Goal: Task Accomplishment & Management: Manage account settings

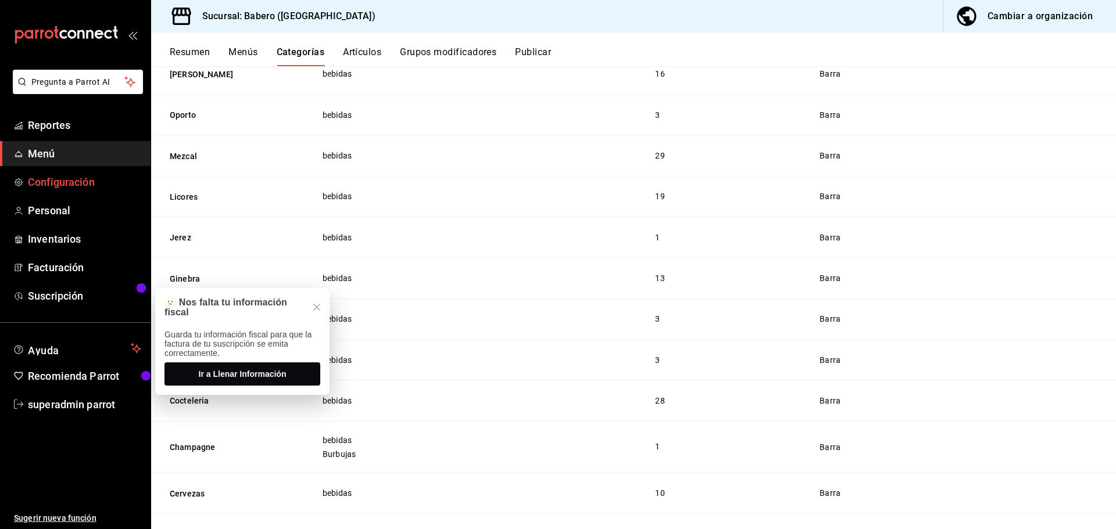
scroll to position [1053, 0]
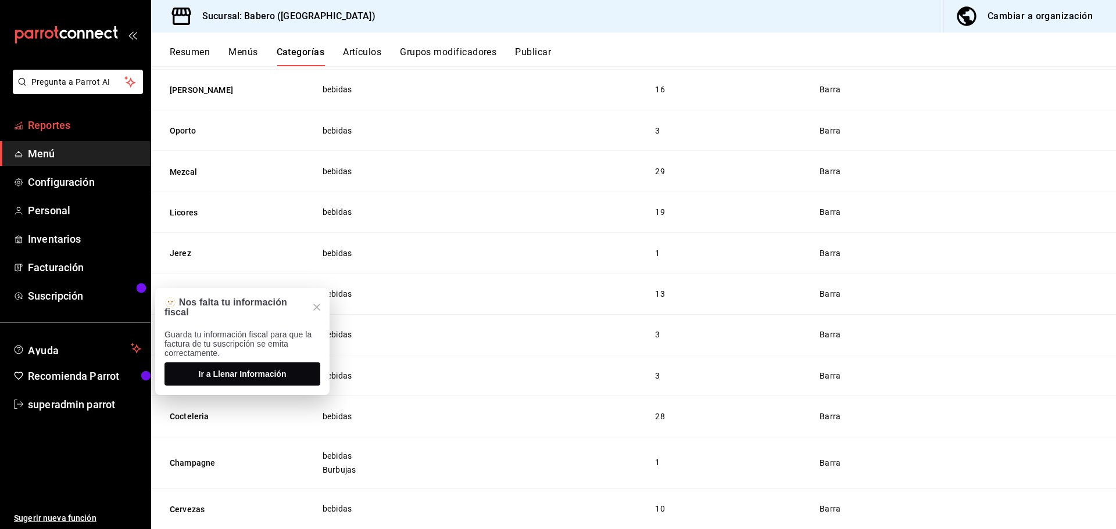
click at [89, 120] on span "Reportes" at bounding box center [84, 125] width 113 height 16
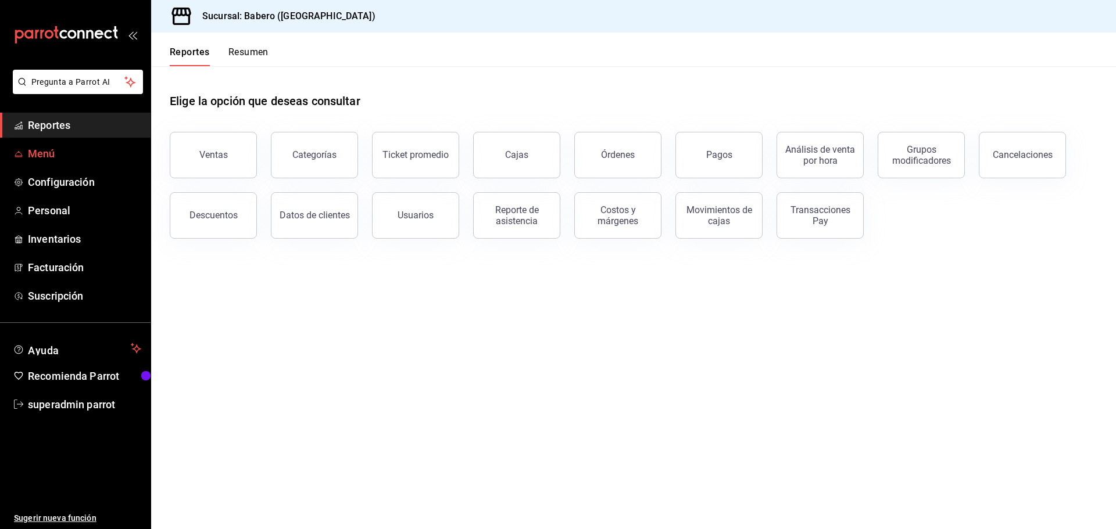
click at [54, 153] on span "Menú" at bounding box center [84, 154] width 113 height 16
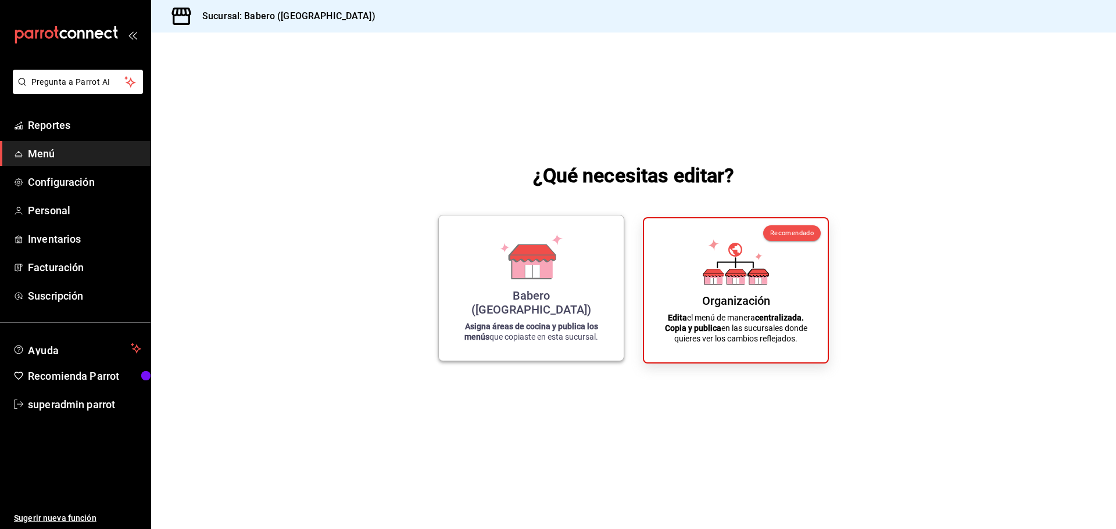
click at [478, 288] on div "Babero (Roma Norte) Asigna áreas de cocina y publica los menús que copiaste en …" at bounding box center [531, 288] width 157 height 127
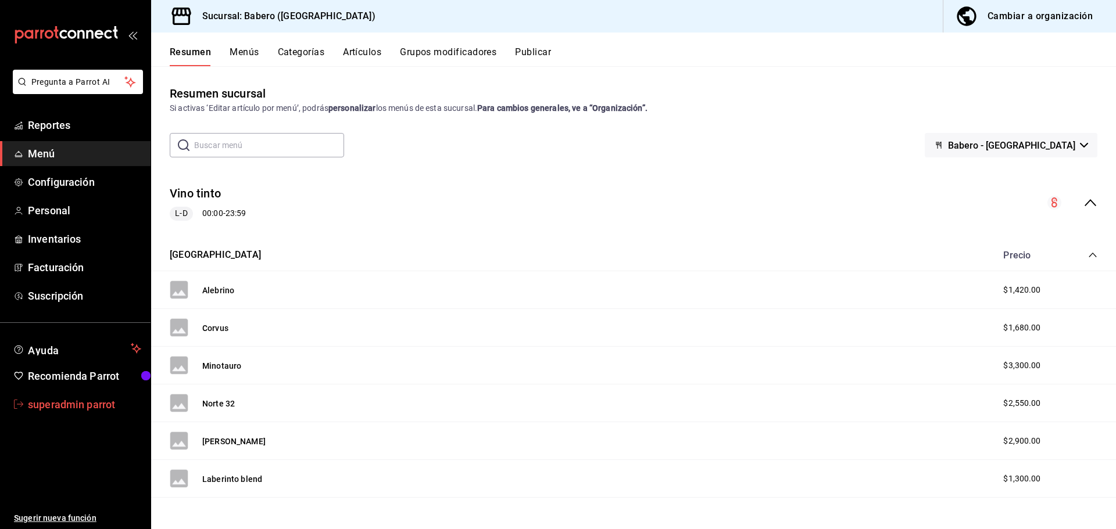
click at [91, 407] on span "superadmin parrot" at bounding box center [84, 405] width 113 height 16
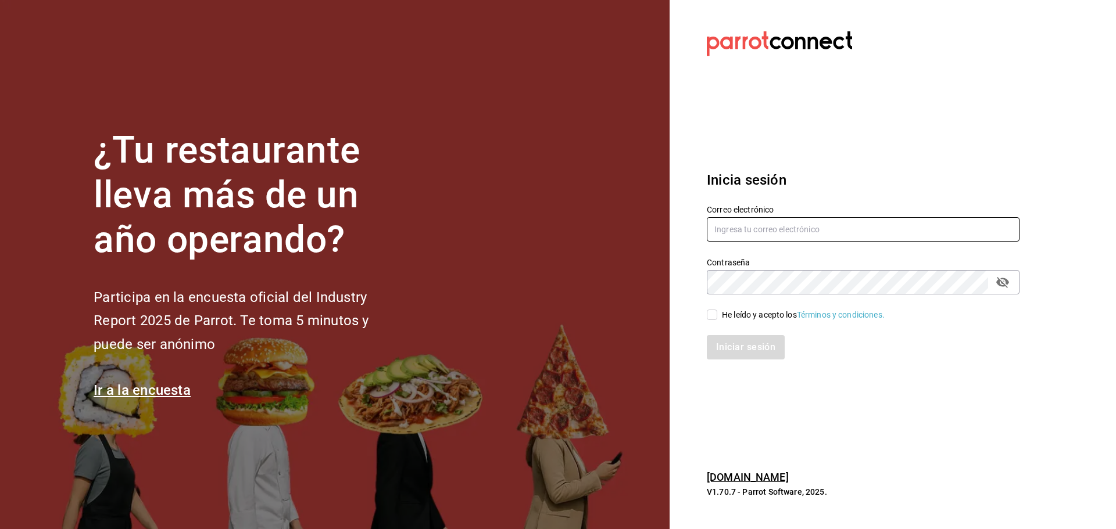
type input "berrincheheladeria@condesa.com"
click at [736, 228] on input "berrincheheladeria@condesa.com" at bounding box center [863, 229] width 313 height 24
paste input "Grupo franquicias (the park)"
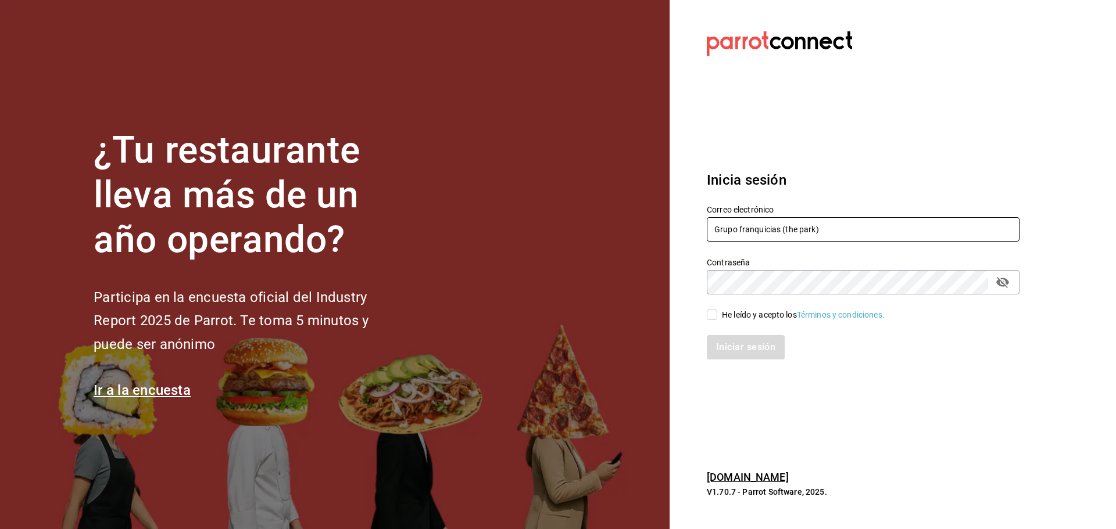
click at [723, 229] on input "Grupo franquicias (the park)" at bounding box center [863, 229] width 313 height 24
paste input "gui@park.com"
type input "gui@park.com"
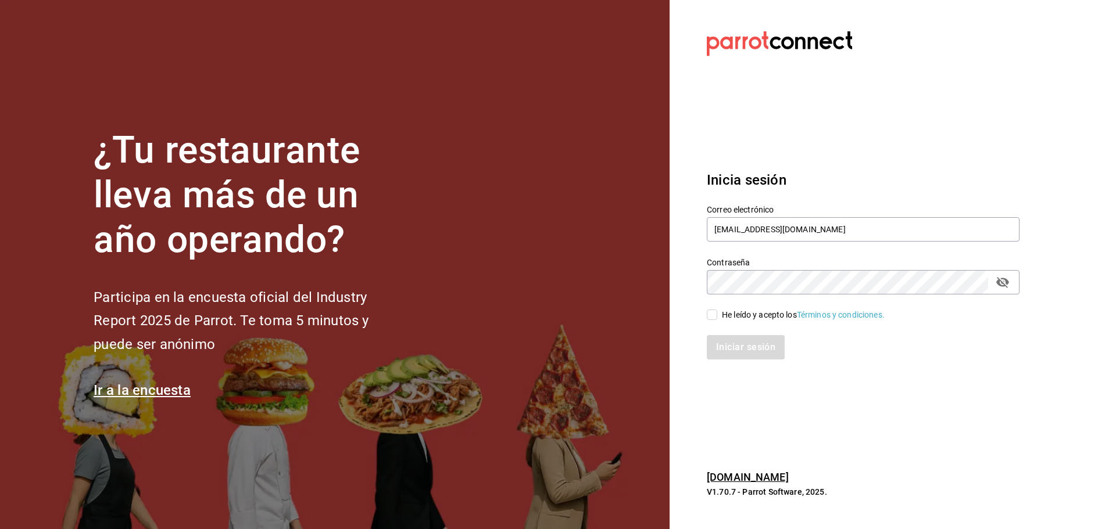
click at [732, 309] on div "He leído y acepto los Términos y condiciones." at bounding box center [803, 315] width 163 height 12
click at [717, 310] on input "He leído y acepto los Términos y condiciones." at bounding box center [712, 315] width 10 height 10
checkbox input "true"
click at [736, 339] on button "Iniciar sesión" at bounding box center [746, 347] width 79 height 24
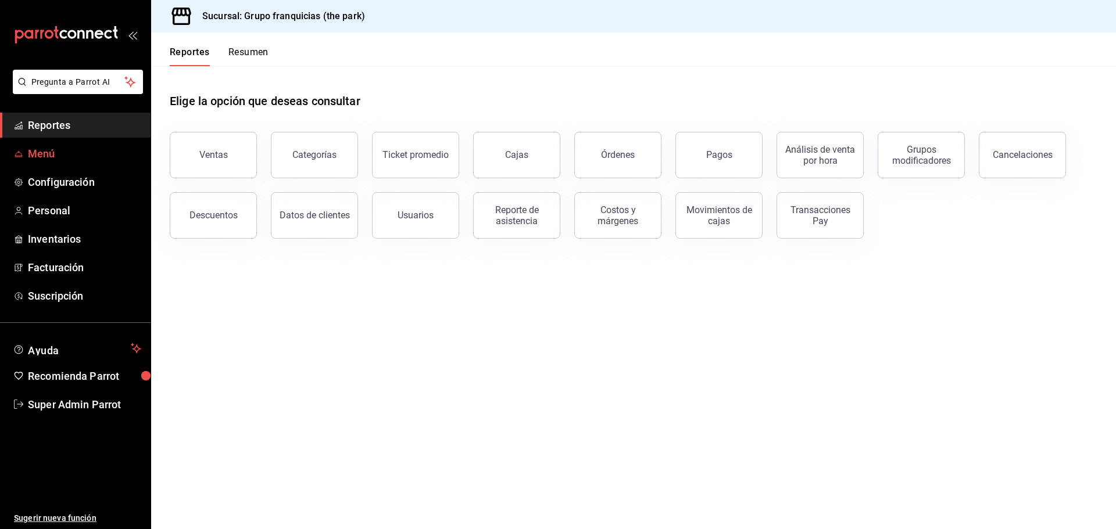
click at [49, 150] on span "Menú" at bounding box center [84, 154] width 113 height 16
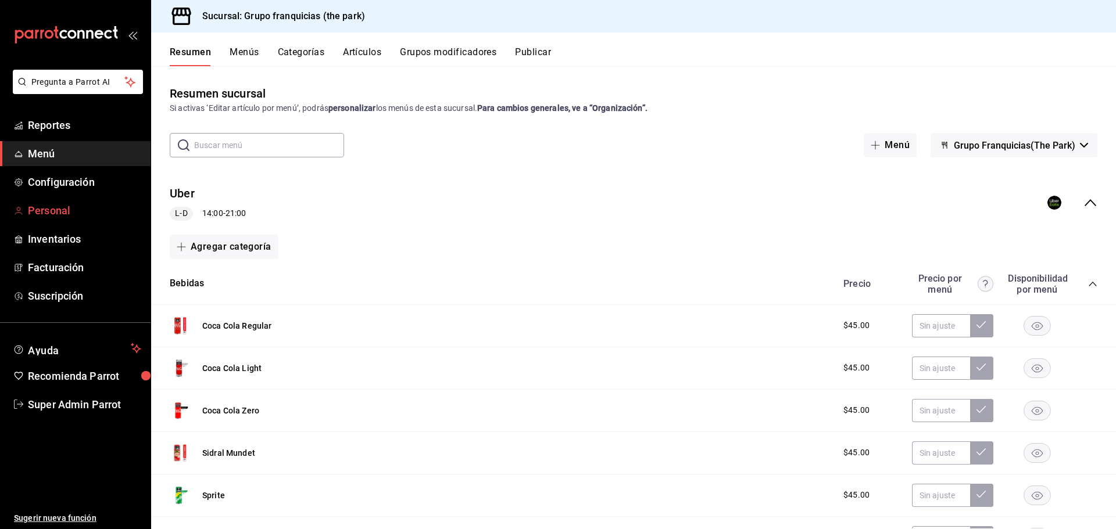
click at [59, 210] on span "Personal" at bounding box center [84, 211] width 113 height 16
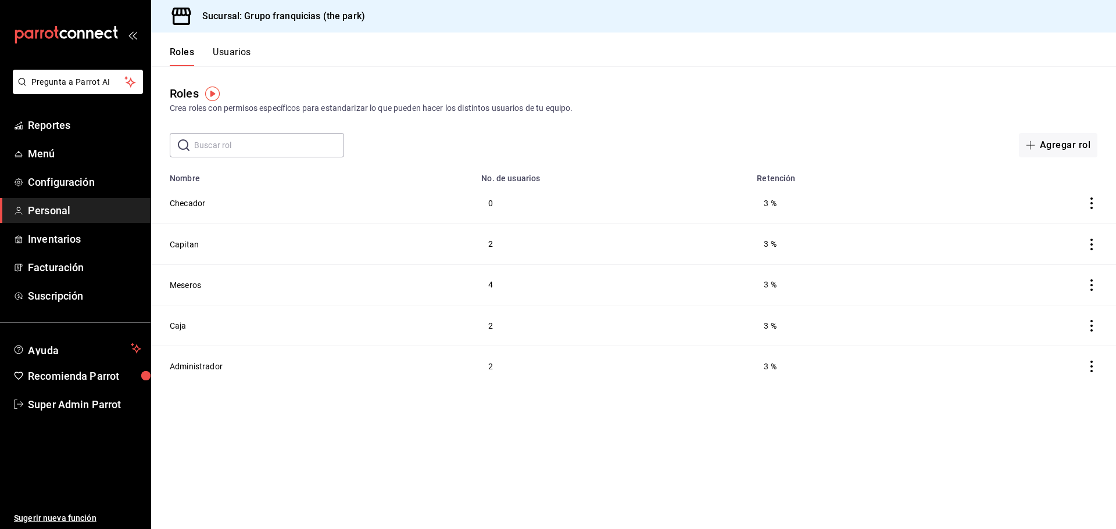
click at [235, 52] on button "Usuarios" at bounding box center [232, 56] width 38 height 20
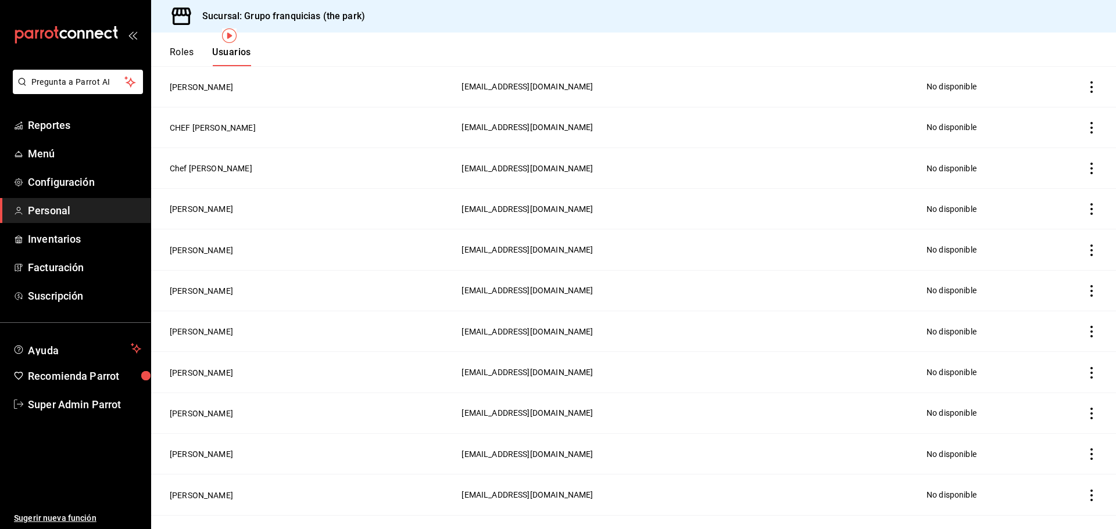
scroll to position [58, 0]
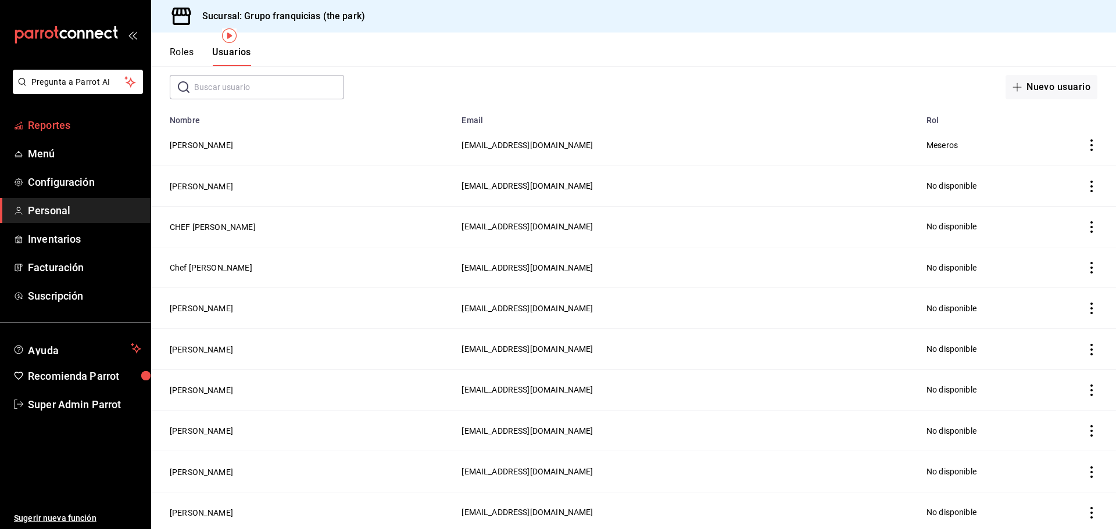
click at [60, 120] on span "Reportes" at bounding box center [84, 125] width 113 height 16
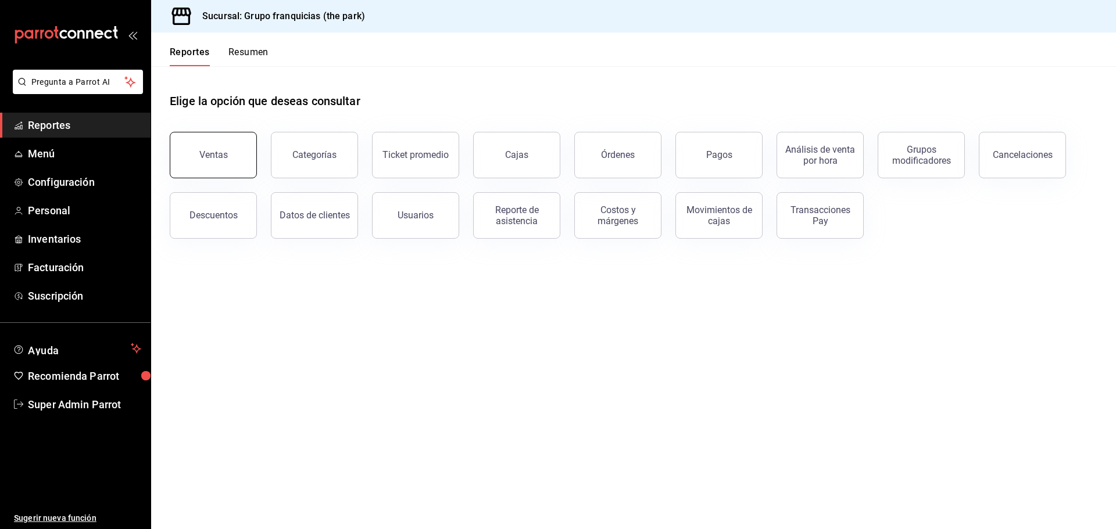
click at [246, 144] on button "Ventas" at bounding box center [213, 155] width 87 height 46
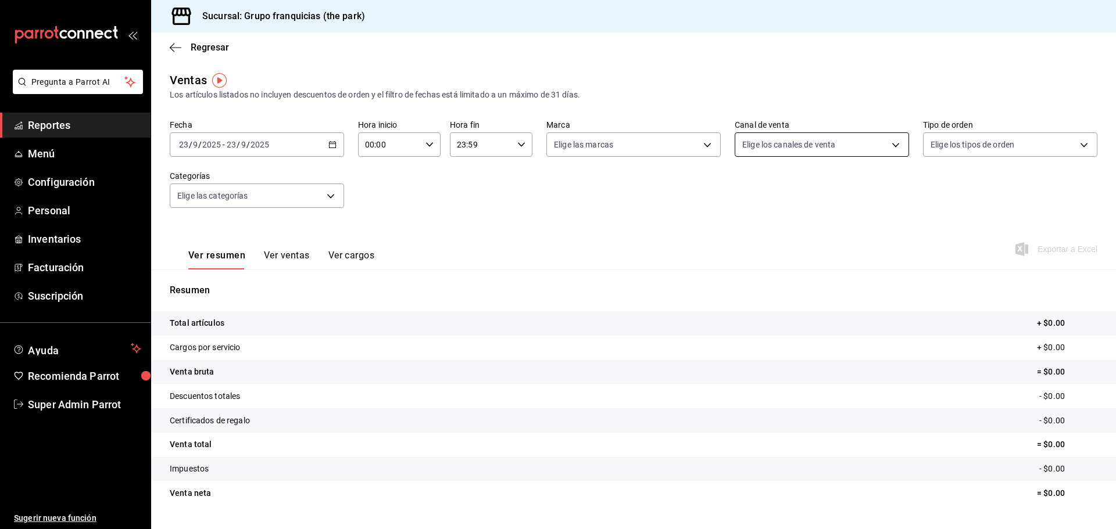
click at [751, 142] on body "Pregunta a Parrot AI Reportes Menú Configuración Personal Inventarios Facturaci…" at bounding box center [558, 264] width 1116 height 529
click at [768, 184] on span "Ver todos" at bounding box center [778, 190] width 35 height 12
type input "PARROT,UBER_EATS,RAPPI,DIDI_FOOD,ONLINE"
checkbox input "true"
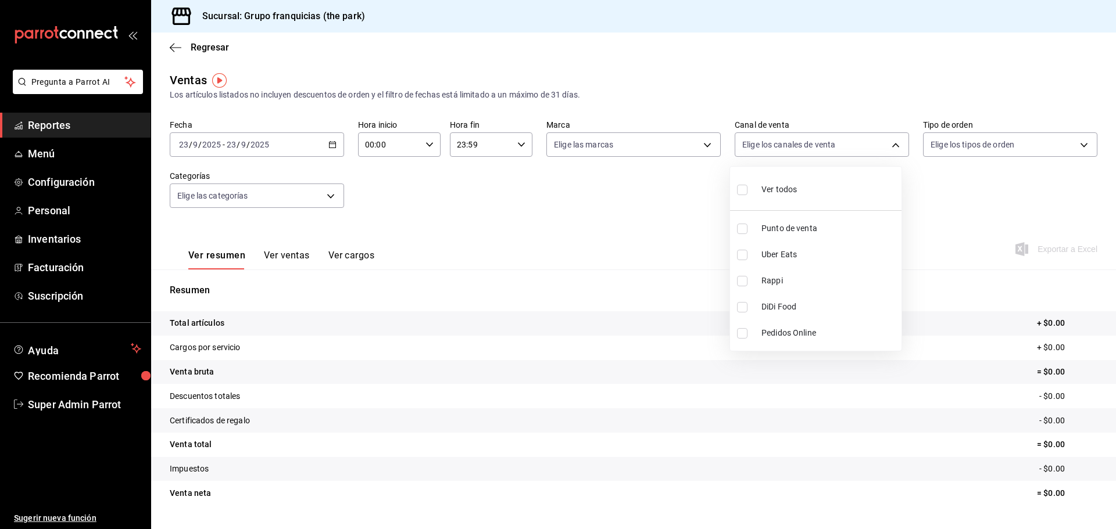
checkbox input "true"
click at [647, 146] on div at bounding box center [558, 264] width 1116 height 529
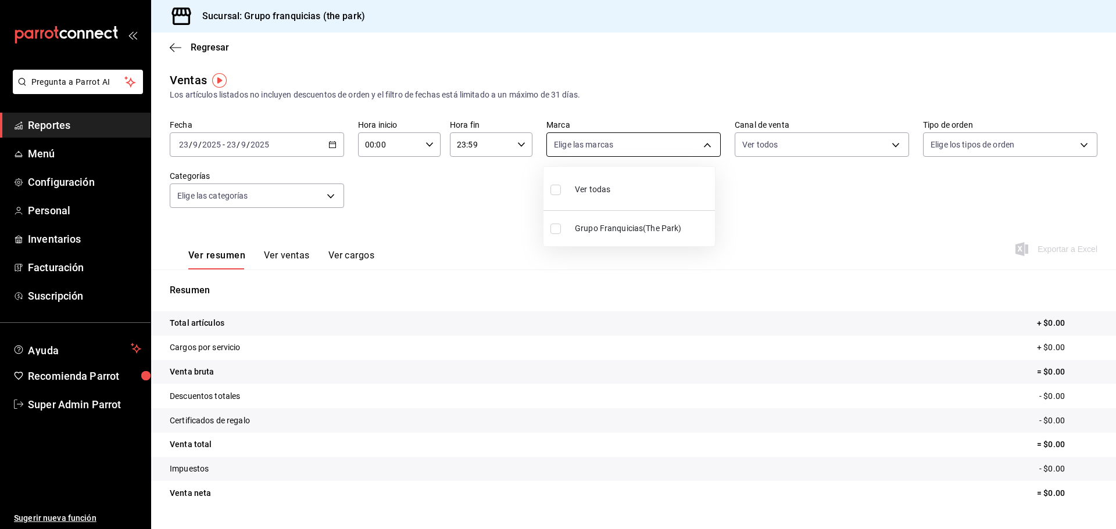
click at [633, 142] on body "Pregunta a Parrot AI Reportes Menú Configuración Personal Inventarios Facturaci…" at bounding box center [558, 264] width 1116 height 529
click at [603, 180] on div "Ver todas" at bounding box center [580, 188] width 60 height 25
type input "51b0612d-0bc9-4dd2-8441-39dfe55025e1"
checkbox input "true"
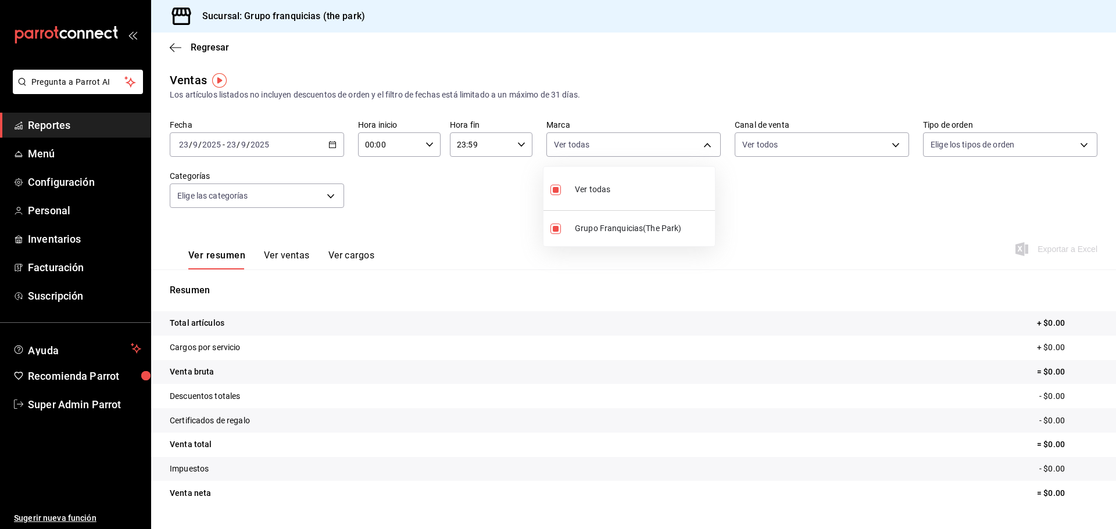
click at [944, 144] on div at bounding box center [558, 264] width 1116 height 529
click at [987, 134] on body "Pregunta a Parrot AI Reportes Menú Configuración Personal Inventarios Facturaci…" at bounding box center [558, 264] width 1116 height 529
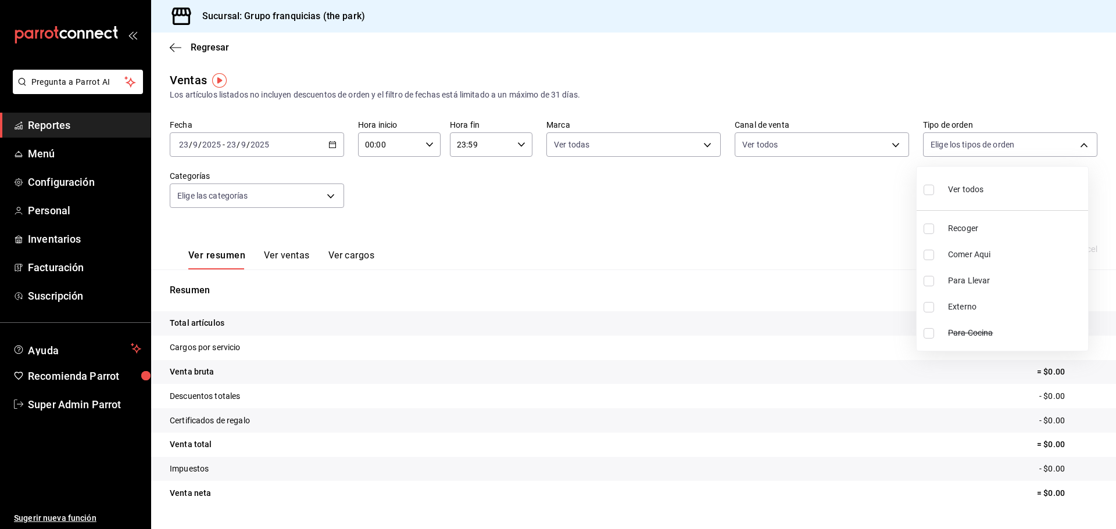
click at [969, 188] on span "Ver todos" at bounding box center [965, 190] width 35 height 12
type input "7a84c13e-6cf7-4ffe-bb4f-6c105142f344,435704cc-29ee-4c6e-bfda-3346f965b59d,0bf08…"
checkbox input "true"
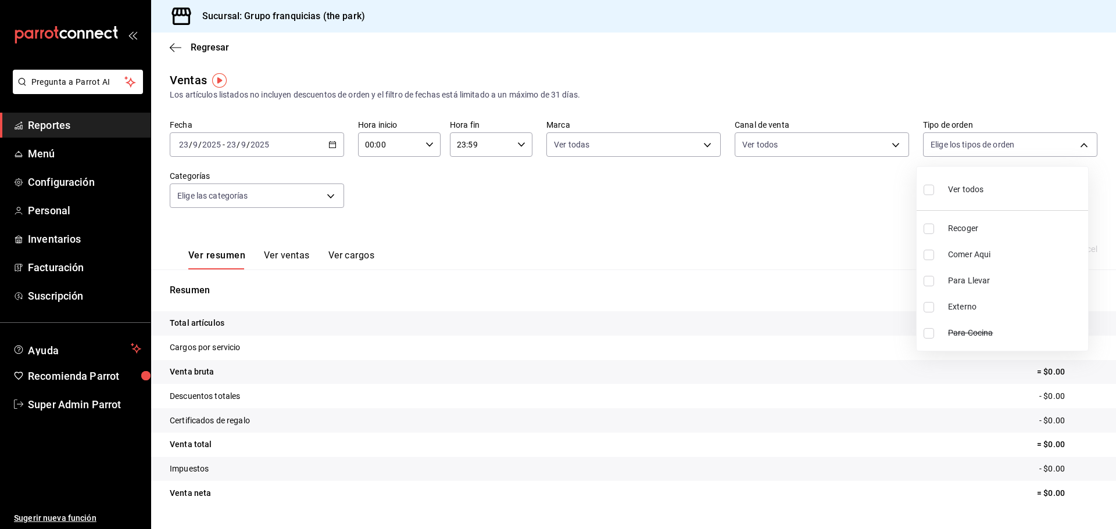
checkbox input "true"
drag, startPoint x: 600, startPoint y: 194, endPoint x: 316, endPoint y: 200, distance: 284.3
click at [592, 195] on div at bounding box center [558, 264] width 1116 height 529
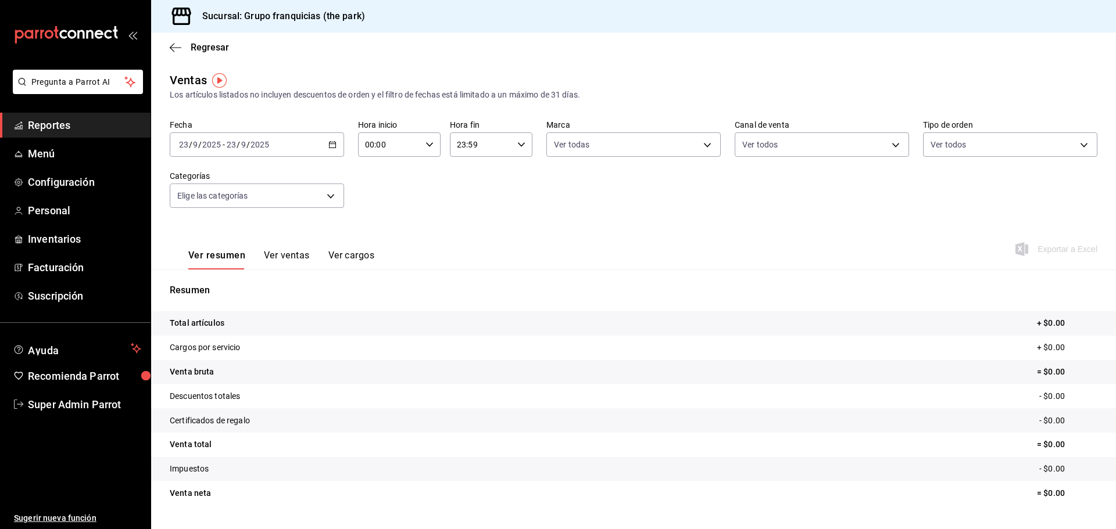
click at [289, 200] on body "Pregunta a Parrot AI Reportes Menú Configuración Personal Inventarios Facturaci…" at bounding box center [558, 264] width 1116 height 529
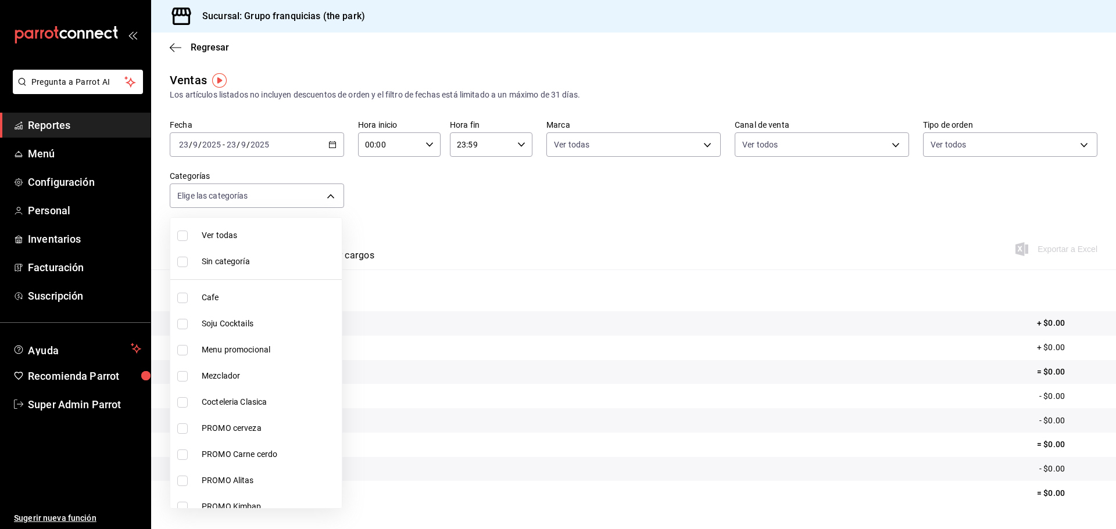
click at [285, 235] on span "Ver todas" at bounding box center [269, 236] width 135 height 12
type input "f76eb374-3959-4a11-a232-2f4be82302f5,0fbc69fe-e632-4263-9498-425155034282,4c192…"
checkbox input "true"
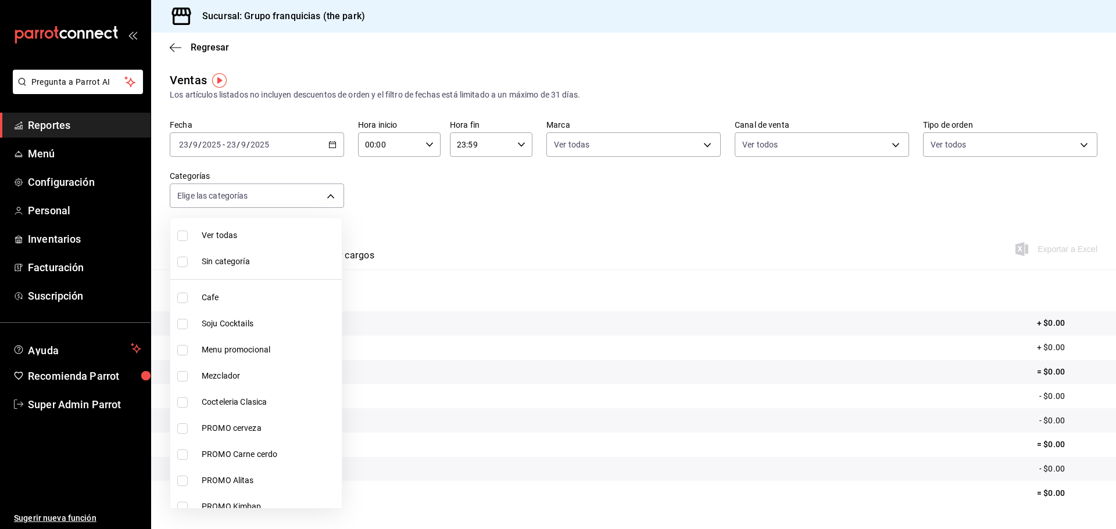
checkbox input "true"
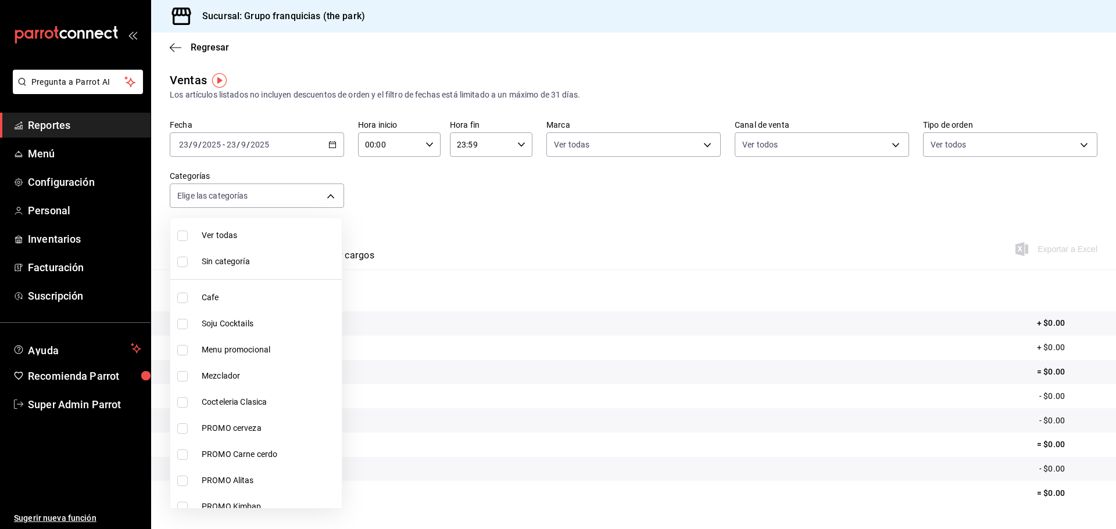
checkbox input "true"
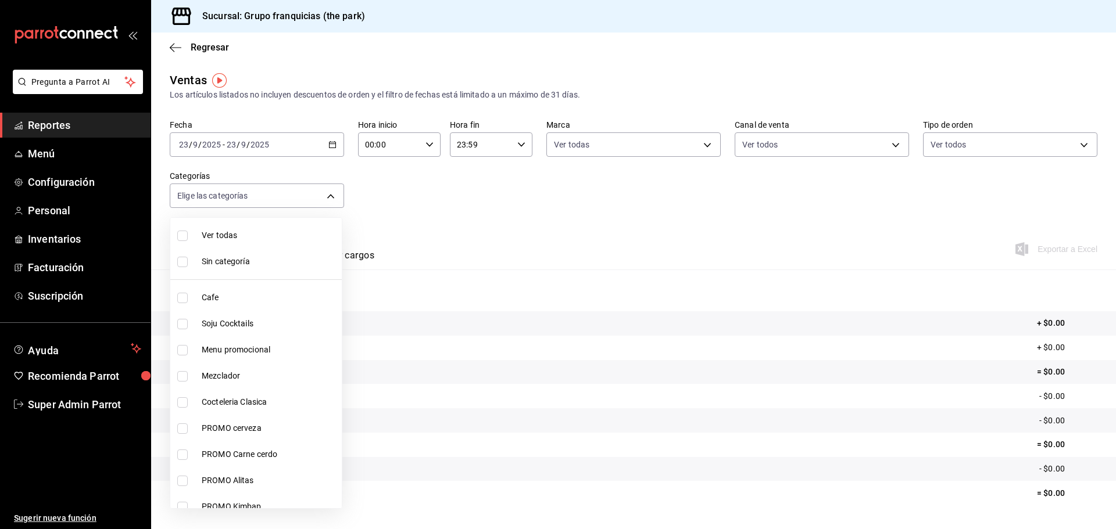
checkbox input "true"
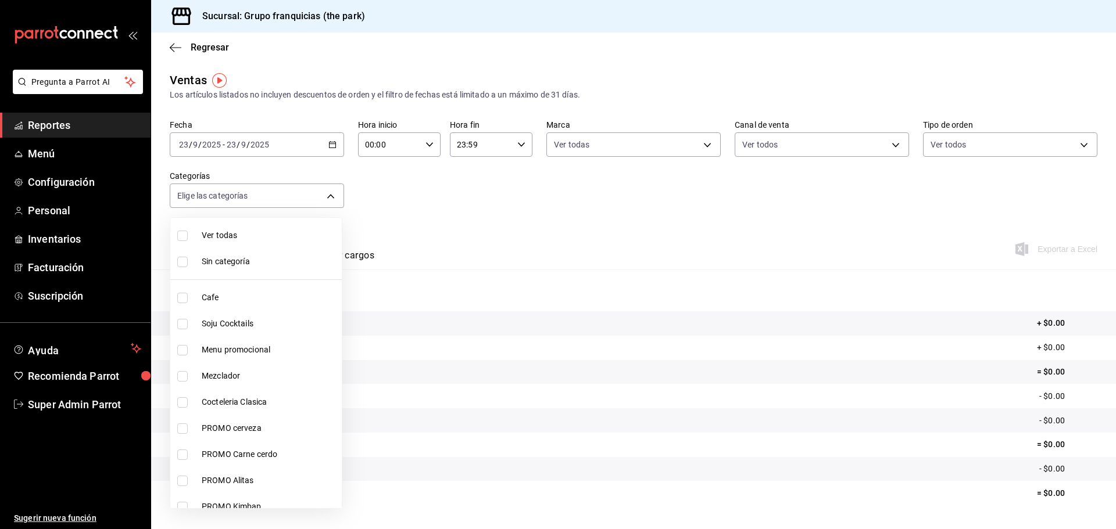
checkbox input "true"
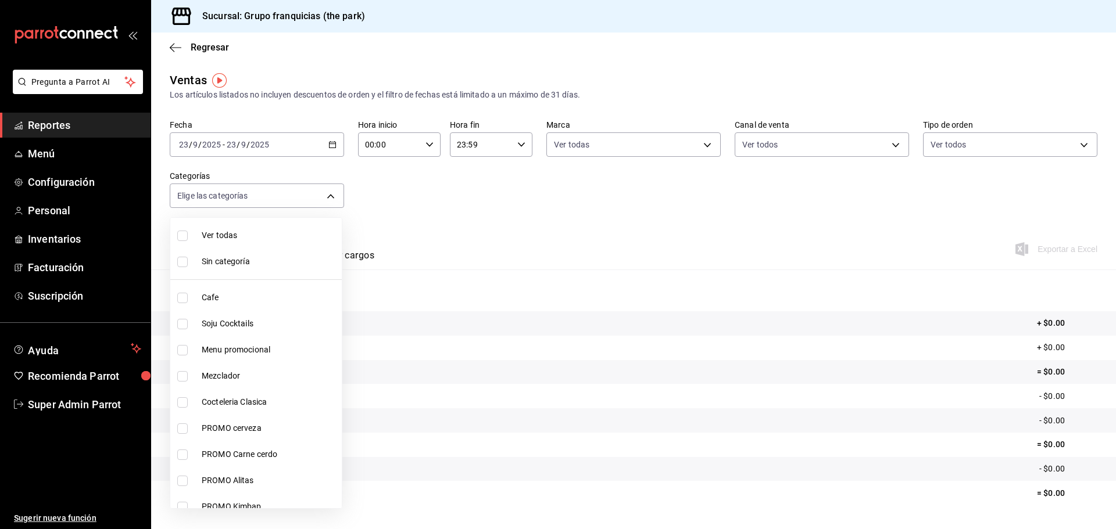
checkbox input "true"
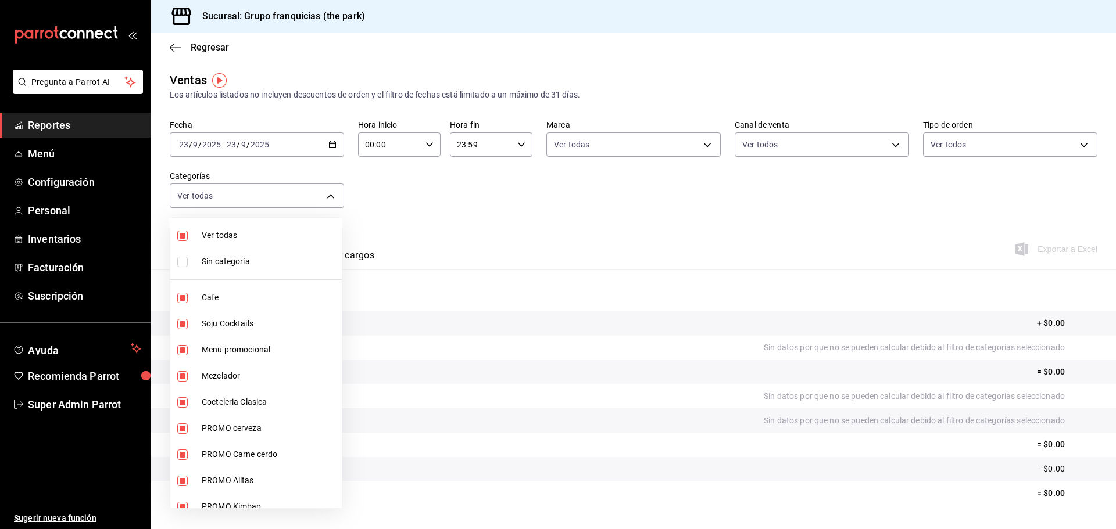
click at [474, 216] on div at bounding box center [558, 264] width 1116 height 529
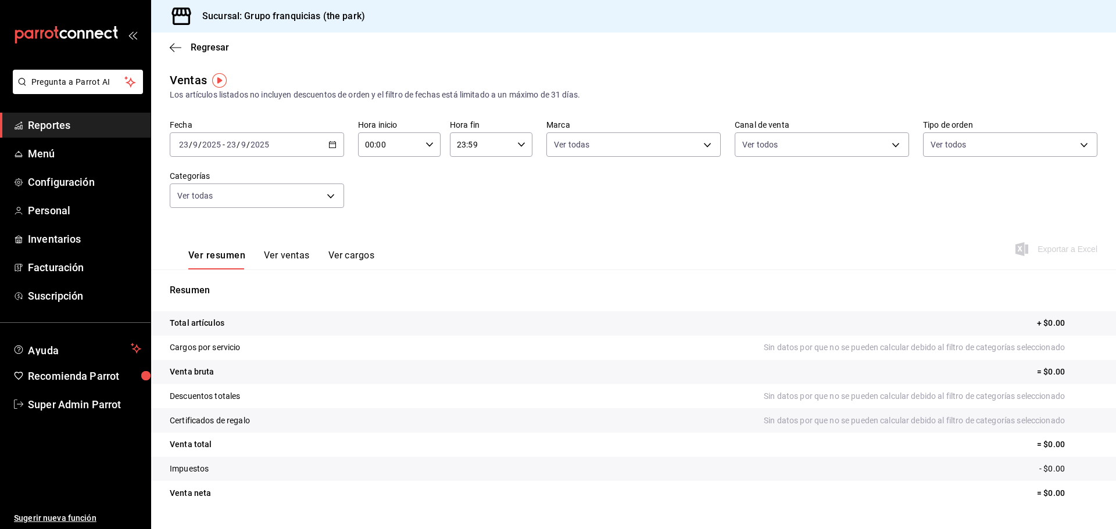
click at [271, 259] on button "Ver ventas" at bounding box center [287, 260] width 46 height 20
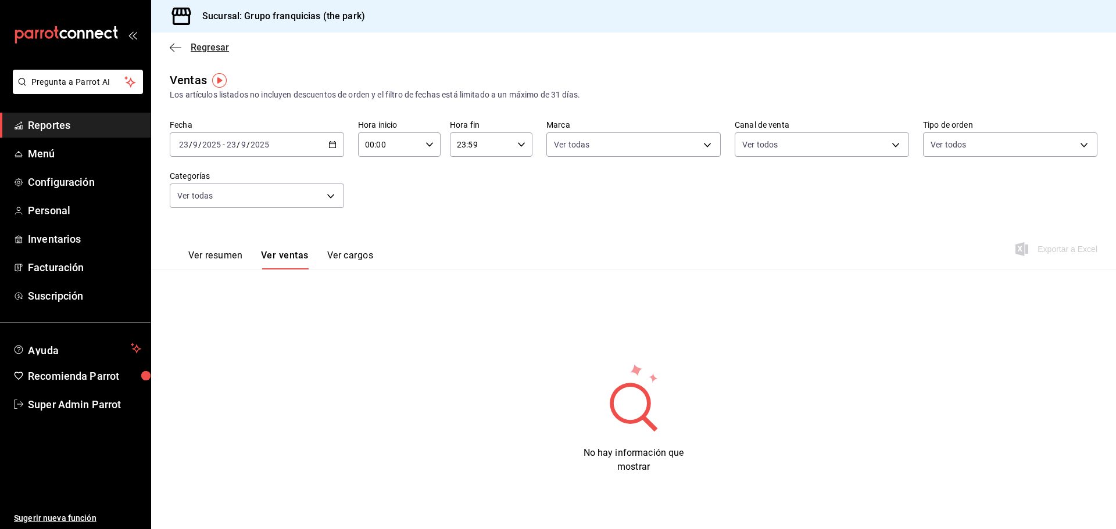
click at [182, 43] on span "Regresar" at bounding box center [199, 47] width 59 height 11
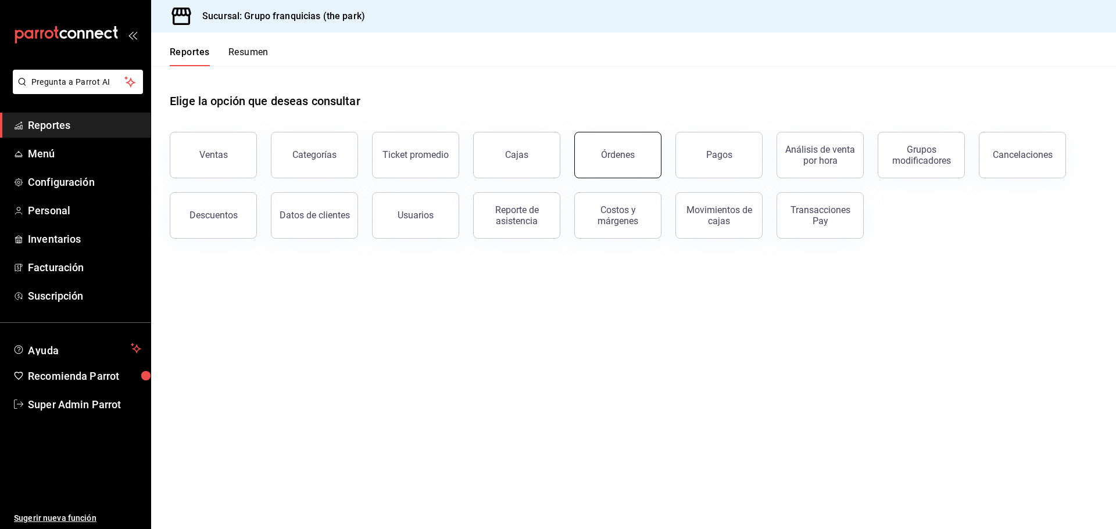
click at [636, 146] on button "Órdenes" at bounding box center [617, 155] width 87 height 46
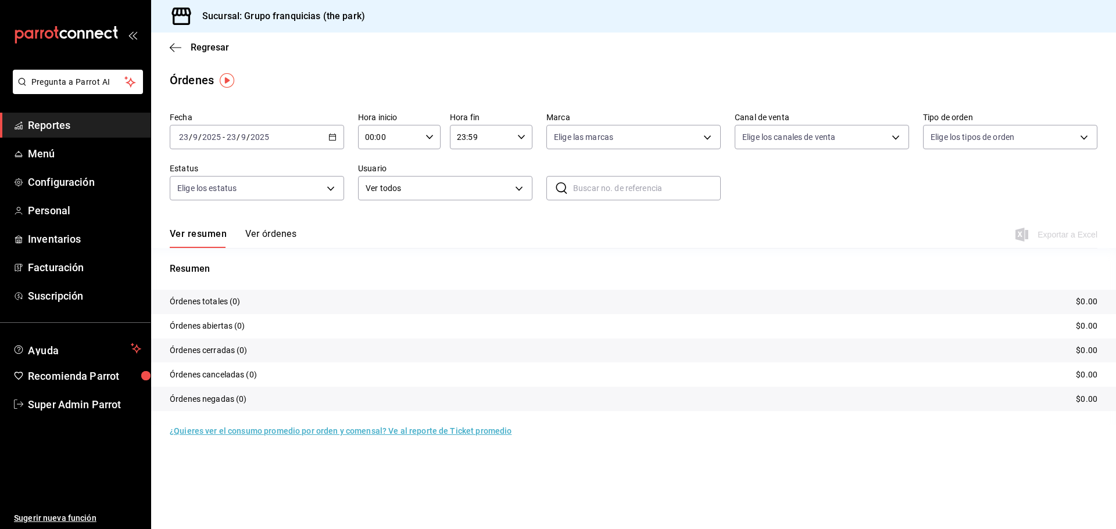
click at [278, 239] on button "Ver órdenes" at bounding box center [270, 238] width 51 height 20
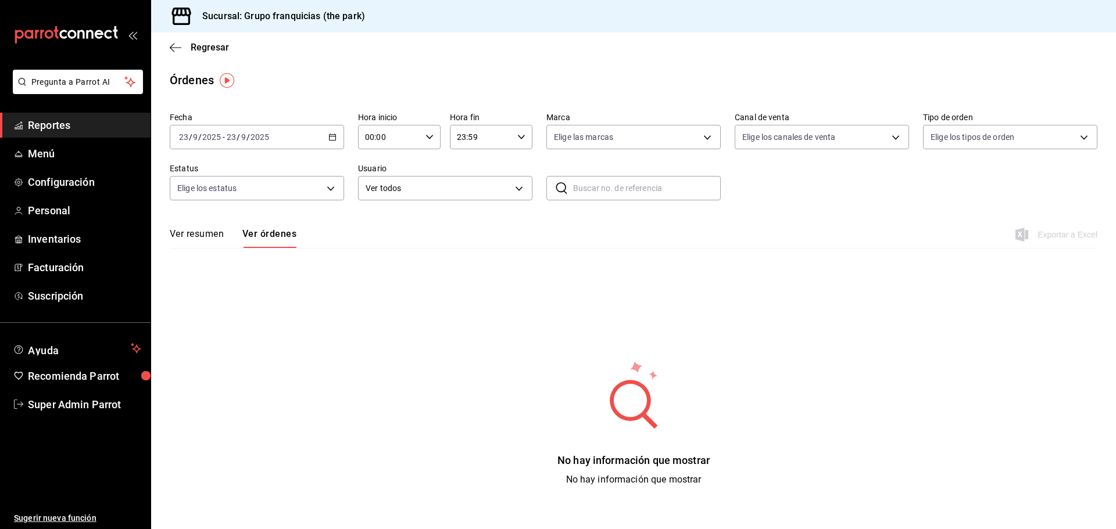
drag, startPoint x: 209, startPoint y: 232, endPoint x: 96, endPoint y: 2, distance: 256.6
click at [208, 231] on button "Ver resumen" at bounding box center [197, 238] width 54 height 20
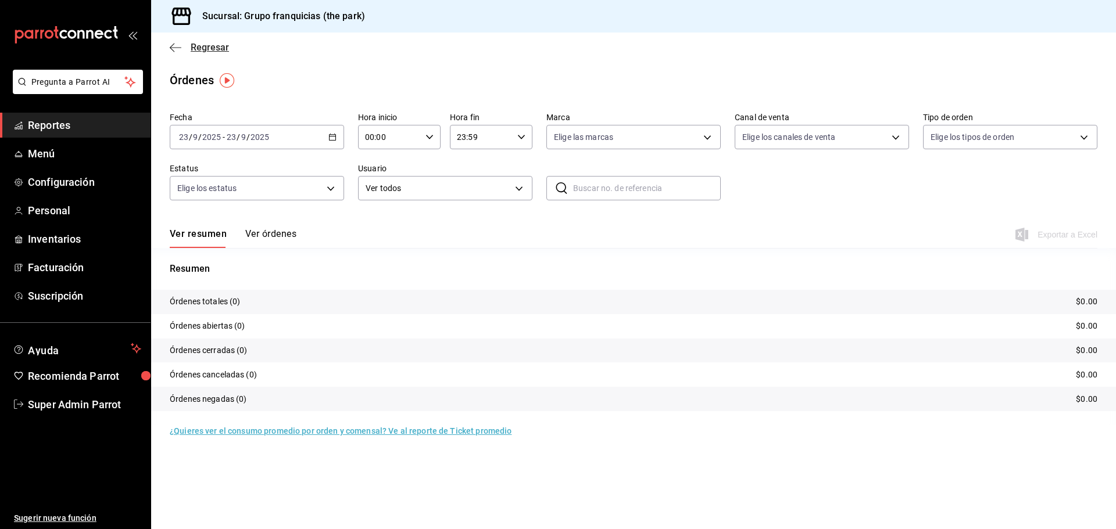
click at [176, 50] on icon "button" at bounding box center [176, 47] width 12 height 10
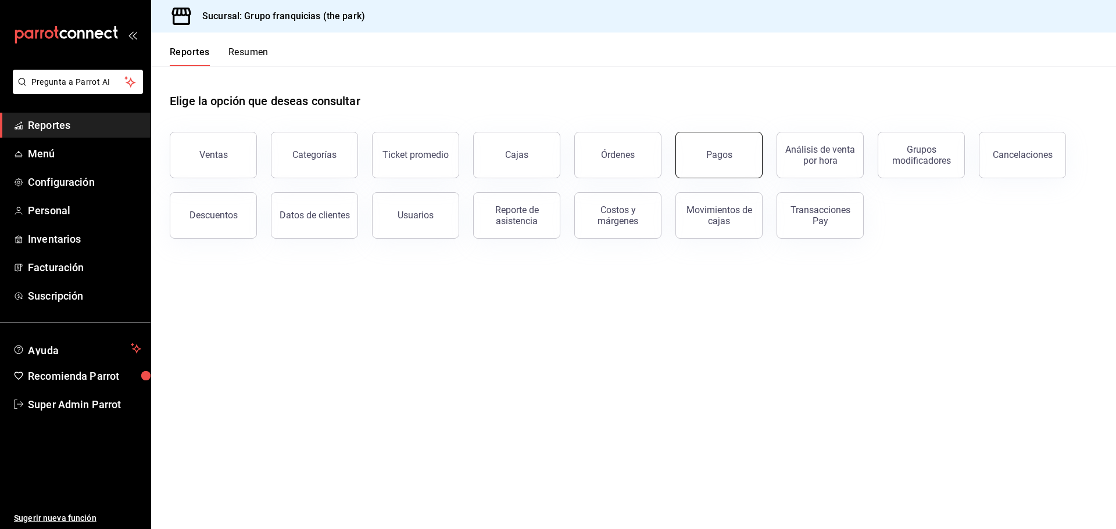
click at [708, 164] on button "Pagos" at bounding box center [718, 155] width 87 height 46
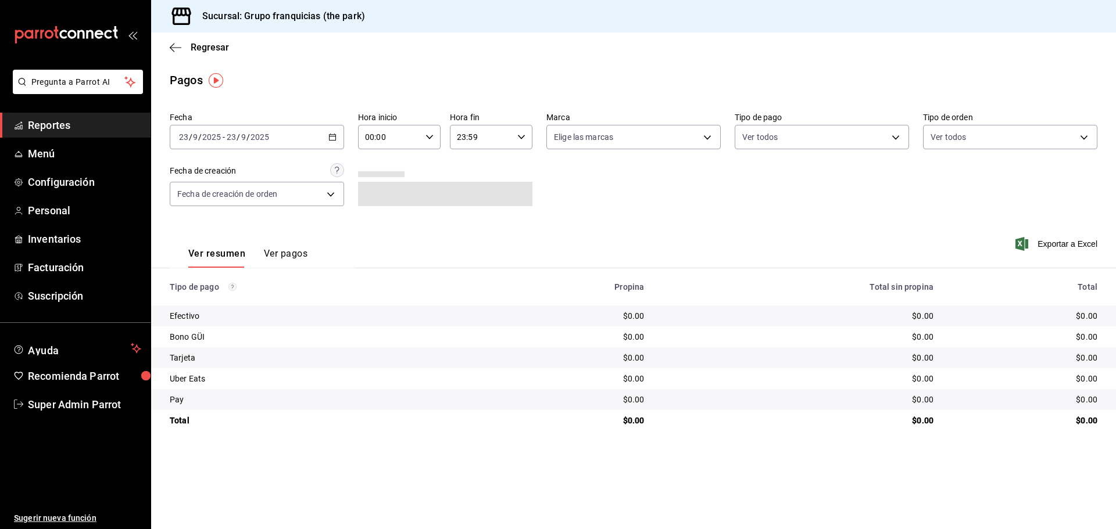
click at [277, 248] on div "Ver resumen Ver pagos" at bounding box center [239, 251] width 138 height 34
click at [283, 249] on button "Ver pagos" at bounding box center [286, 258] width 44 height 20
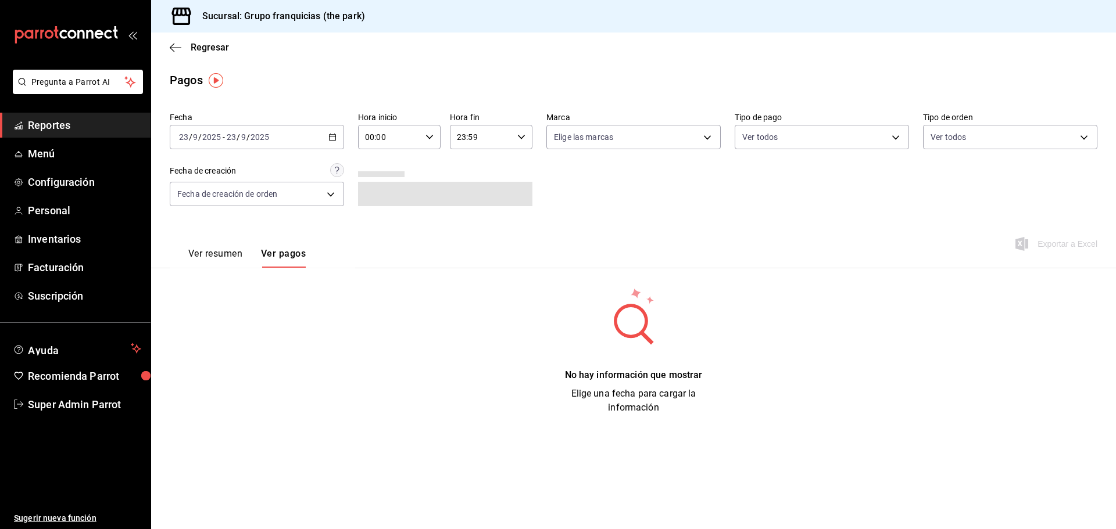
click at [245, 246] on div "Ver resumen Ver pagos" at bounding box center [238, 251] width 136 height 34
click at [643, 132] on body "Pregunta a Parrot AI Reportes Menú Configuración Personal Inventarios Facturaci…" at bounding box center [558, 264] width 1116 height 529
click at [630, 176] on li "Ver todas" at bounding box center [633, 181] width 173 height 34
type input "51b0612d-0bc9-4dd2-8441-39dfe55025e1"
checkbox input "true"
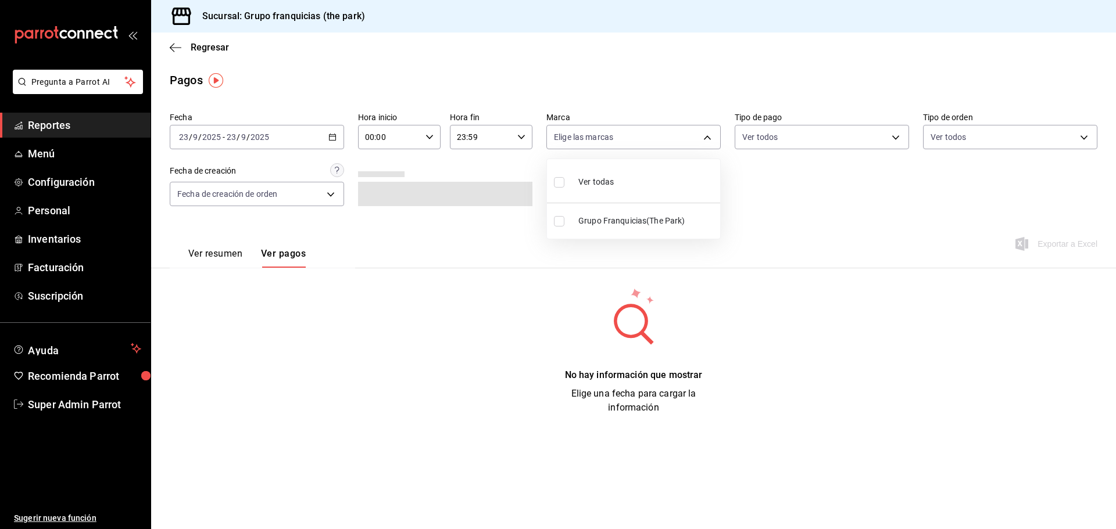
checkbox input "true"
click at [813, 128] on div at bounding box center [558, 264] width 1116 height 529
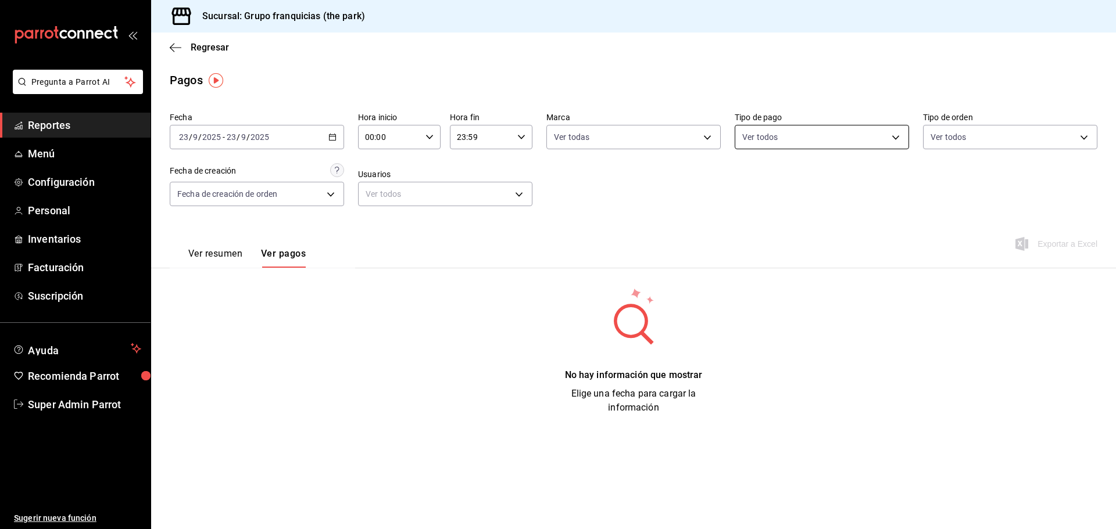
click at [807, 128] on body "Pregunta a Parrot AI Reportes Menú Configuración Personal Inventarios Facturaci…" at bounding box center [558, 264] width 1116 height 529
click at [811, 176] on li "Ver todos" at bounding box center [821, 181] width 173 height 34
type input "2c3bdafd-680a-4da8-8730-7ddd4104c5a1,b01e3133-4966-4b99-b66a-4b17f62a9b7b,cbddd…"
checkbox input "true"
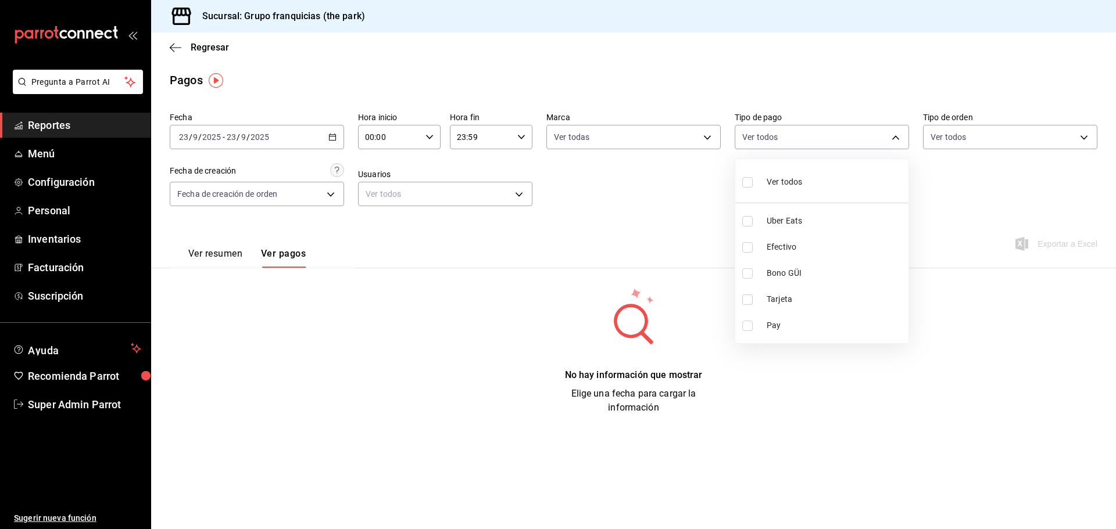
checkbox input "true"
click at [961, 135] on div at bounding box center [558, 264] width 1116 height 529
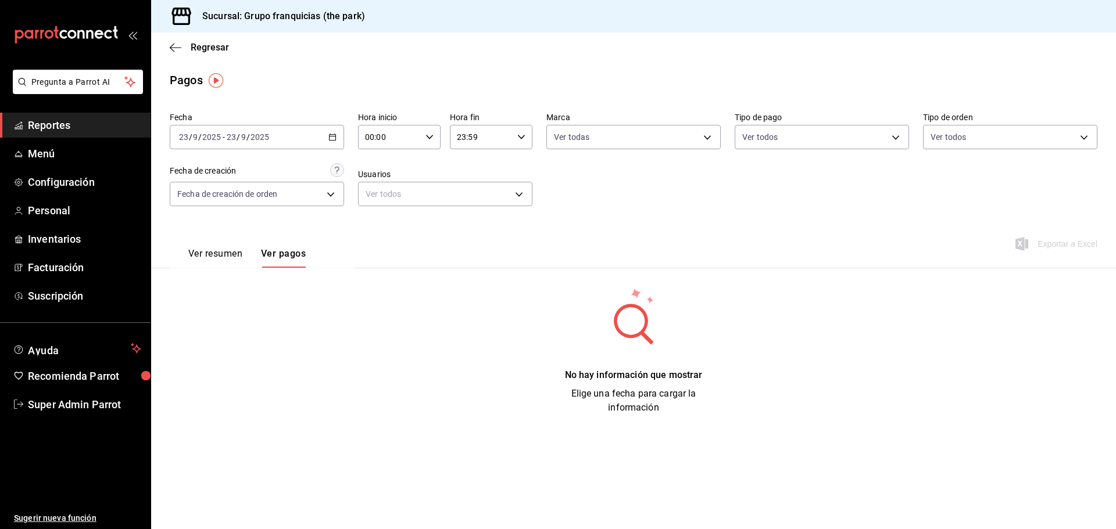
click at [960, 134] on body "Pregunta a Parrot AI Reportes Menú Configuración Personal Inventarios Facturaci…" at bounding box center [558, 264] width 1116 height 529
click at [958, 194] on li "Ver todos" at bounding box center [1010, 181] width 173 height 34
type input "7a84c13e-6cf7-4ffe-bb4f-6c105142f344,435704cc-29ee-4c6e-bfda-3346f965b59d,0bf08…"
checkbox input "true"
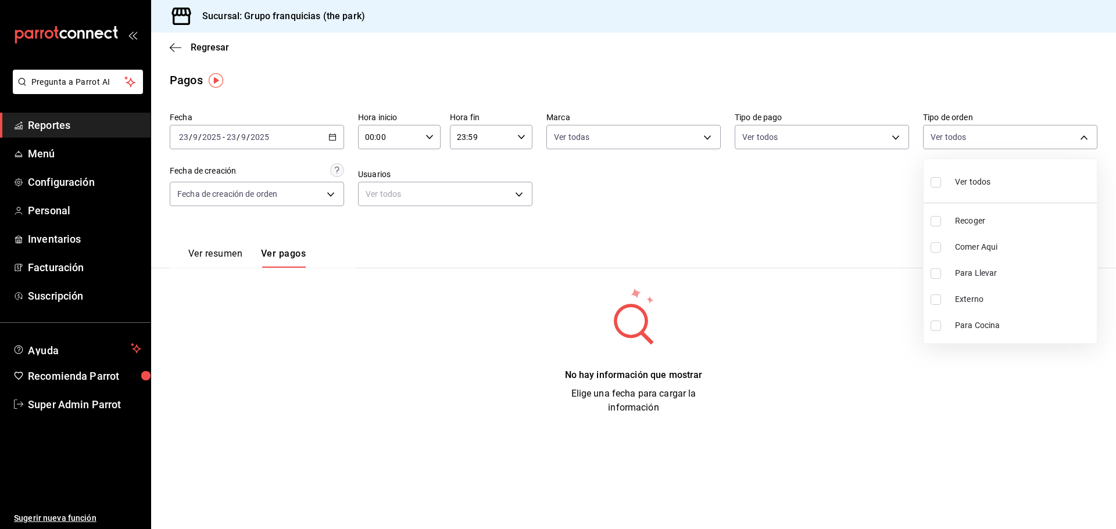
checkbox input "true"
click at [391, 202] on div at bounding box center [558, 264] width 1116 height 529
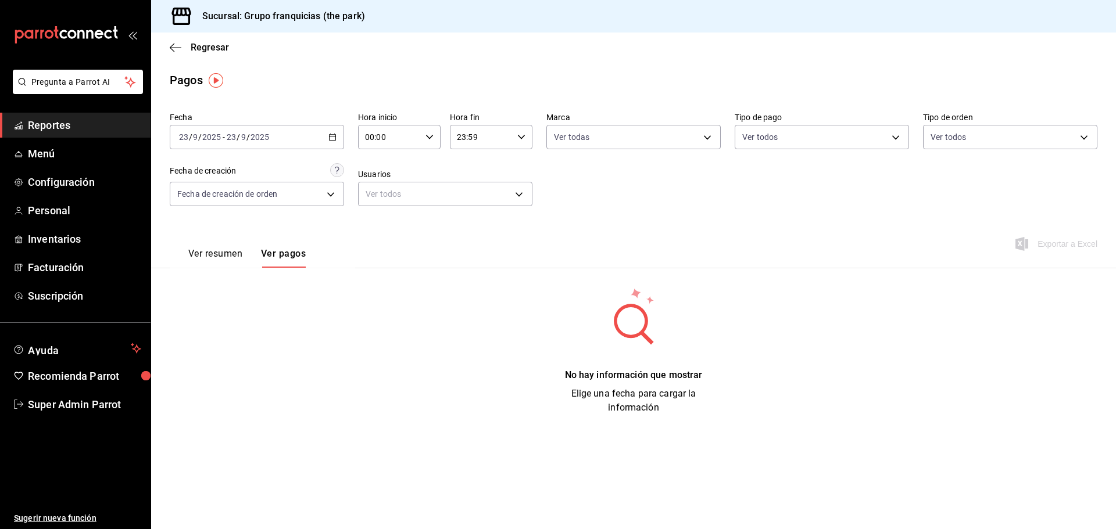
click at [255, 212] on div "Fecha 2025-09-23 23 / 9 / 2025 - 2025-09-23 23 / 9 / 2025 Hora inicio 00:00 Hor…" at bounding box center [634, 164] width 928 height 113
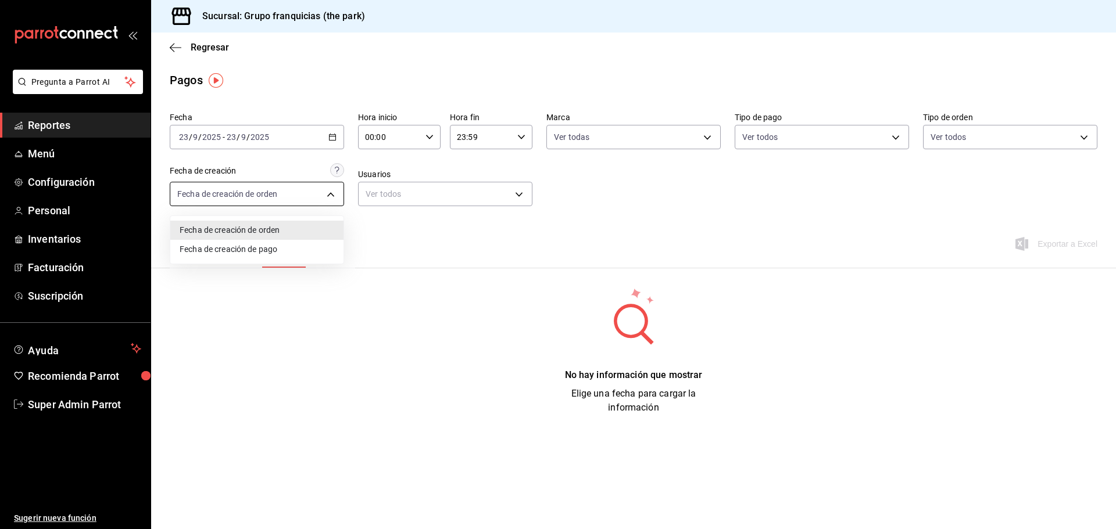
click at [266, 193] on body "Pregunta a Parrot AI Reportes Menú Configuración Personal Inventarios Facturaci…" at bounding box center [558, 264] width 1116 height 529
click at [273, 232] on li "Fecha de creación de orden" at bounding box center [256, 230] width 173 height 19
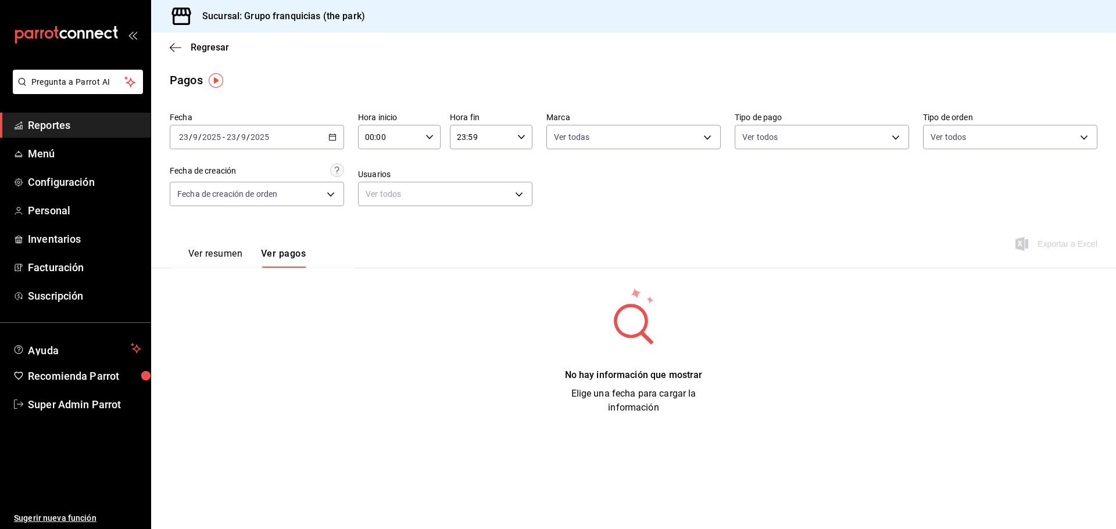
click at [180, 40] on div "Regresar" at bounding box center [633, 48] width 965 height 30
click at [180, 44] on icon "button" at bounding box center [176, 47] width 12 height 10
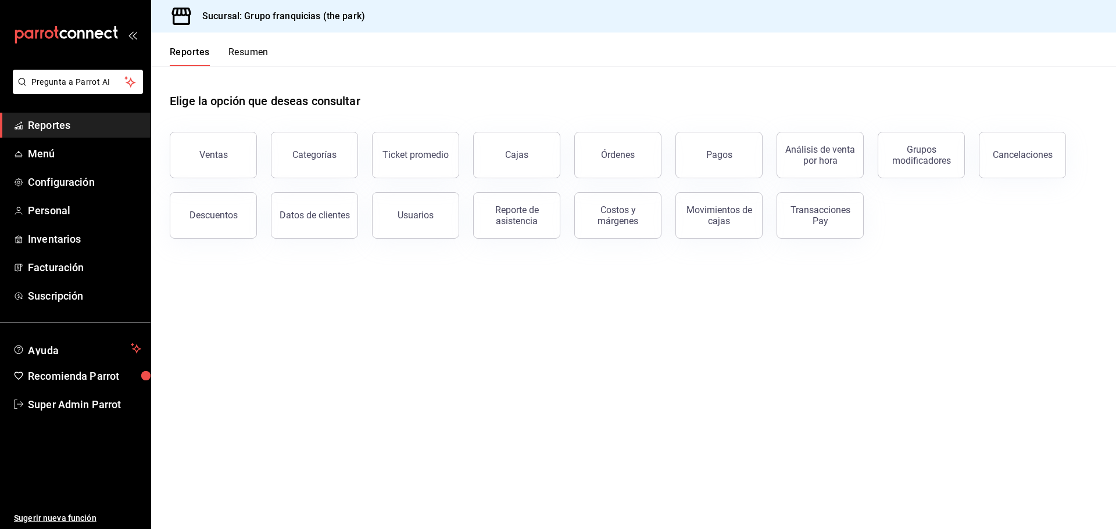
click at [253, 145] on div "Ventas" at bounding box center [206, 148] width 101 height 60
click at [219, 154] on div "Ventas" at bounding box center [213, 154] width 28 height 11
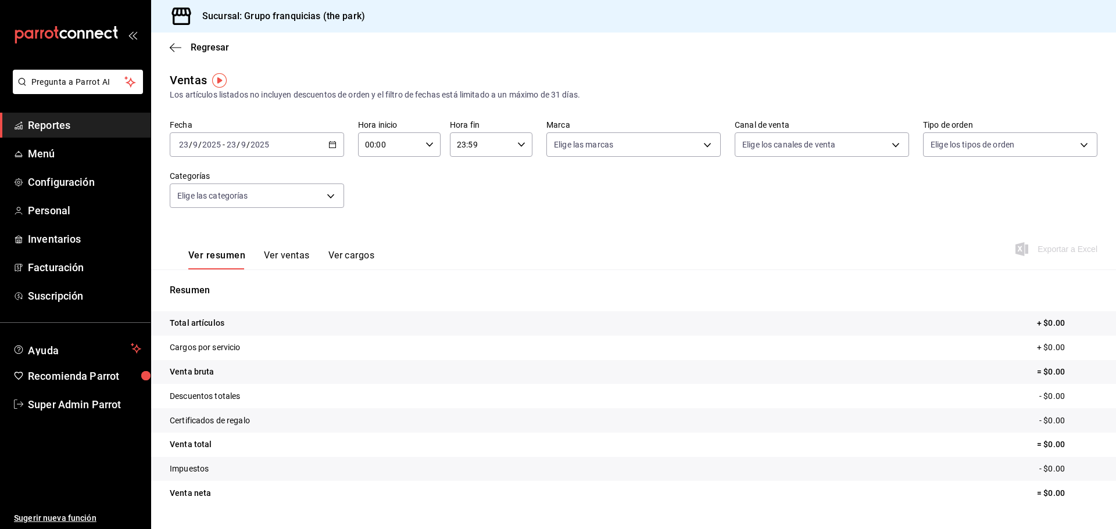
click at [413, 205] on div "Fecha 2025-09-23 23 / 9 / 2025 - 2025-09-23 23 / 9 / 2025 Hora inicio 00:00 Hor…" at bounding box center [634, 171] width 928 height 102
click at [337, 138] on div "2025-09-23 23 / 9 / 2025 - 2025-09-23 23 / 9 / 2025" at bounding box center [257, 145] width 174 height 24
click at [215, 209] on span "Ayer" at bounding box center [225, 206] width 90 height 12
click at [329, 148] on \(Stroke\) "button" at bounding box center [332, 145] width 7 height 6
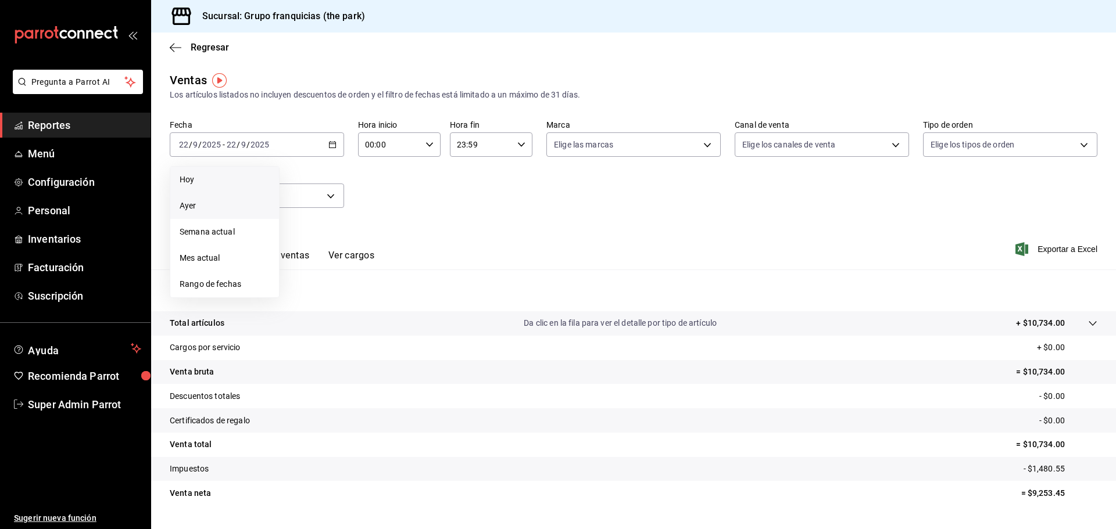
click at [213, 181] on span "Hoy" at bounding box center [225, 180] width 90 height 12
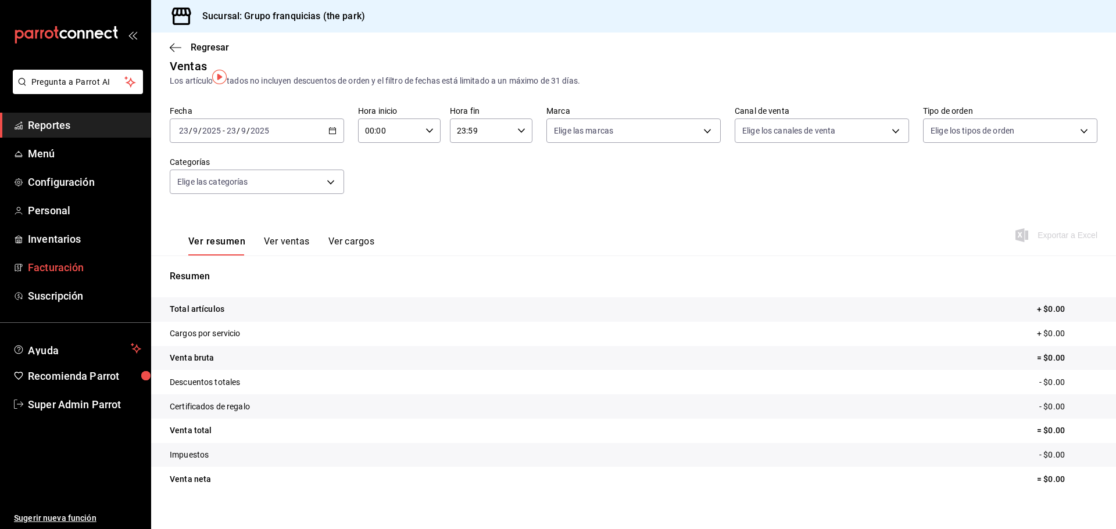
scroll to position [27, 0]
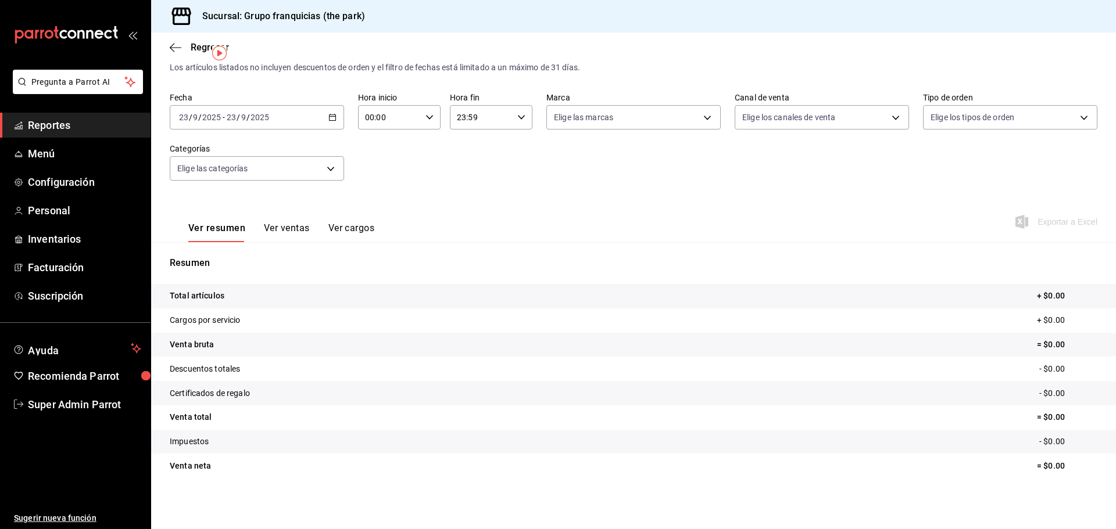
click at [291, 228] on button "Ver ventas" at bounding box center [287, 233] width 46 height 20
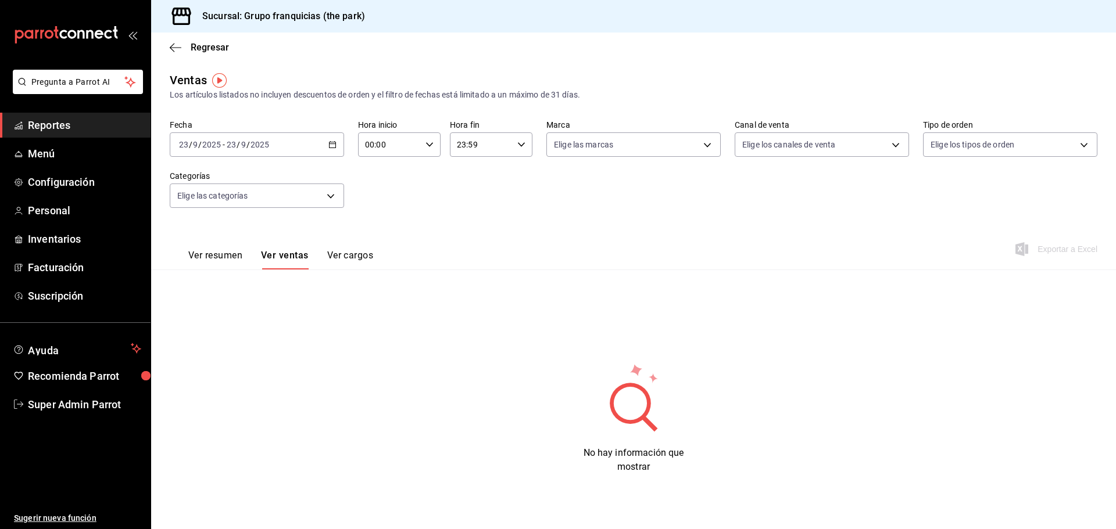
click at [354, 262] on button "Ver cargos" at bounding box center [350, 260] width 46 height 20
click at [219, 253] on button "Ver resumen" at bounding box center [215, 260] width 54 height 20
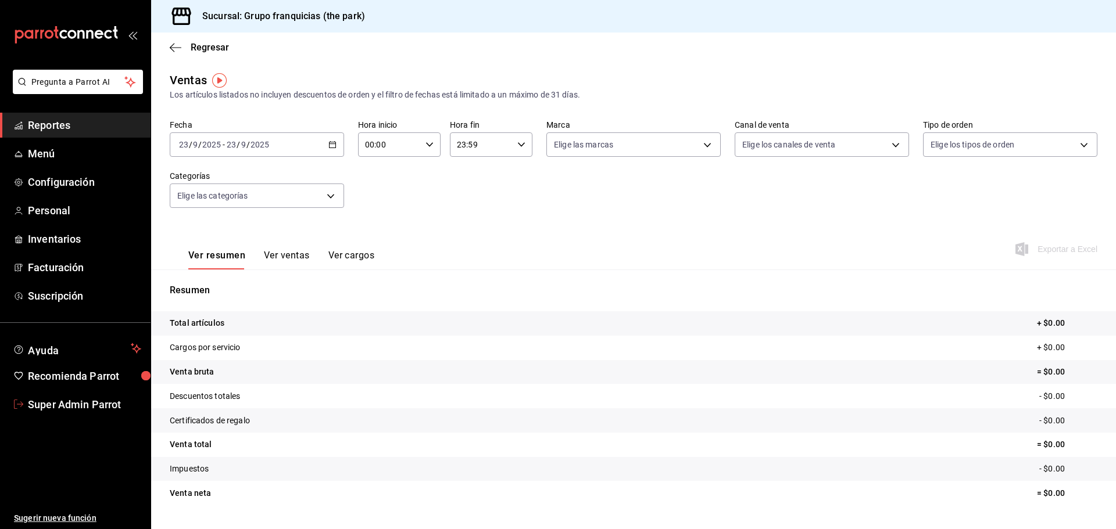
click at [121, 397] on span "Super Admin Parrot" at bounding box center [84, 405] width 113 height 16
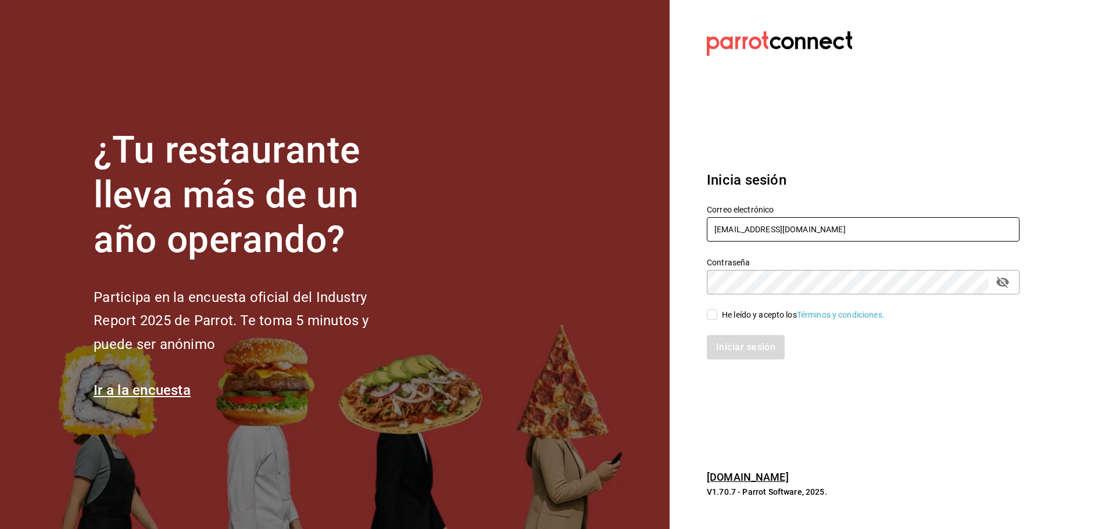
click at [753, 227] on input "gui@park.com" at bounding box center [863, 229] width 313 height 24
click at [712, 308] on div "He leído y acepto los Términos y condiciones." at bounding box center [856, 308] width 327 height 27
click at [712, 312] on input "He leído y acepto los Términos y condiciones." at bounding box center [712, 315] width 10 height 10
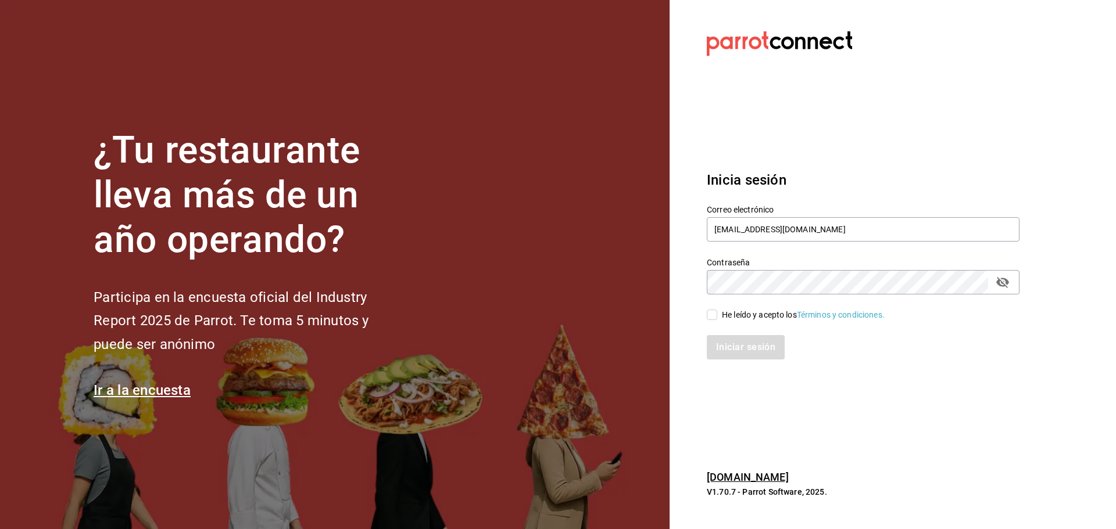
checkbox input "true"
click at [731, 340] on button "Iniciar sesión" at bounding box center [746, 347] width 79 height 24
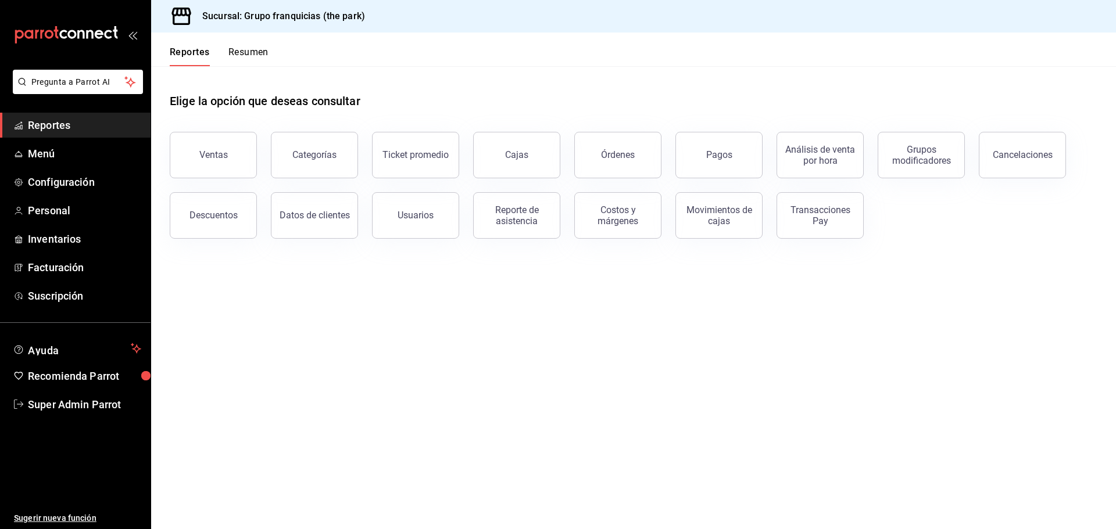
click at [323, 75] on div "Elige la opción que deseas consultar" at bounding box center [634, 92] width 928 height 52
click at [227, 156] on button "Ventas" at bounding box center [213, 155] width 87 height 46
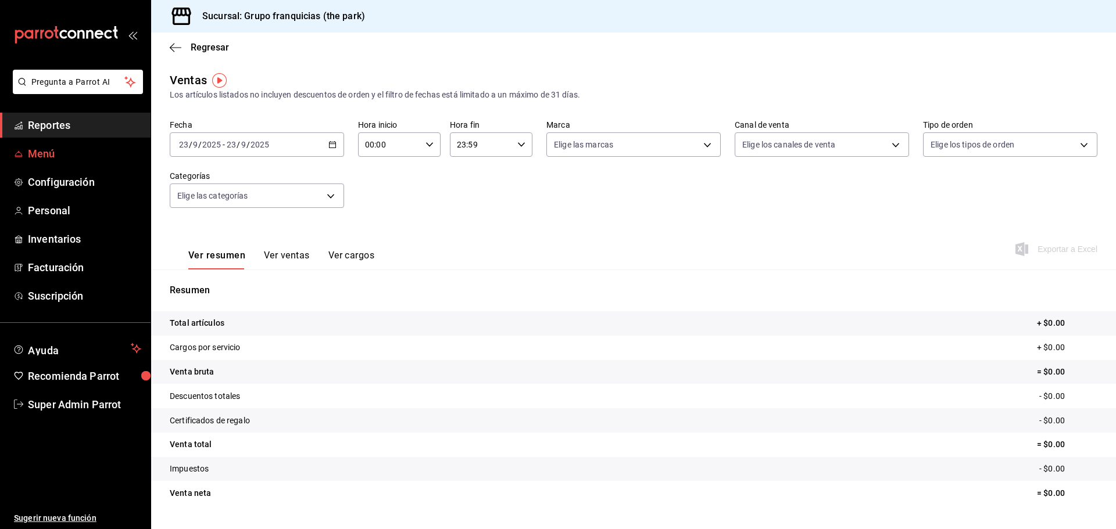
click at [52, 156] on span "Menú" at bounding box center [84, 154] width 113 height 16
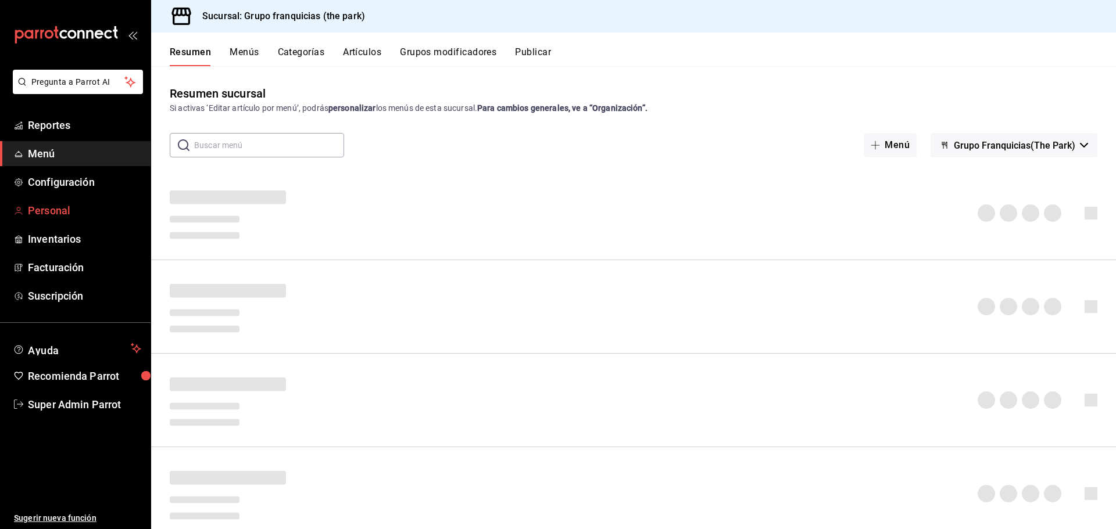
click at [61, 210] on span "Personal" at bounding box center [84, 211] width 113 height 16
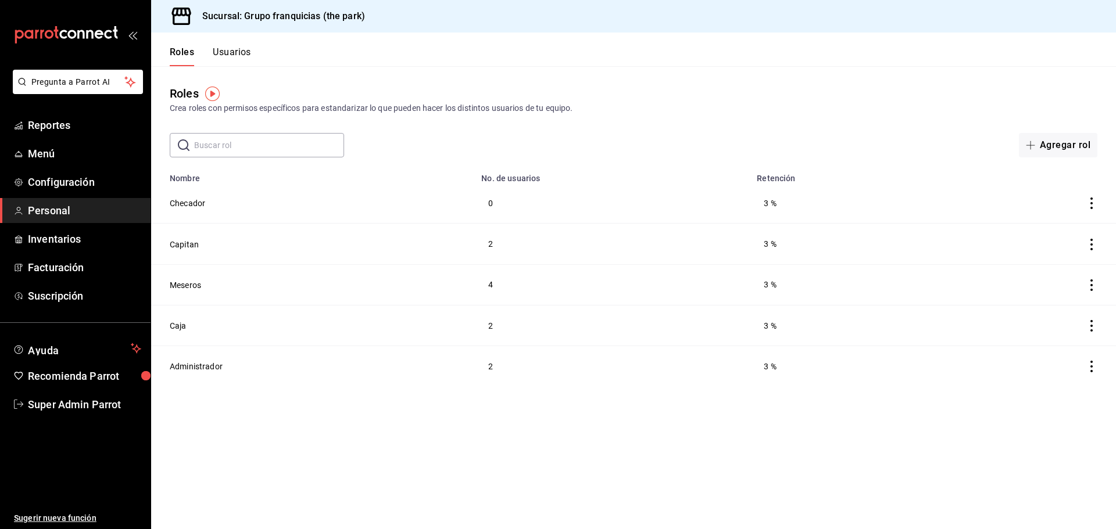
click at [247, 52] on button "Usuarios" at bounding box center [232, 56] width 38 height 20
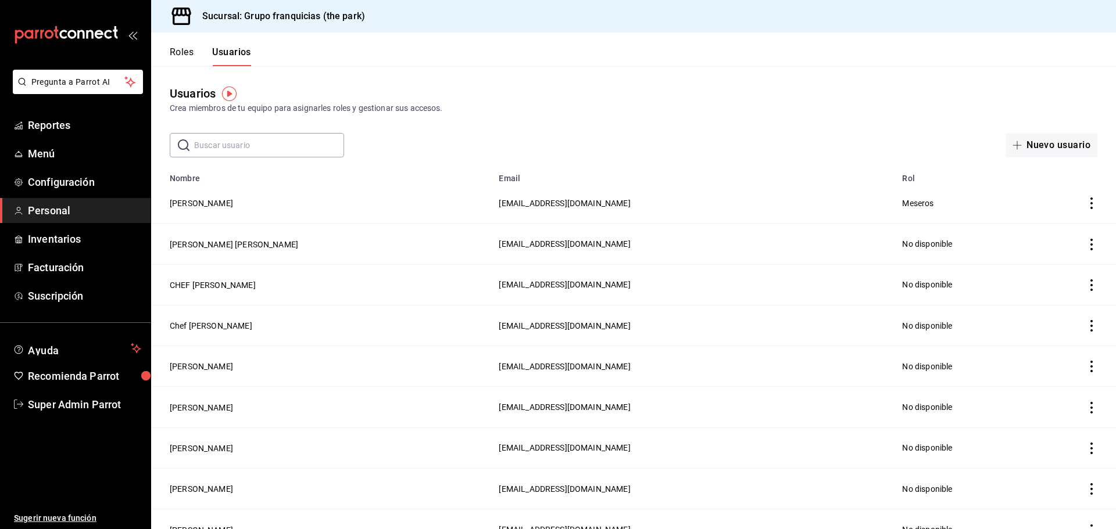
click at [555, 100] on div "Usuarios Crea miembros de tu equipo para asignarles roles y gestionar sus acces…" at bounding box center [633, 100] width 965 height 30
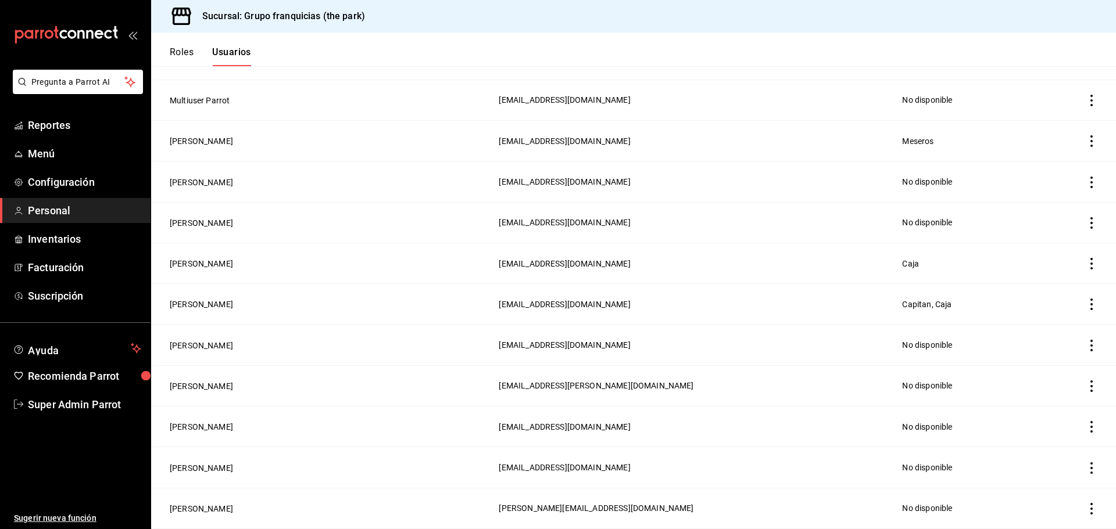
click at [368, 284] on td "[PERSON_NAME]" at bounding box center [321, 304] width 341 height 41
click at [584, 284] on td "[EMAIL_ADDRESS][DOMAIN_NAME]" at bounding box center [693, 304] width 403 height 41
click at [499, 300] on span "andres237@hotmail.com" at bounding box center [564, 304] width 131 height 9
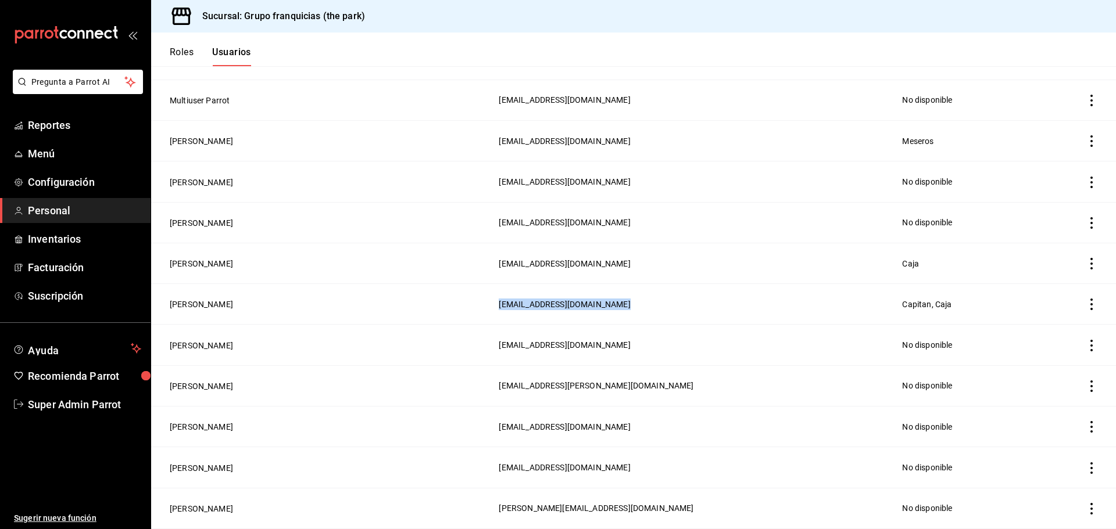
click at [499, 300] on span "andres237@hotmail.com" at bounding box center [564, 304] width 131 height 9
copy span "andres237@hotmail.com"
click at [103, 397] on span "Super Admin Parrot" at bounding box center [84, 405] width 113 height 16
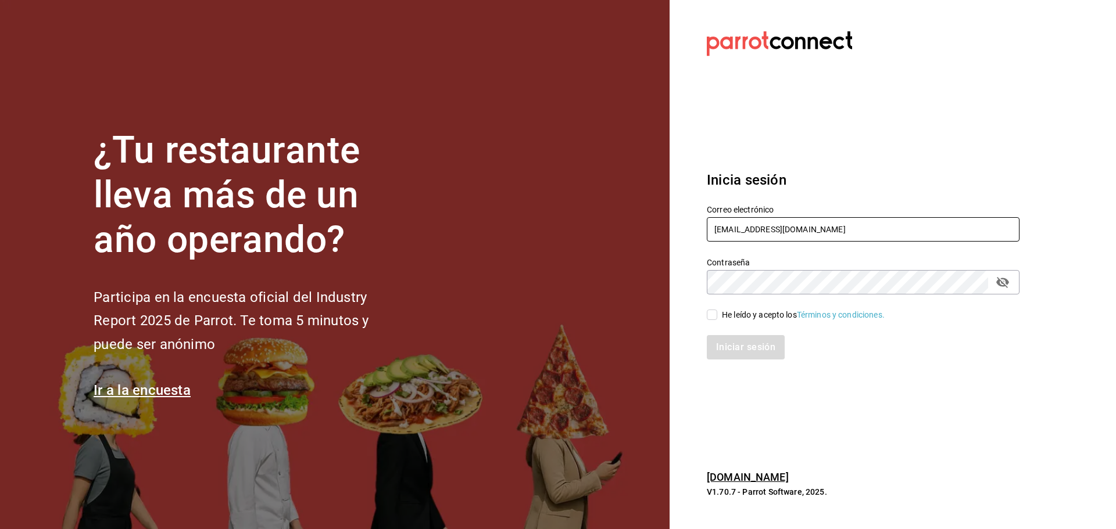
click at [788, 235] on input "gui@park.com" at bounding box center [863, 229] width 313 height 24
paste input "franquicias@park.com-"
type input "franquicias@park.com"
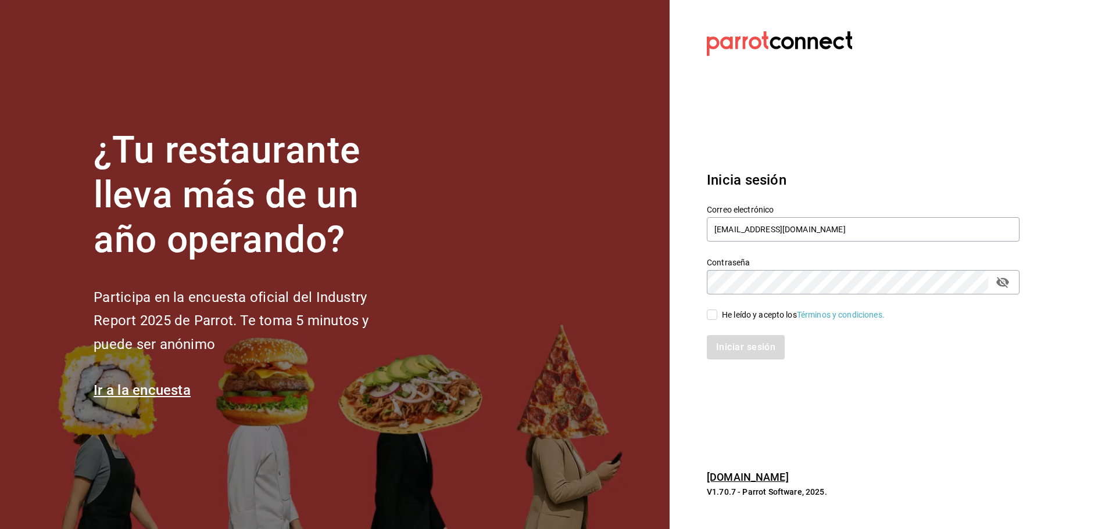
click at [722, 314] on div "He leído y acepto los Términos y condiciones." at bounding box center [803, 315] width 163 height 12
click at [717, 314] on input "He leído y acepto los Términos y condiciones." at bounding box center [712, 315] width 10 height 10
checkbox input "true"
click at [731, 344] on button "Iniciar sesión" at bounding box center [746, 347] width 79 height 24
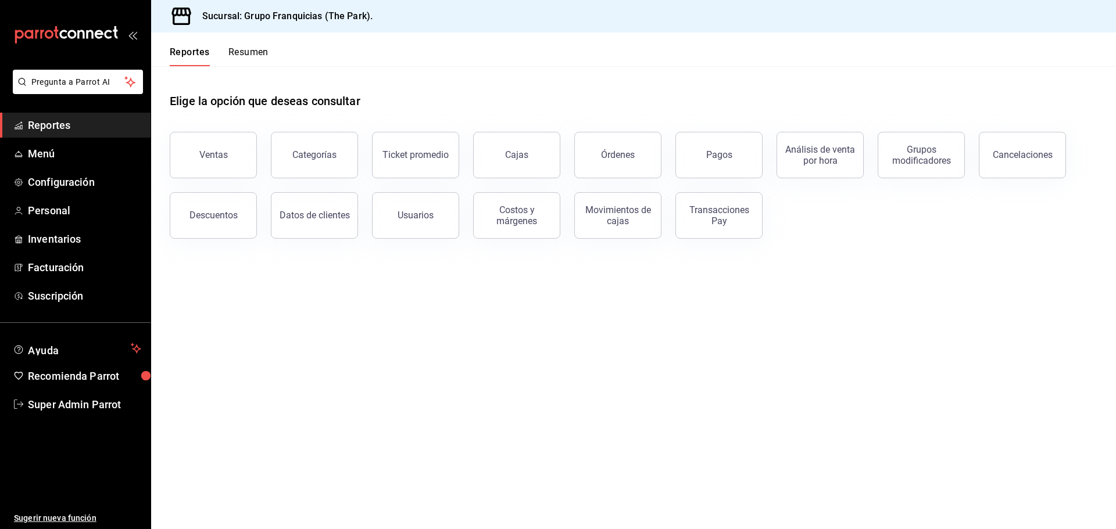
click at [377, 24] on div "Sucursal: Grupo Franquicias (The Park)." at bounding box center [633, 16] width 965 height 33
click at [78, 213] on span "Personal" at bounding box center [84, 211] width 113 height 16
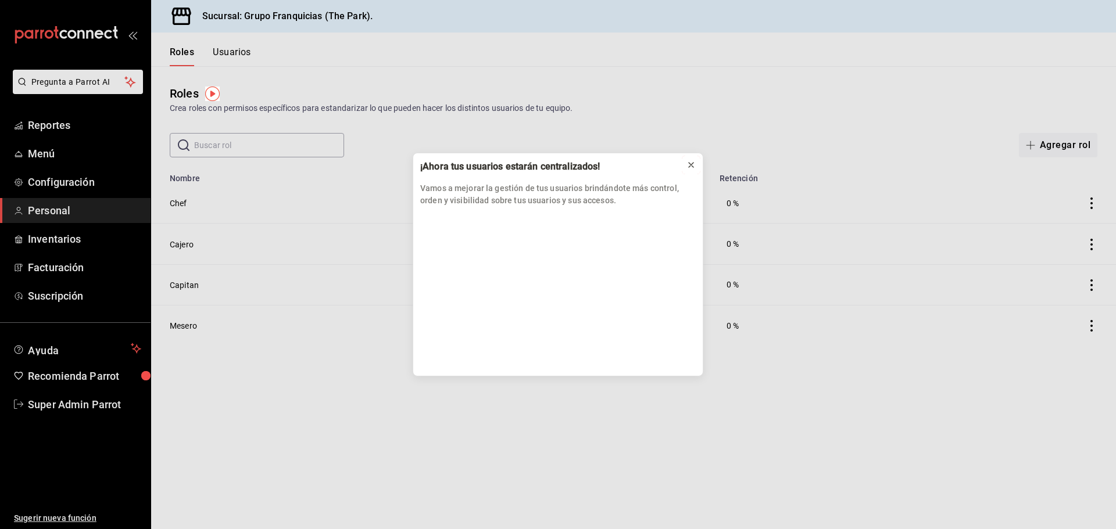
click at [686, 168] on button at bounding box center [691, 165] width 19 height 19
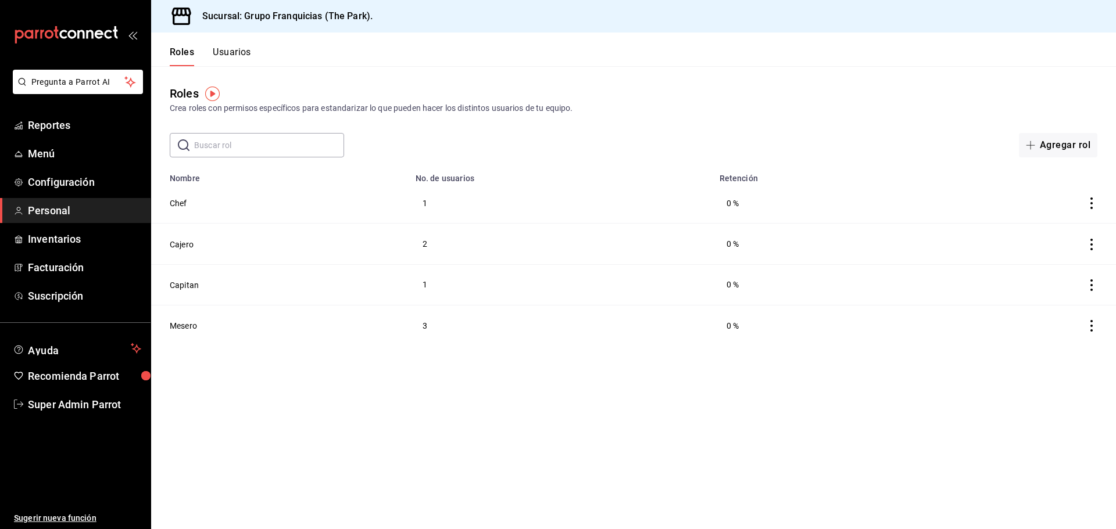
click at [242, 52] on button "Usuarios" at bounding box center [232, 56] width 38 height 20
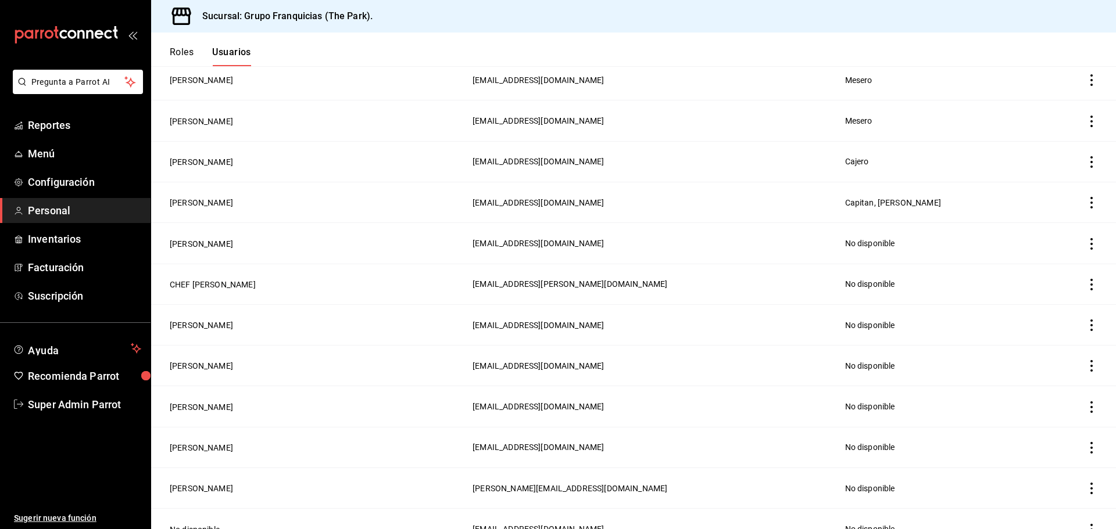
scroll to position [459, 0]
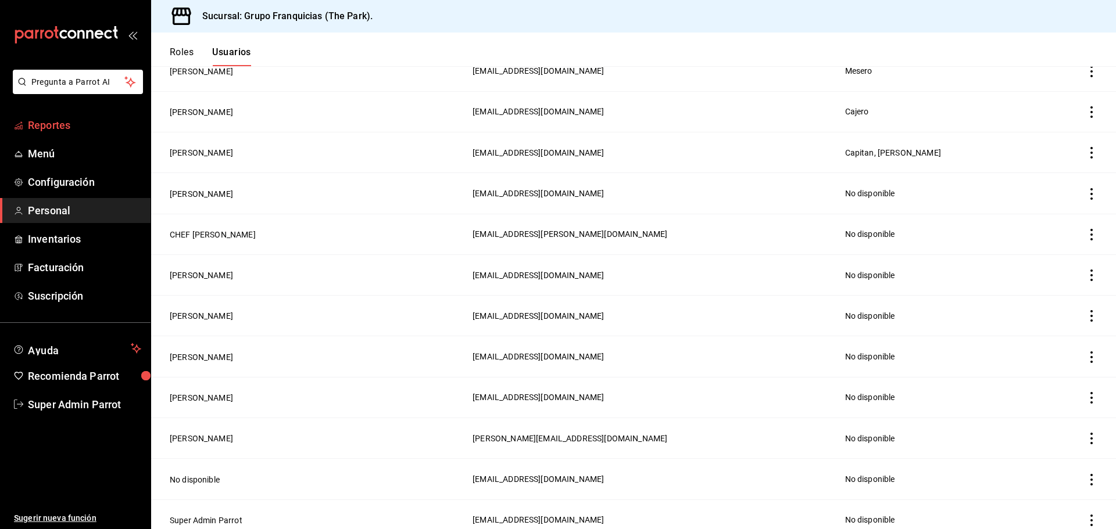
click at [52, 133] on span "Reportes" at bounding box center [84, 125] width 113 height 16
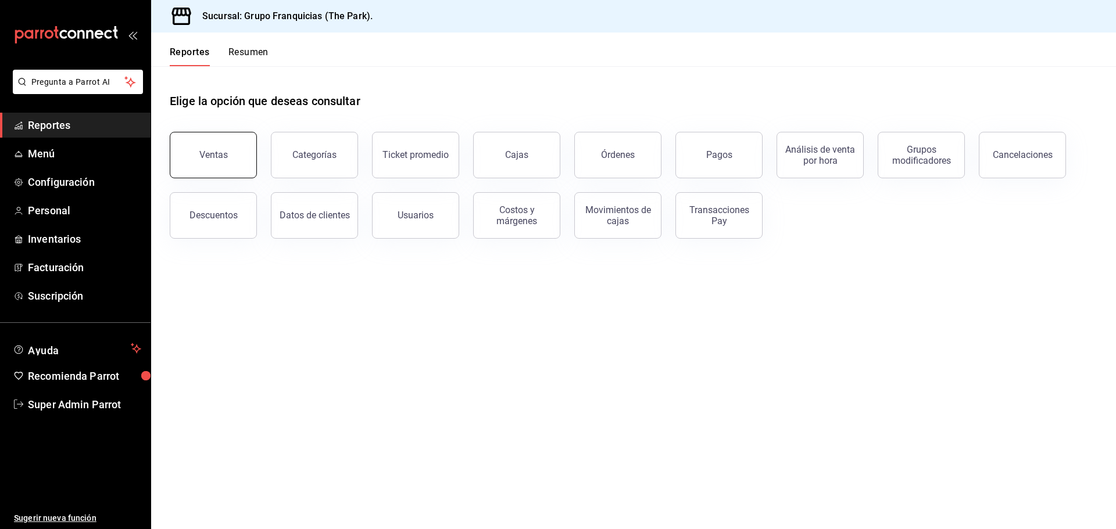
click at [225, 153] on div "Ventas" at bounding box center [213, 154] width 28 height 11
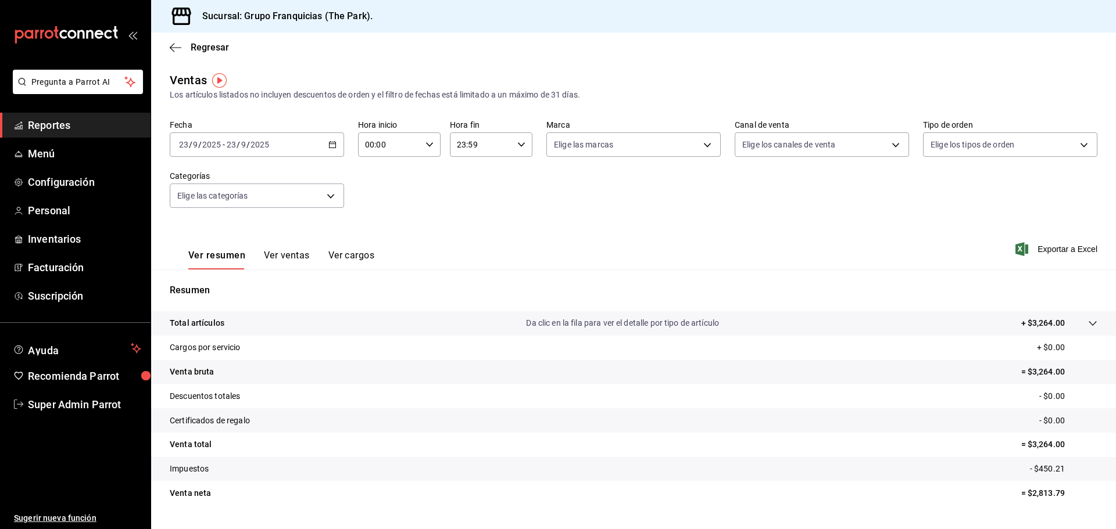
click at [339, 146] on div "2025-09-23 23 / 9 / 2025 - 2025-09-23 23 / 9 / 2025" at bounding box center [257, 145] width 174 height 24
click at [441, 198] on div "Fecha 2025-09-23 23 / 9 / 2025 - 2025-09-23 23 / 9 / 2025 Hora inicio 00:00 Hor…" at bounding box center [634, 171] width 928 height 102
click at [300, 254] on button "Ver ventas" at bounding box center [287, 260] width 46 height 20
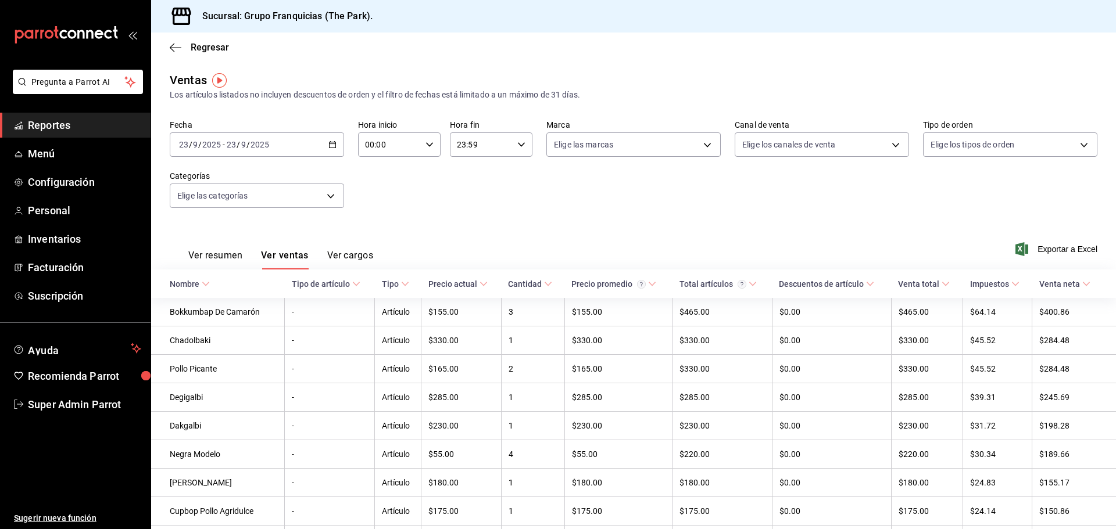
click at [358, 262] on button "Ver cargos" at bounding box center [350, 260] width 46 height 20
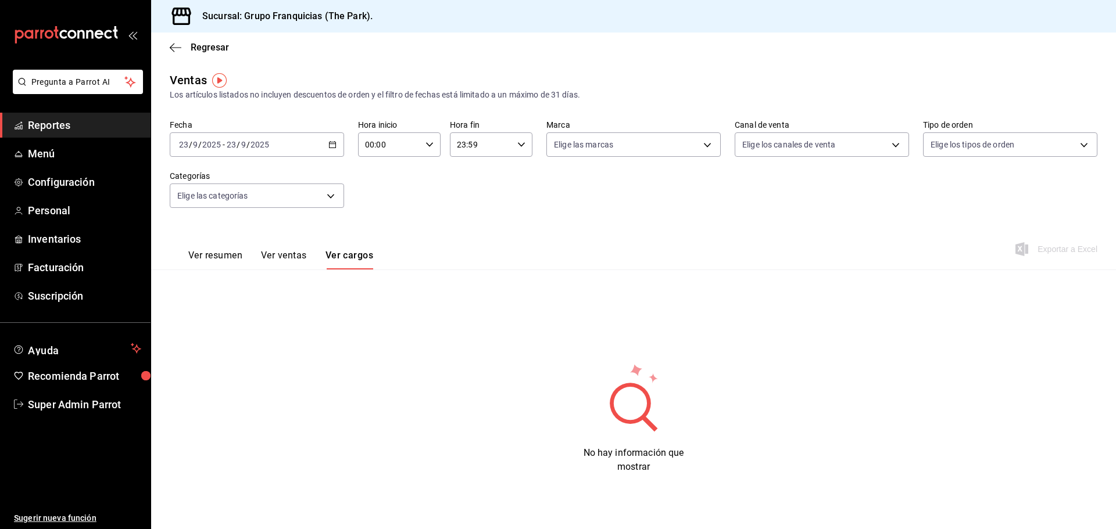
click at [214, 252] on button "Ver resumen" at bounding box center [215, 260] width 54 height 20
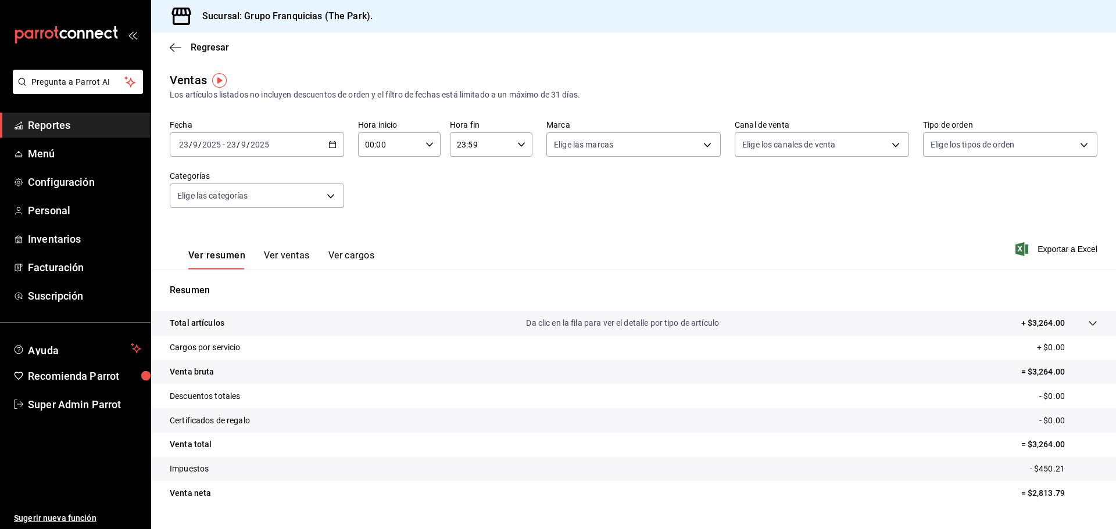
click at [334, 144] on \(Stroke\) "button" at bounding box center [332, 145] width 7 height 6
click at [336, 109] on div "Ventas Los artículos listados no incluyen descuentos de orden y el filtro de fe…" at bounding box center [633, 304] width 965 height 467
click at [338, 134] on div "2025-09-23 23 / 9 / 2025 - 2025-09-23 23 / 9 / 2025" at bounding box center [257, 145] width 174 height 24
click at [290, 271] on div "Resumen Total artículos Da clic en la fila para ver el detalle por tipo de artí…" at bounding box center [633, 395] width 965 height 250
click at [302, 261] on button "Ver ventas" at bounding box center [287, 260] width 46 height 20
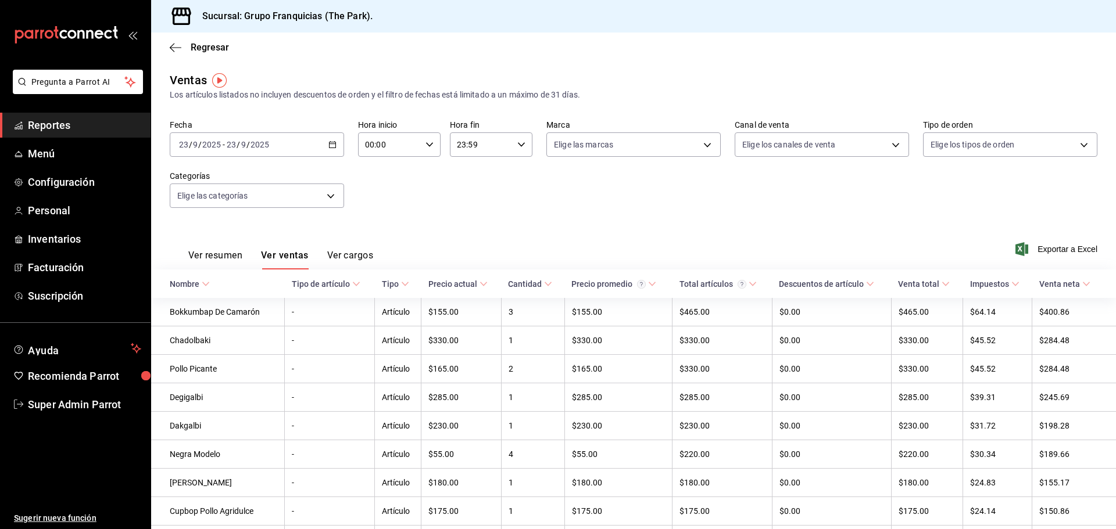
click at [343, 256] on button "Ver cargos" at bounding box center [350, 260] width 46 height 20
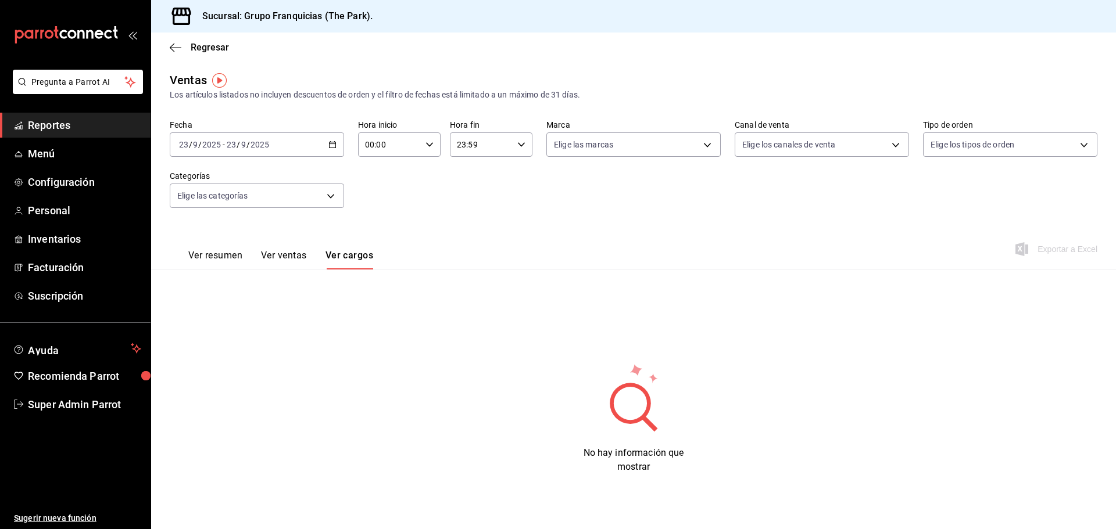
click at [291, 250] on button "Ver ventas" at bounding box center [284, 260] width 46 height 20
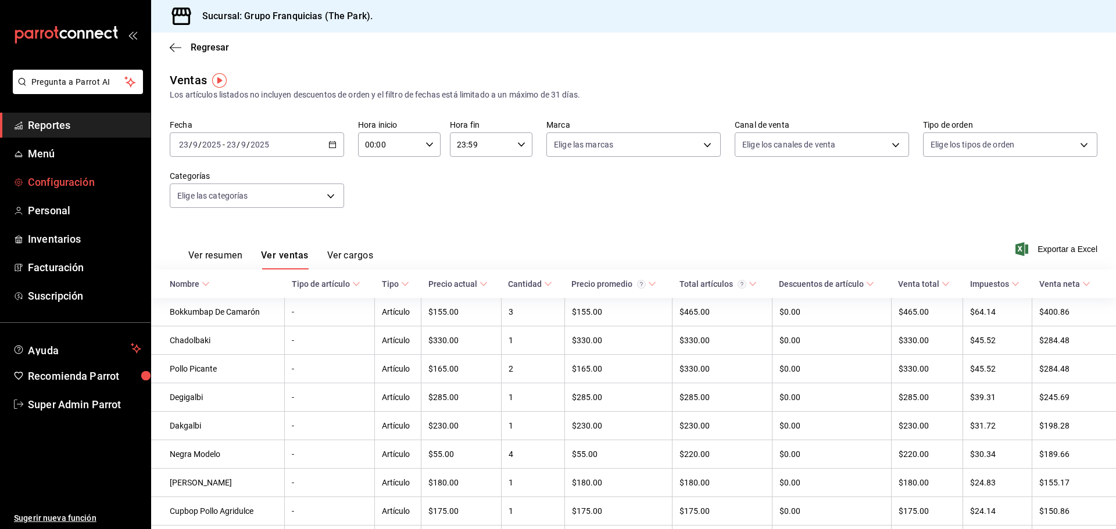
click at [74, 183] on span "Configuración" at bounding box center [84, 182] width 113 height 16
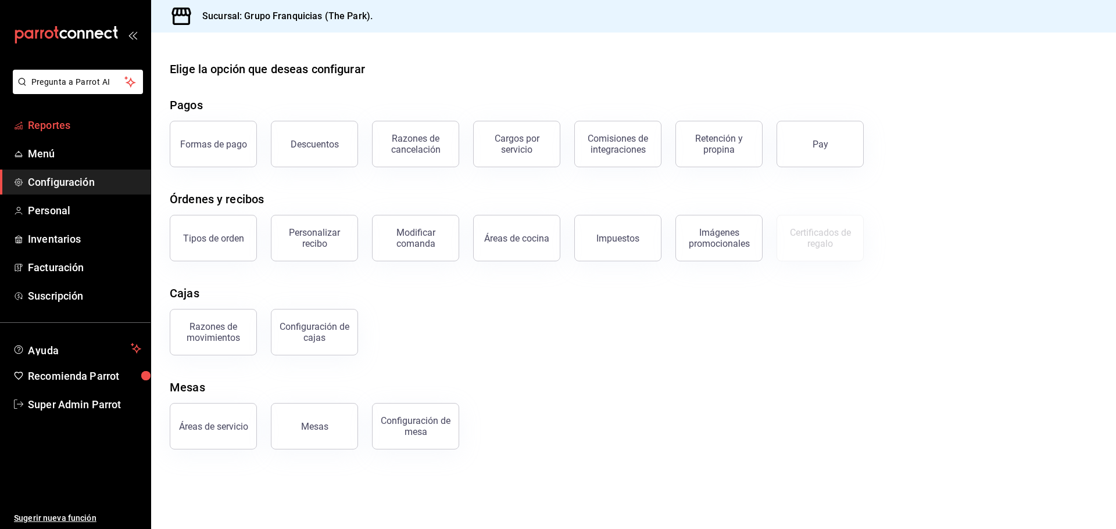
click at [125, 121] on span "Reportes" at bounding box center [84, 125] width 113 height 16
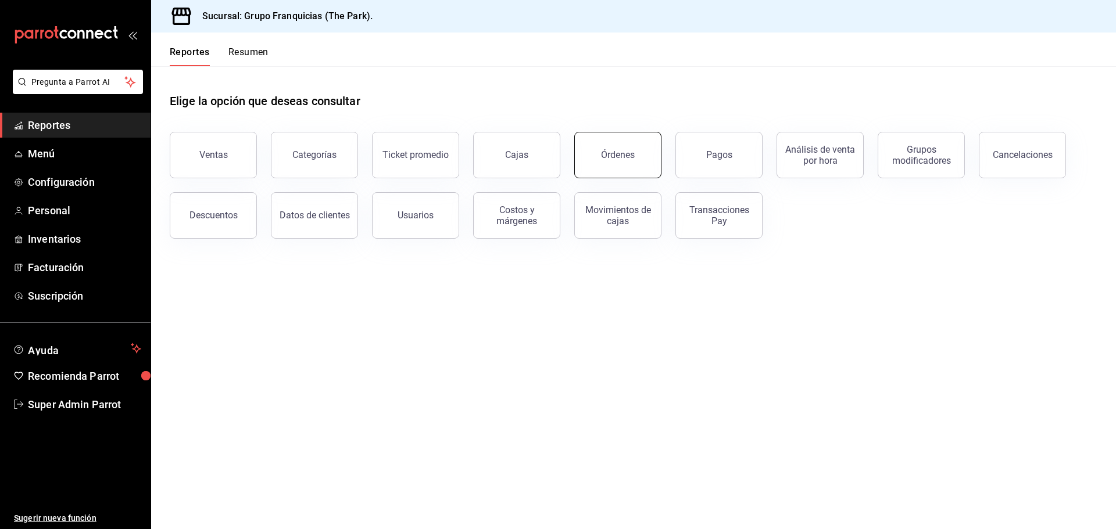
click at [631, 148] on button "Órdenes" at bounding box center [617, 155] width 87 height 46
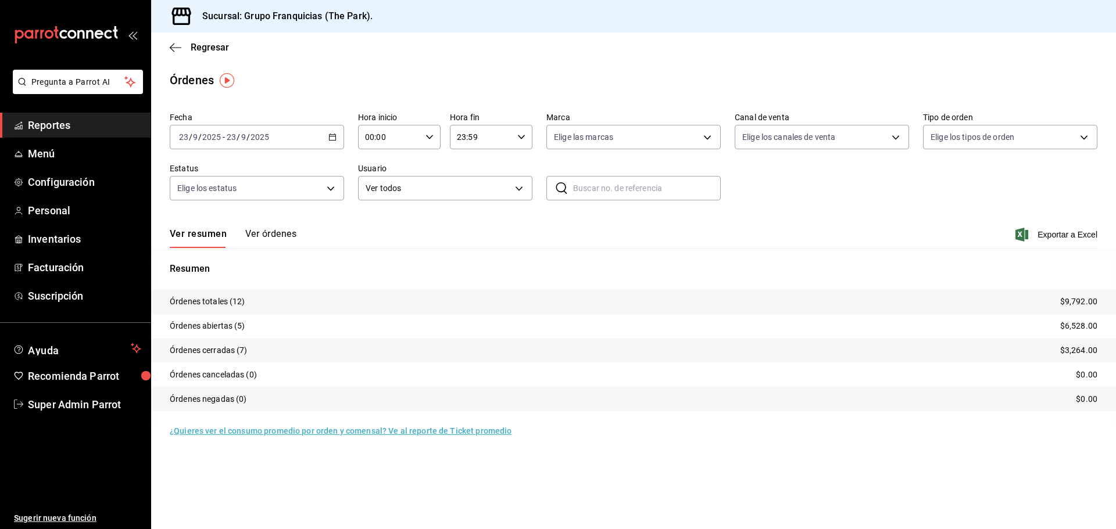
click at [276, 238] on button "Ver órdenes" at bounding box center [270, 238] width 51 height 20
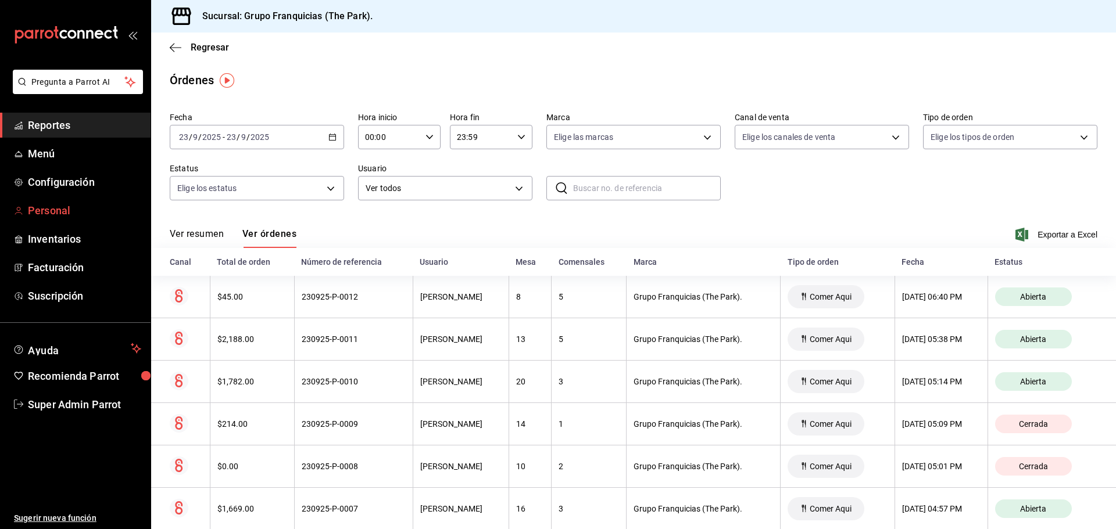
click at [70, 203] on span "Personal" at bounding box center [84, 211] width 113 height 16
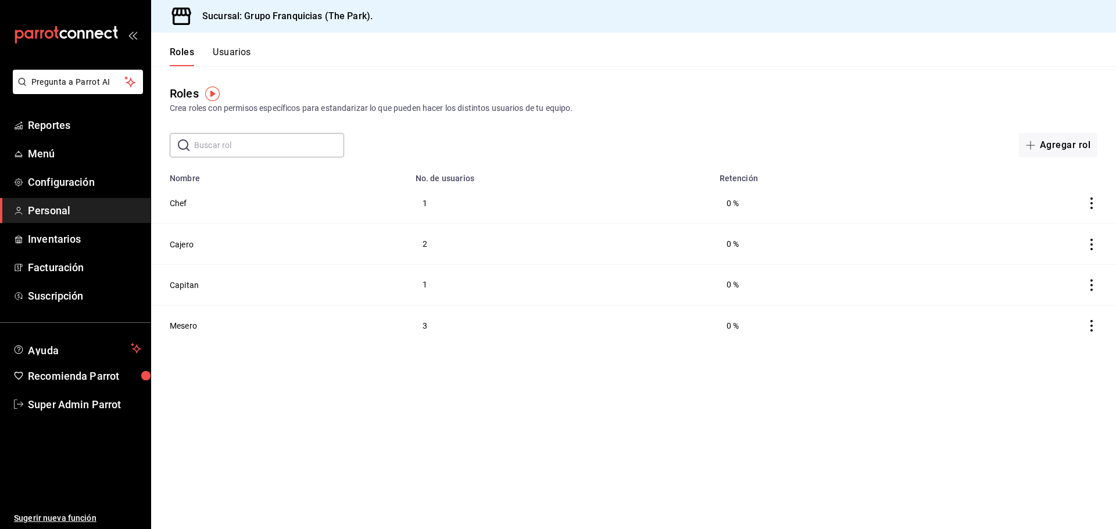
click at [242, 53] on button "Usuarios" at bounding box center [232, 56] width 38 height 20
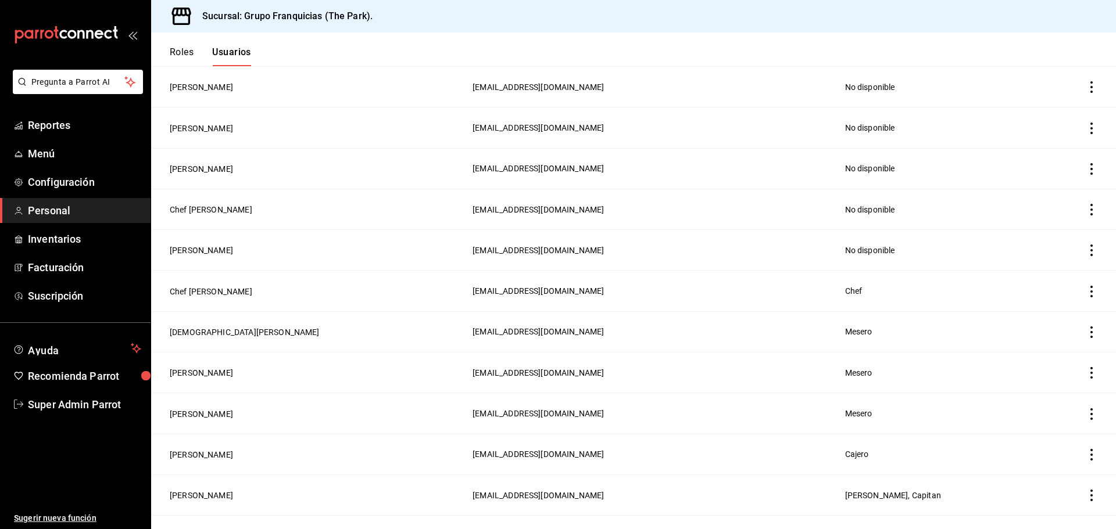
scroll to position [291, 0]
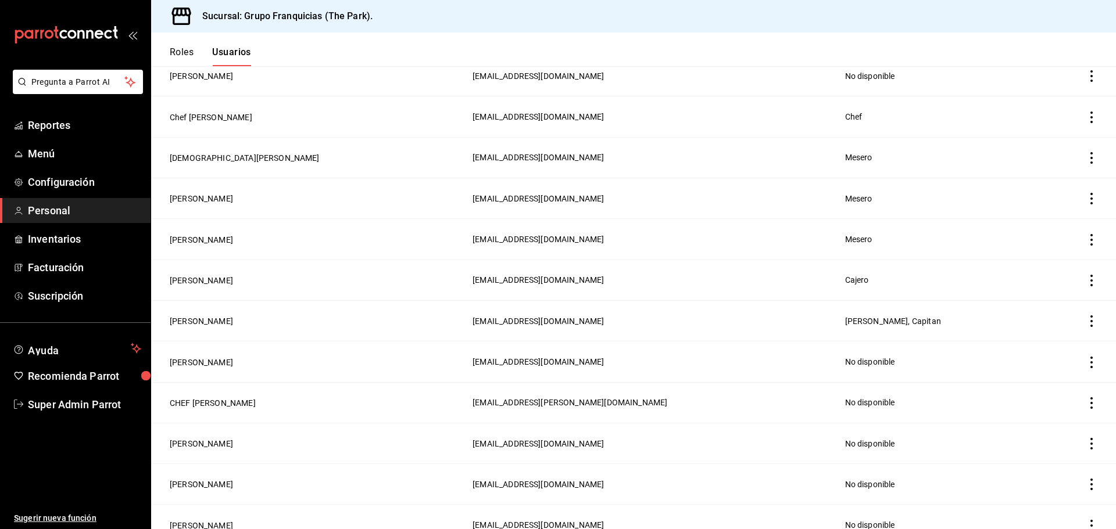
drag, startPoint x: 415, startPoint y: 315, endPoint x: 545, endPoint y: 313, distance: 130.2
click at [545, 313] on td "andrescapitan@sodamthepark.com" at bounding box center [652, 320] width 372 height 41
click at [522, 317] on span "andrescapitan@sodamthepark.com" at bounding box center [538, 321] width 131 height 9
drag, startPoint x: 410, startPoint y: 316, endPoint x: 570, endPoint y: 320, distance: 159.3
click at [570, 320] on td "andrescapitan@sodamthepark.com" at bounding box center [652, 320] width 372 height 41
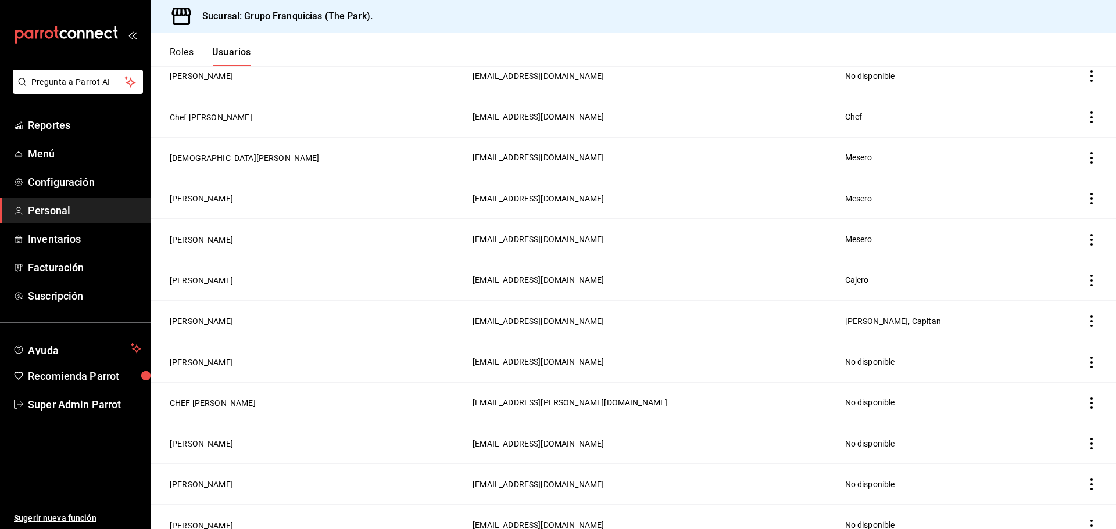
click at [476, 318] on span "andrescapitan@sodamthepark.com" at bounding box center [538, 321] width 131 height 9
click at [207, 317] on button "Andres Agullon" at bounding box center [201, 322] width 63 height 12
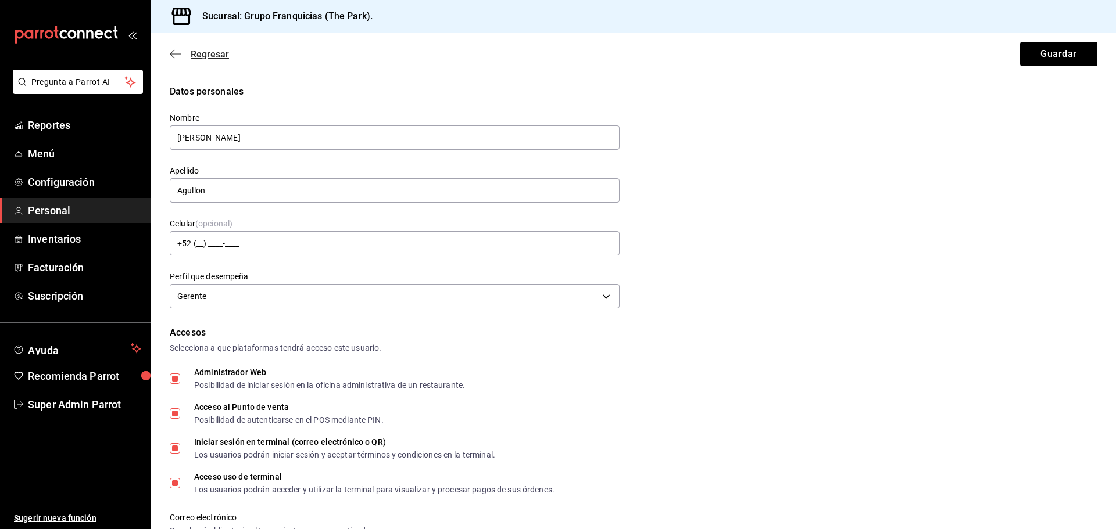
click at [176, 54] on icon "button" at bounding box center [176, 53] width 12 height 1
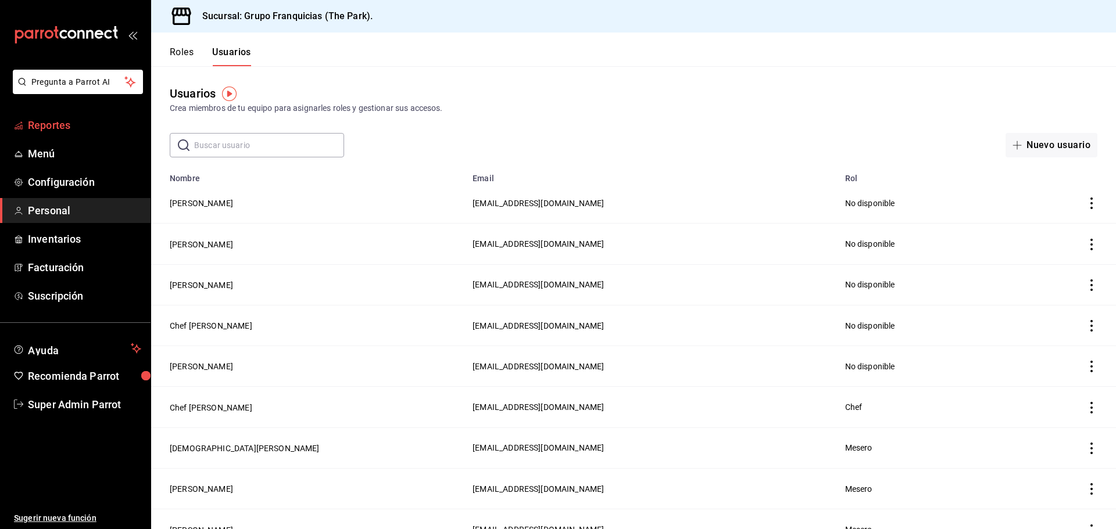
click at [88, 119] on span "Reportes" at bounding box center [84, 125] width 113 height 16
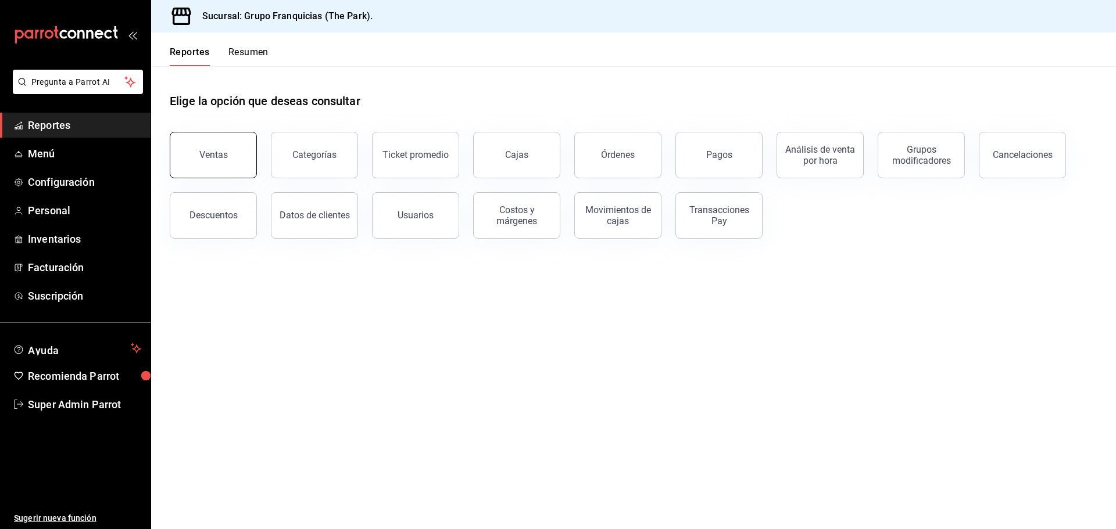
click at [226, 167] on button "Ventas" at bounding box center [213, 155] width 87 height 46
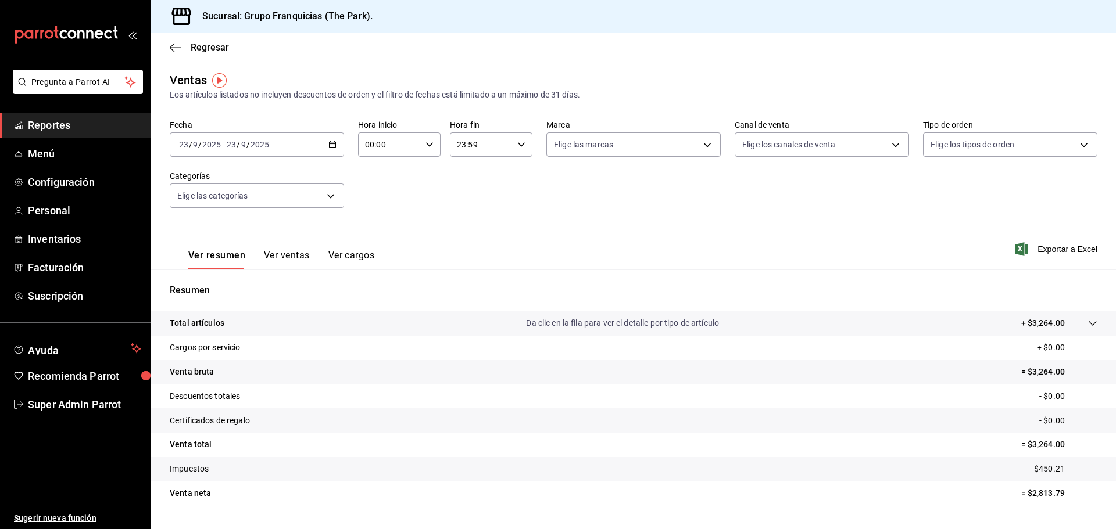
click at [350, 251] on button "Ver cargos" at bounding box center [351, 260] width 46 height 20
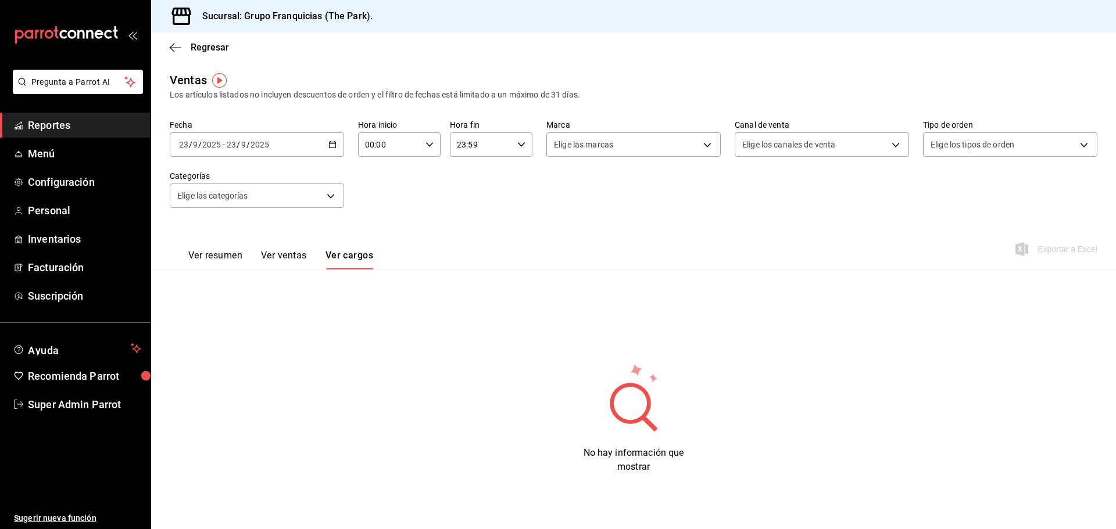
click at [66, 128] on span "Reportes" at bounding box center [84, 125] width 113 height 16
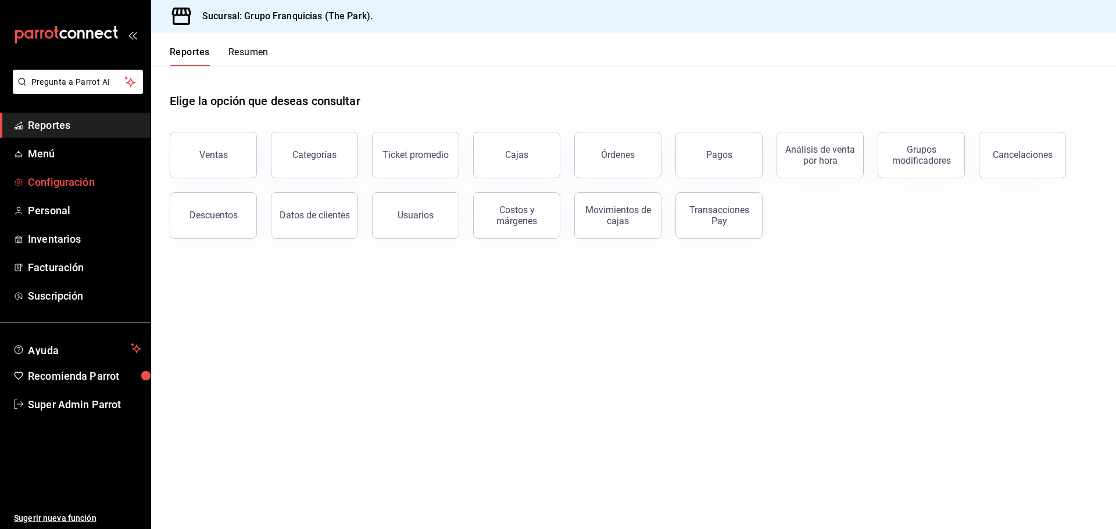
click at [73, 185] on span "Configuración" at bounding box center [84, 182] width 113 height 16
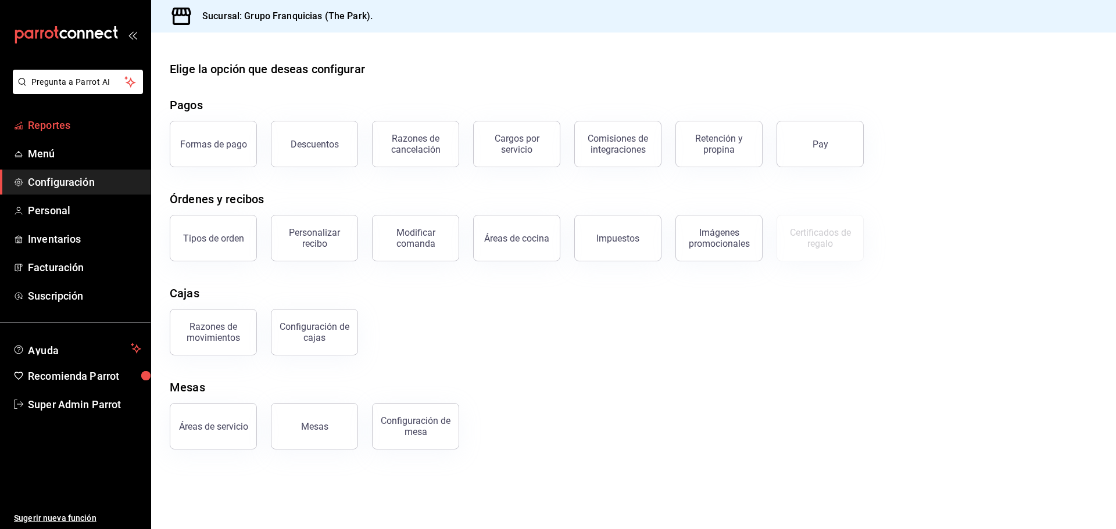
click at [74, 123] on span "Reportes" at bounding box center [84, 125] width 113 height 16
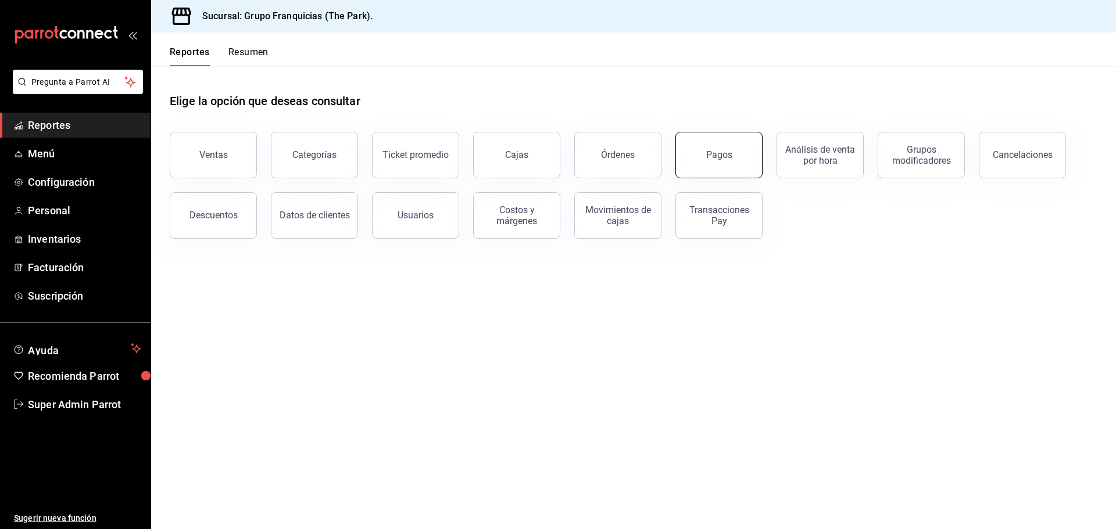
click at [722, 158] on div "Pagos" at bounding box center [719, 154] width 26 height 11
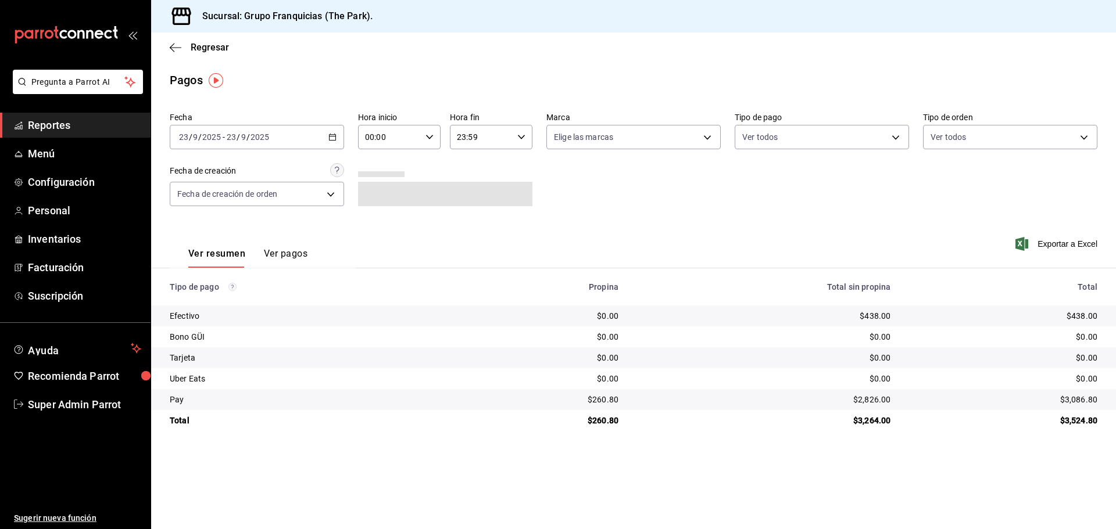
click at [281, 255] on button "Ver pagos" at bounding box center [286, 258] width 44 height 20
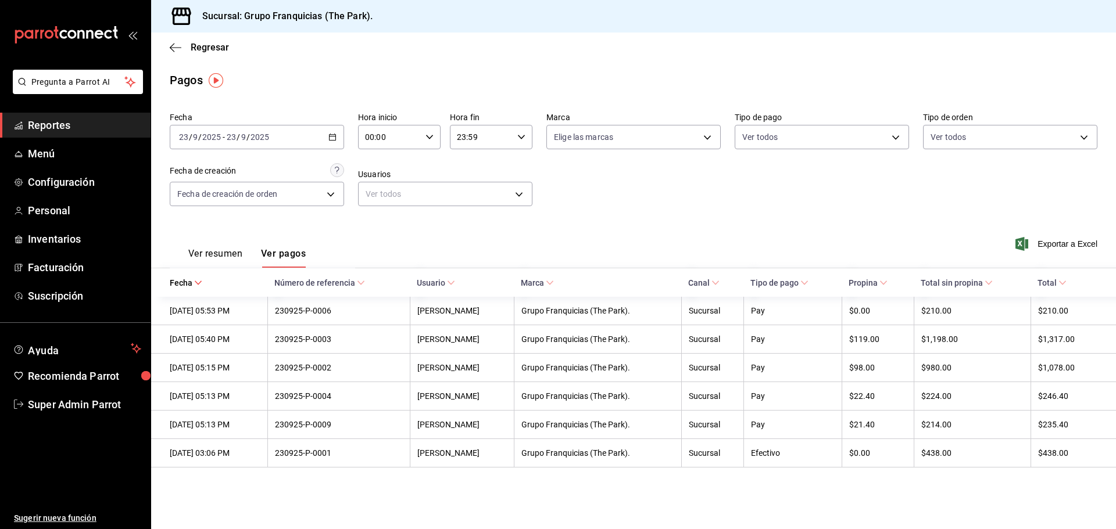
click at [232, 259] on button "Ver resumen" at bounding box center [215, 258] width 54 height 20
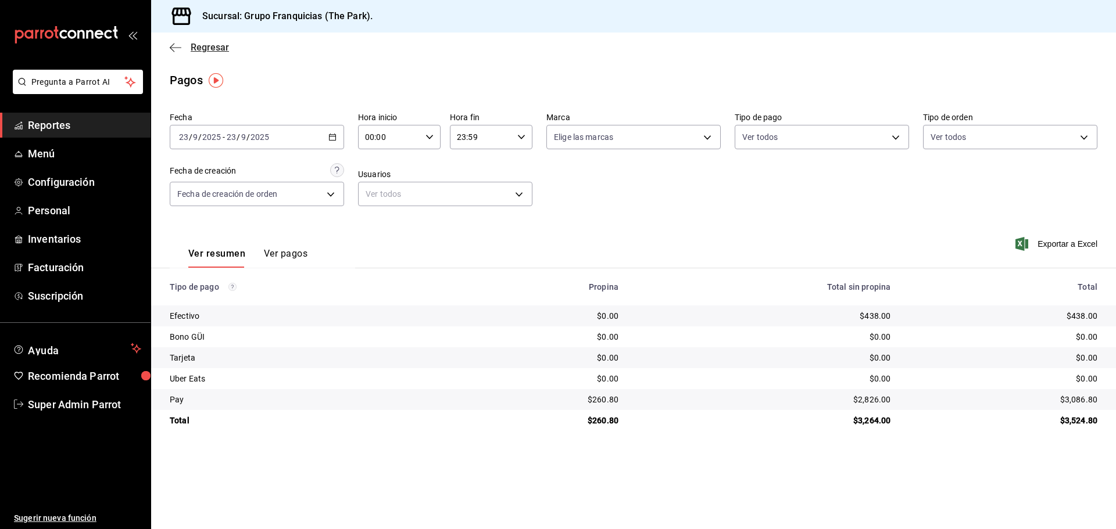
click at [181, 46] on span "Regresar" at bounding box center [199, 47] width 59 height 11
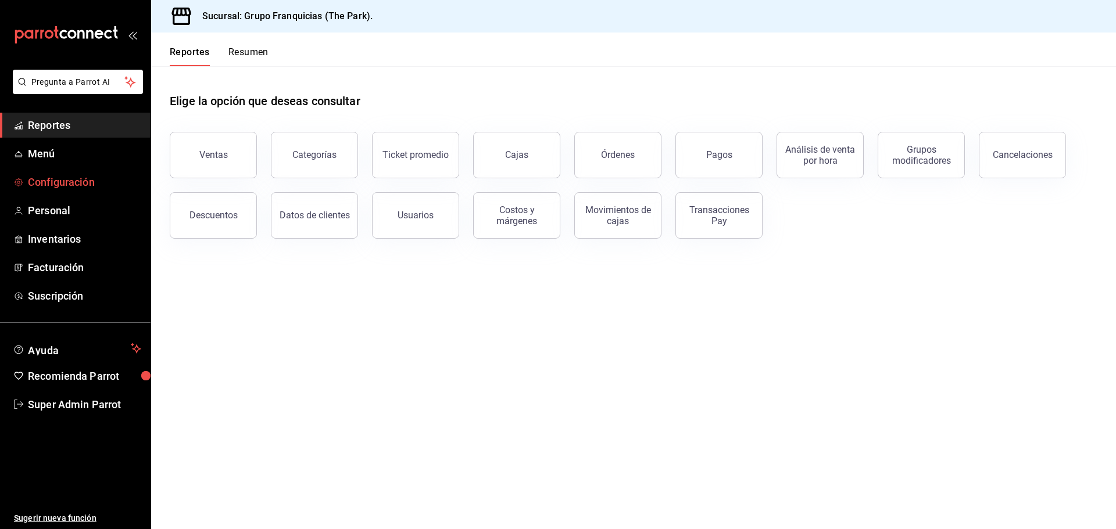
click at [103, 181] on span "Configuración" at bounding box center [84, 182] width 113 height 16
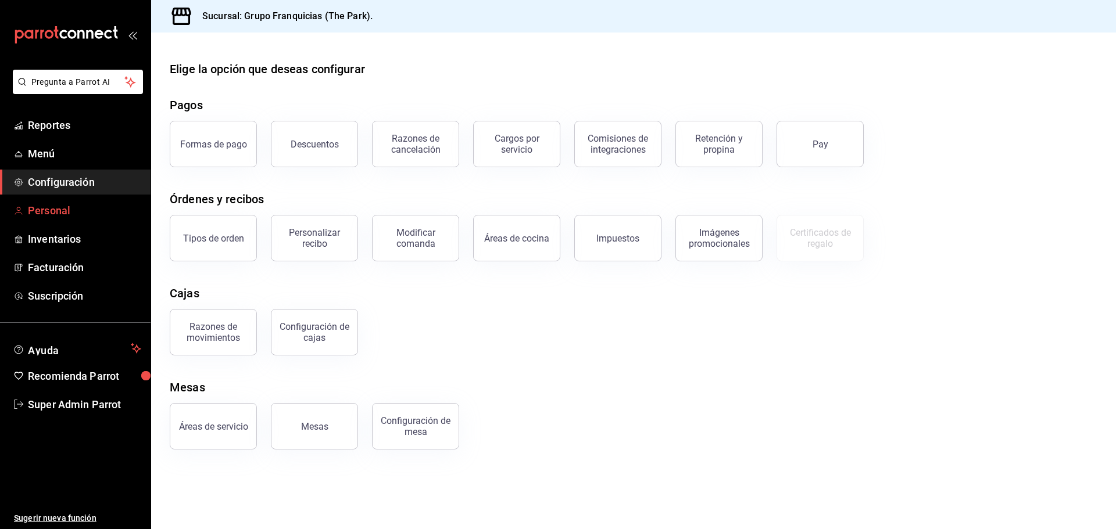
click at [81, 211] on span "Personal" at bounding box center [84, 211] width 113 height 16
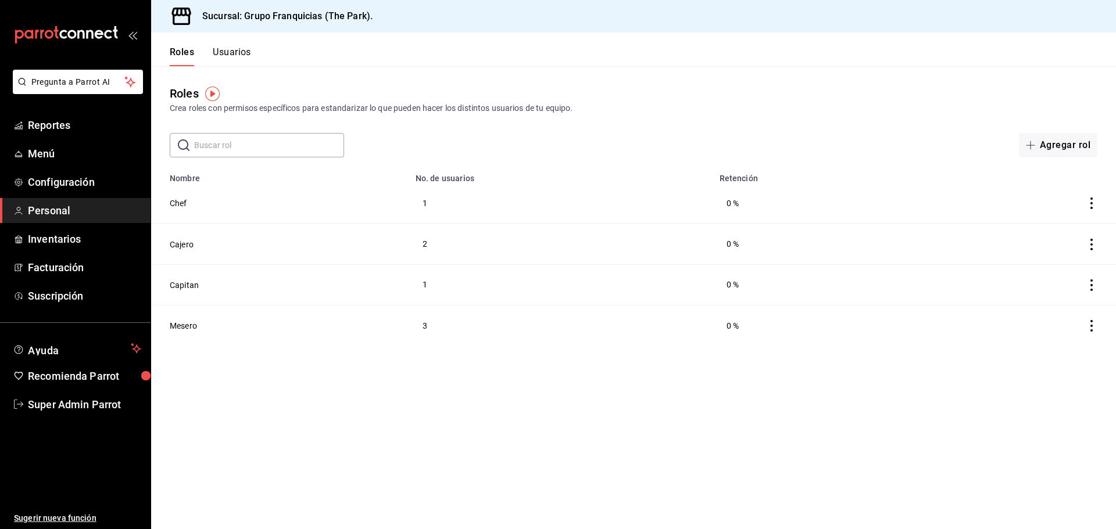
click at [228, 52] on button "Usuarios" at bounding box center [232, 56] width 38 height 20
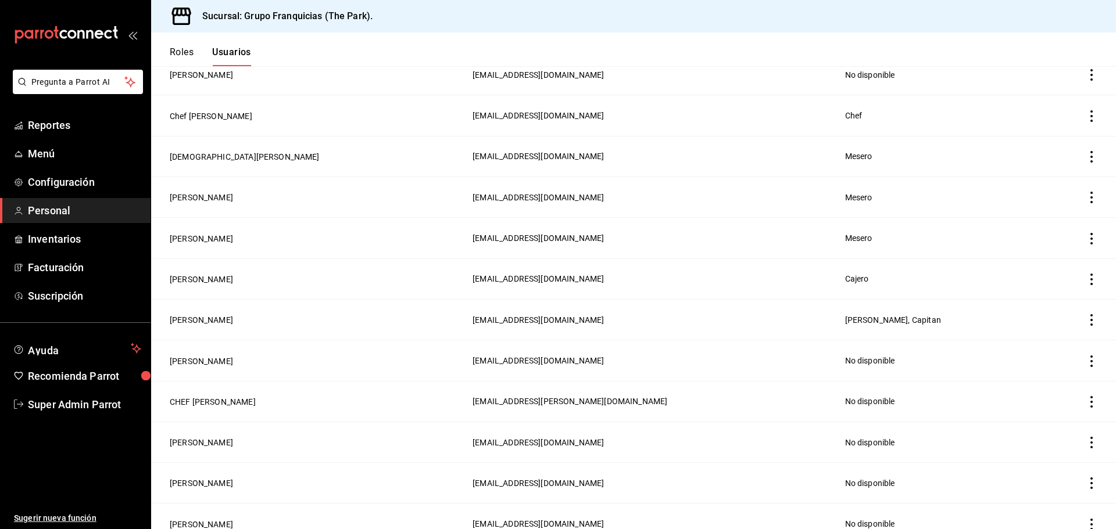
scroll to position [349, 0]
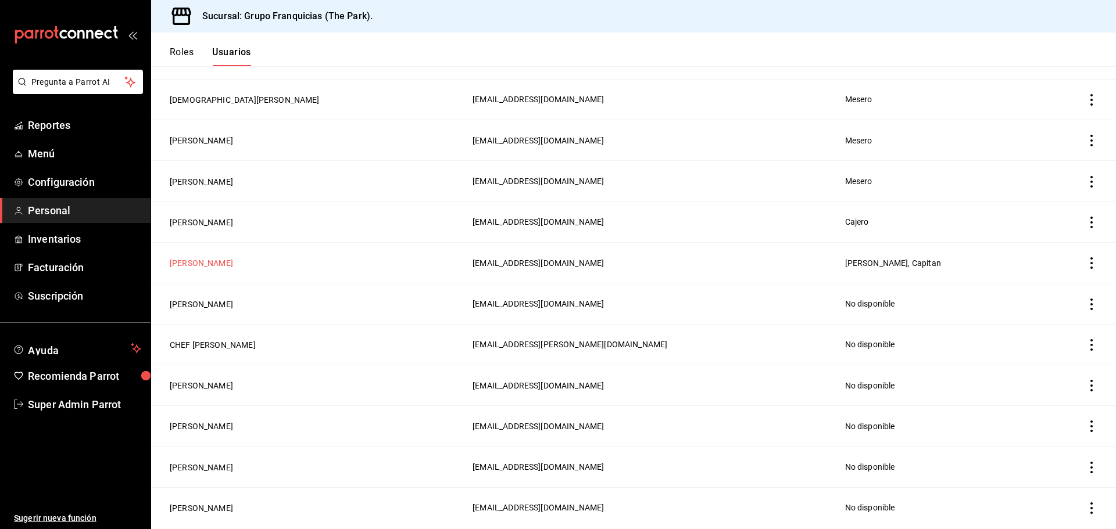
click at [217, 257] on button "Andres Agullon" at bounding box center [201, 263] width 63 height 12
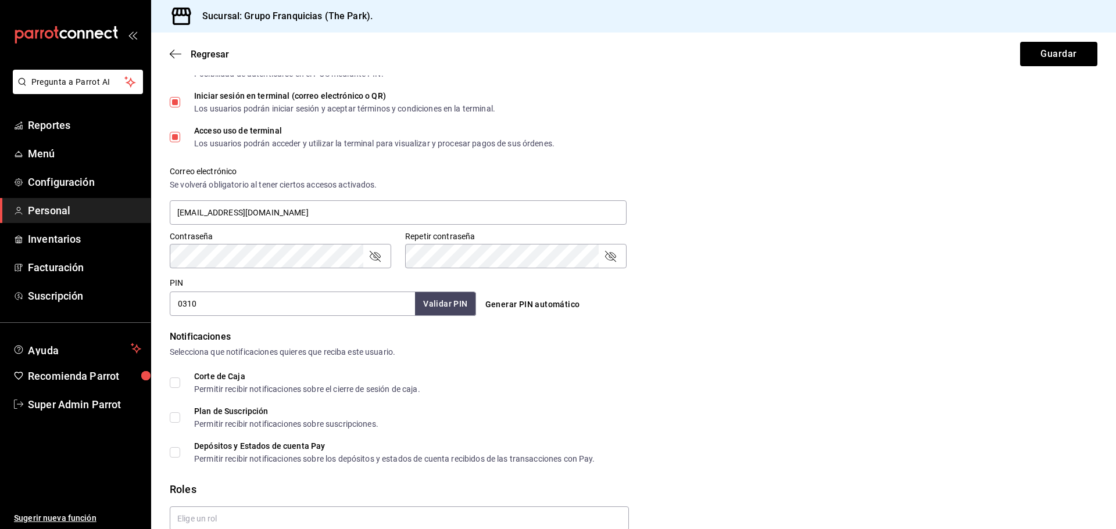
scroll to position [407, 0]
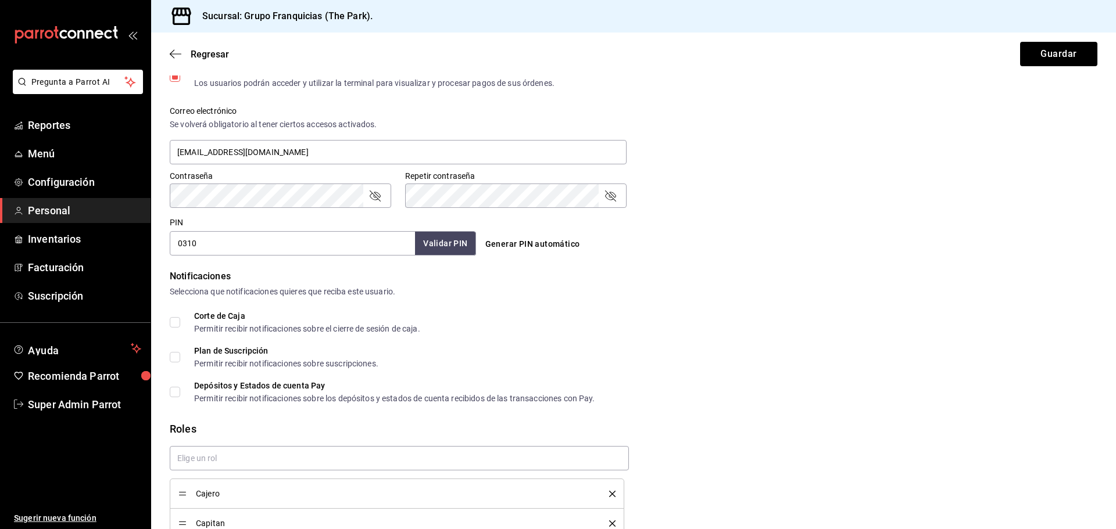
click at [253, 271] on div "Notificaciones" at bounding box center [634, 277] width 928 height 14
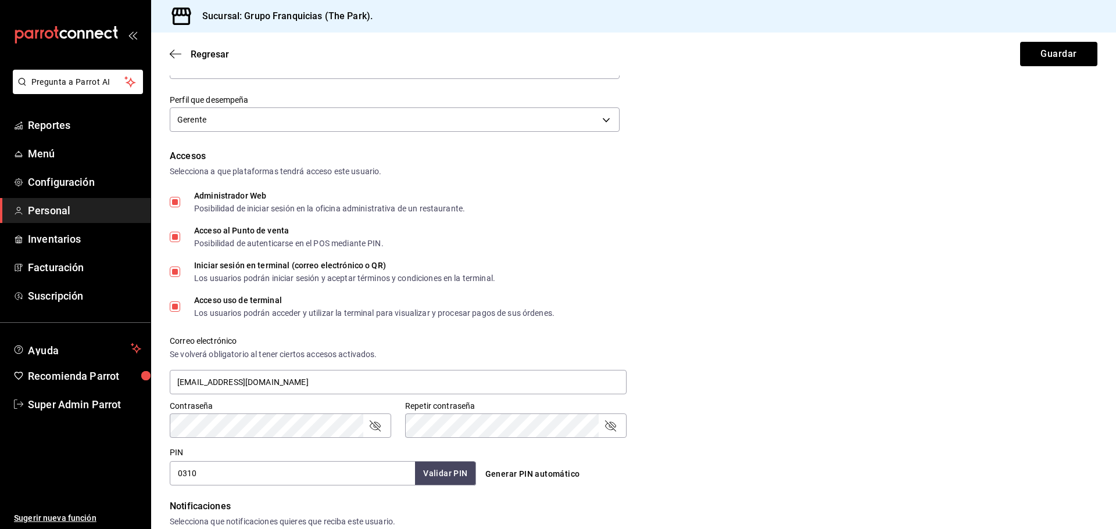
scroll to position [0, 0]
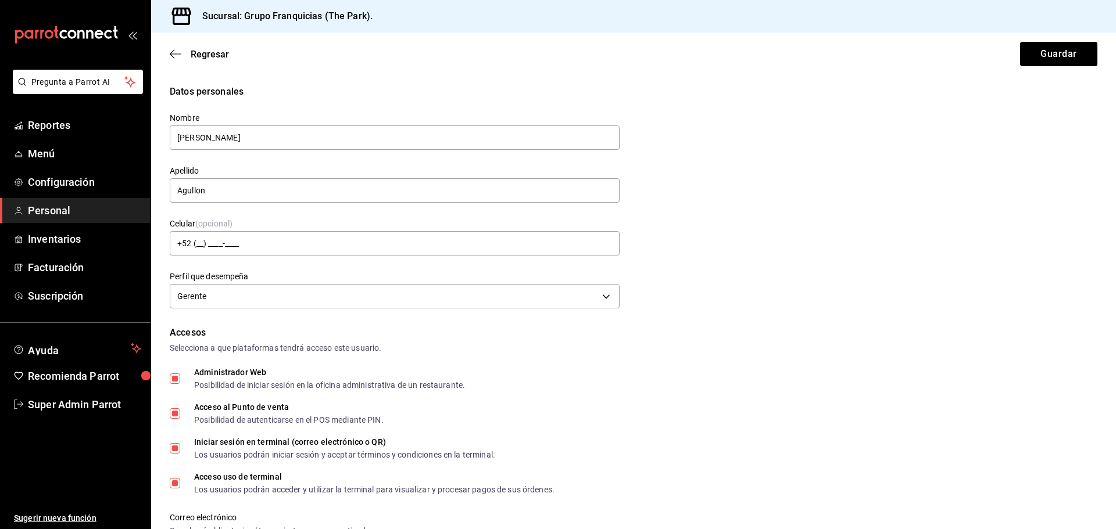
click at [175, 62] on div "Regresar Guardar" at bounding box center [633, 54] width 965 height 43
click at [173, 53] on icon "button" at bounding box center [176, 54] width 12 height 10
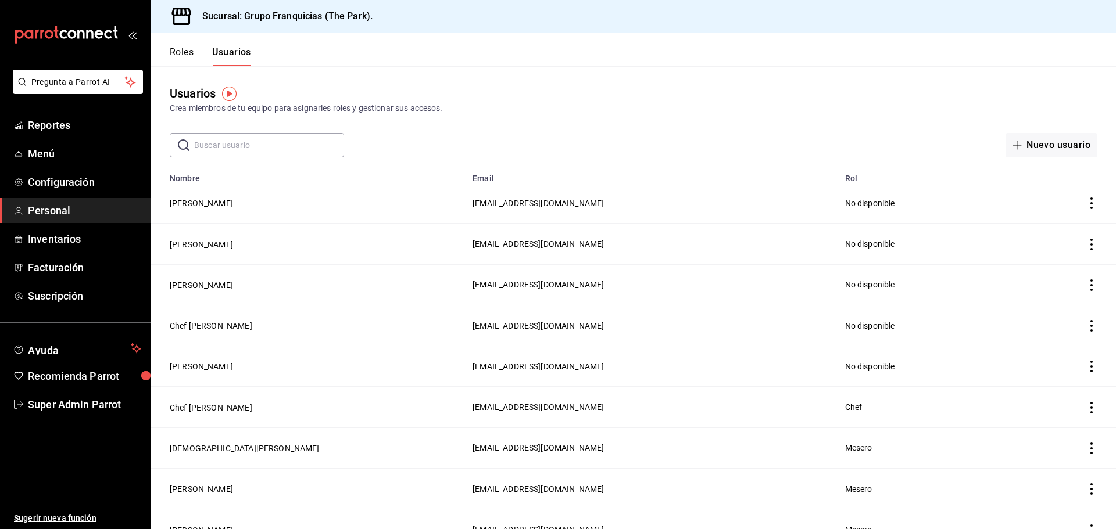
click at [183, 55] on button "Roles" at bounding box center [182, 56] width 24 height 20
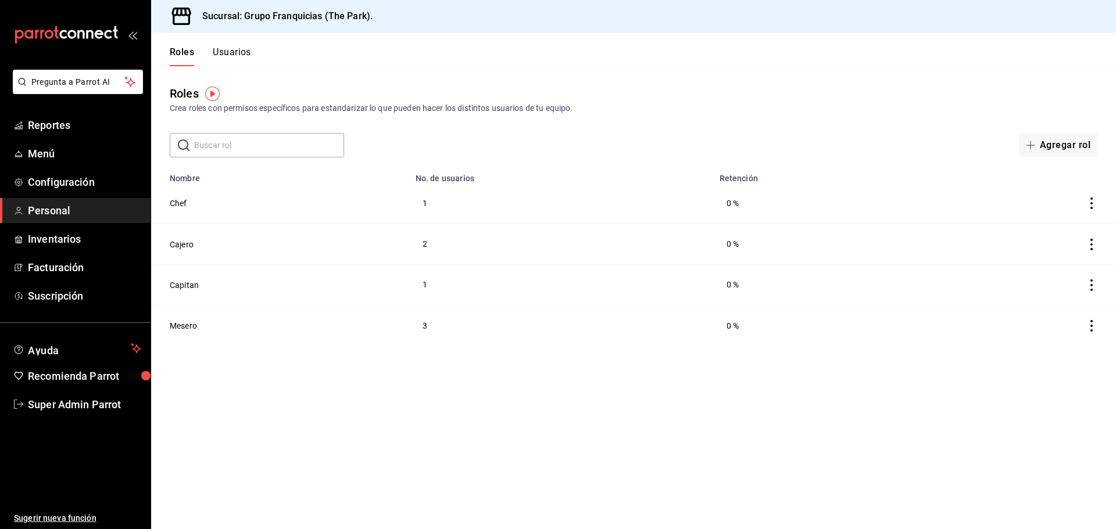
click at [218, 55] on button "Usuarios" at bounding box center [232, 56] width 38 height 20
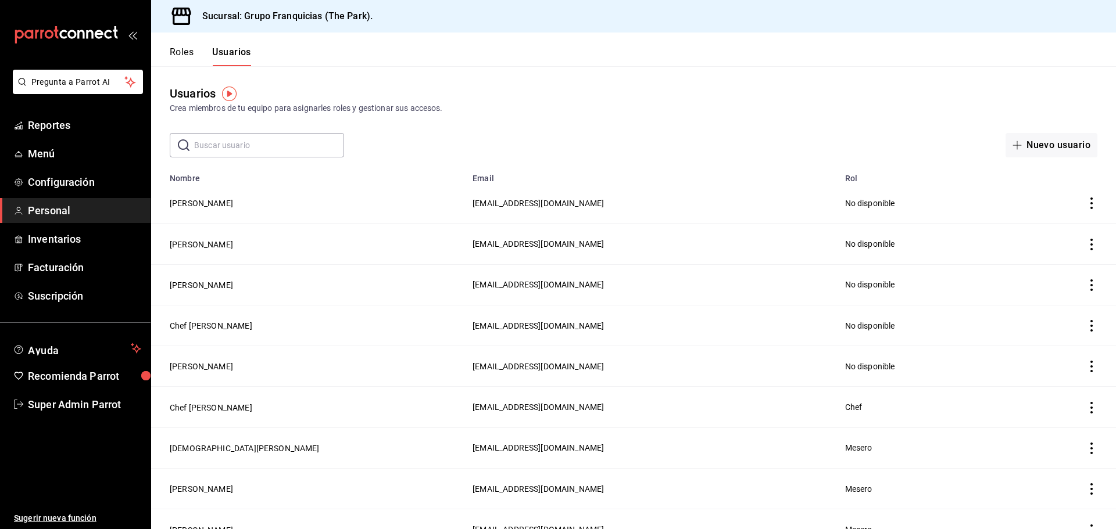
click at [191, 58] on button "Roles" at bounding box center [182, 56] width 24 height 20
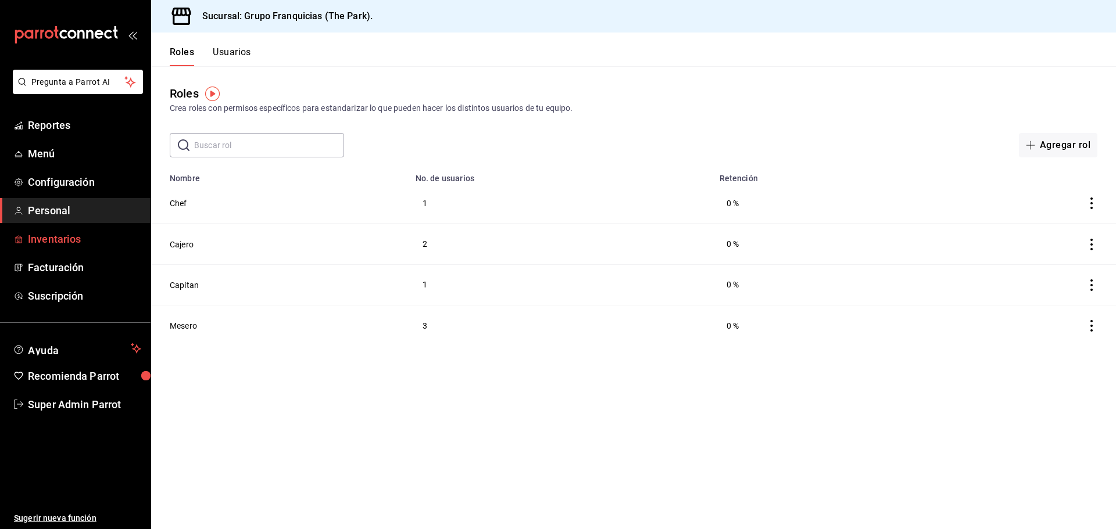
click at [60, 244] on span "Inventarios" at bounding box center [84, 239] width 113 height 16
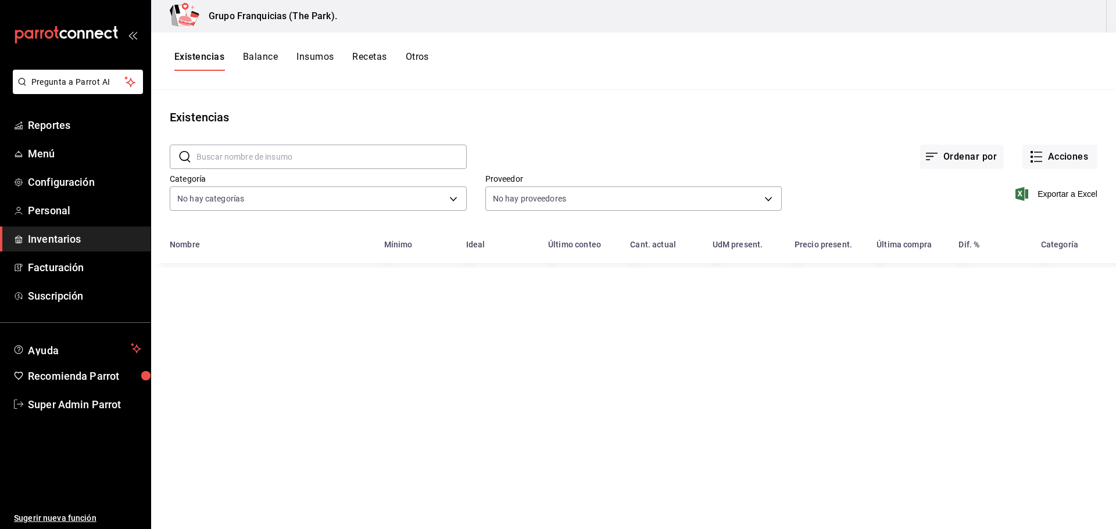
click at [1038, 17] on div "Grupo Franquicias (The Park)." at bounding box center [633, 16] width 965 height 33
click at [1040, 17] on div "Grupo Franquicias (The Park)." at bounding box center [633, 16] width 965 height 33
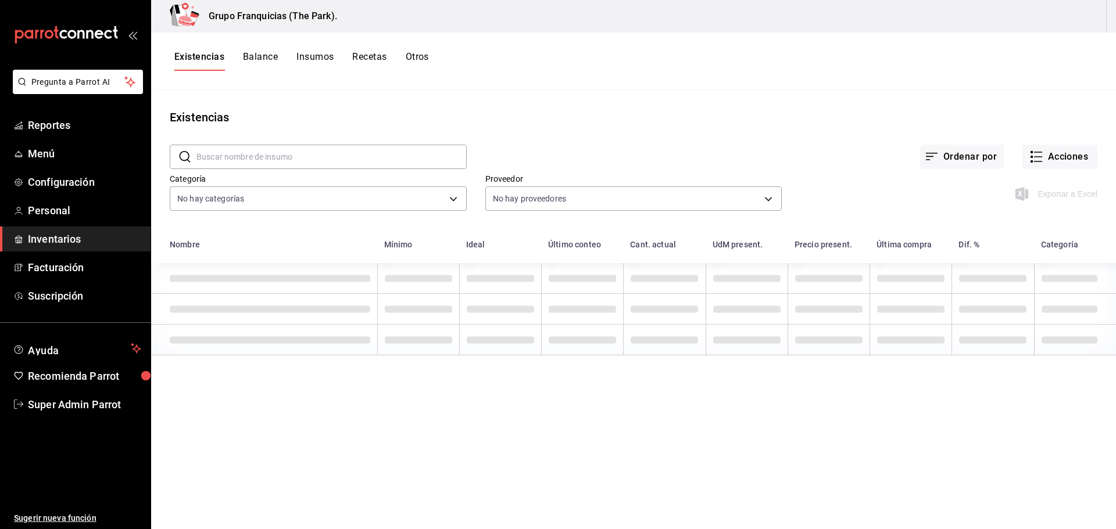
click at [1040, 17] on div "Grupo Franquicias (The Park)." at bounding box center [633, 16] width 965 height 33
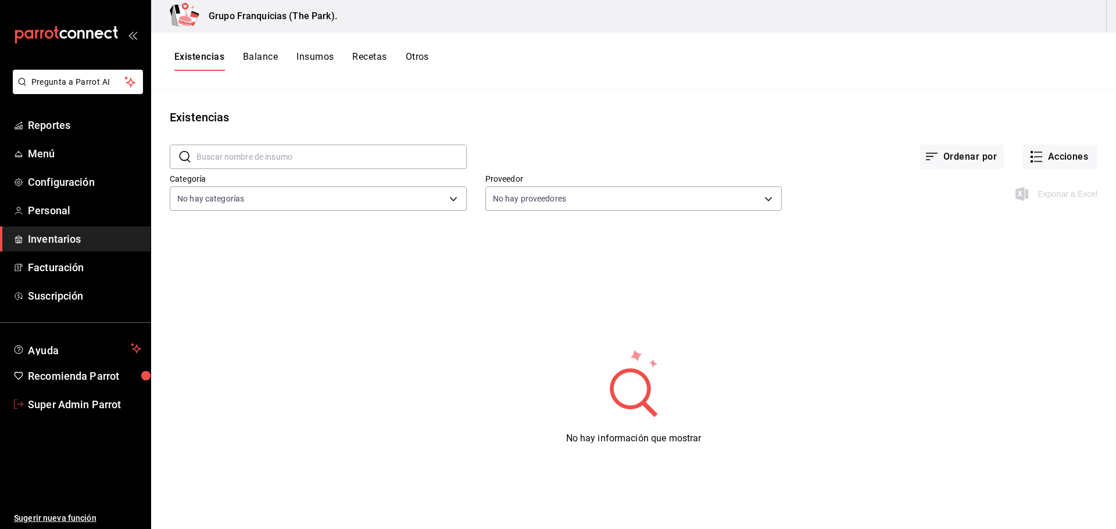
click at [106, 410] on span "Super Admin Parrot" at bounding box center [84, 405] width 113 height 16
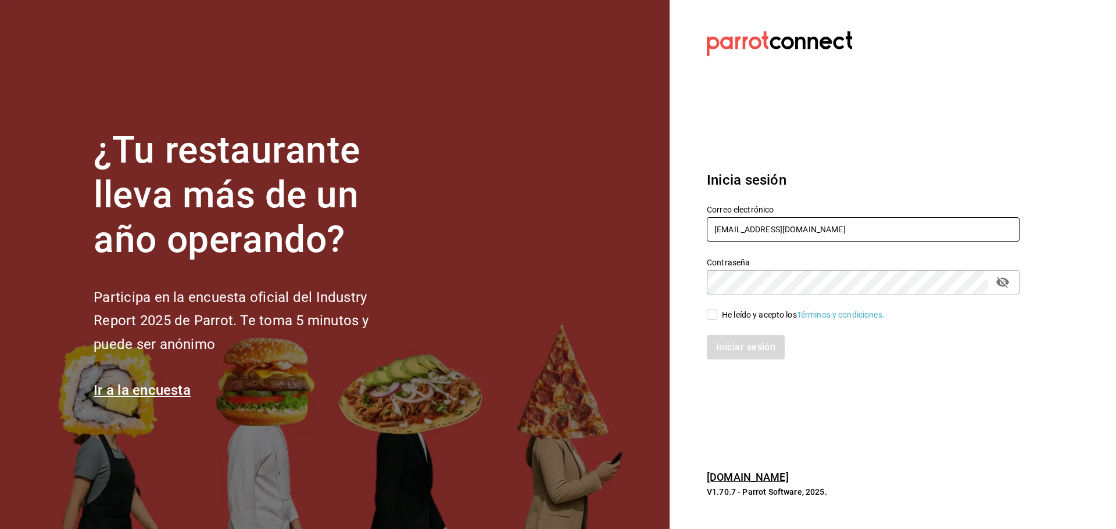
click at [763, 225] on input "franquicias@park.com" at bounding box center [863, 229] width 313 height 24
paste input "iveofiveburgers@cdmx"
type input "[EMAIL_ADDRESS][DOMAIN_NAME]"
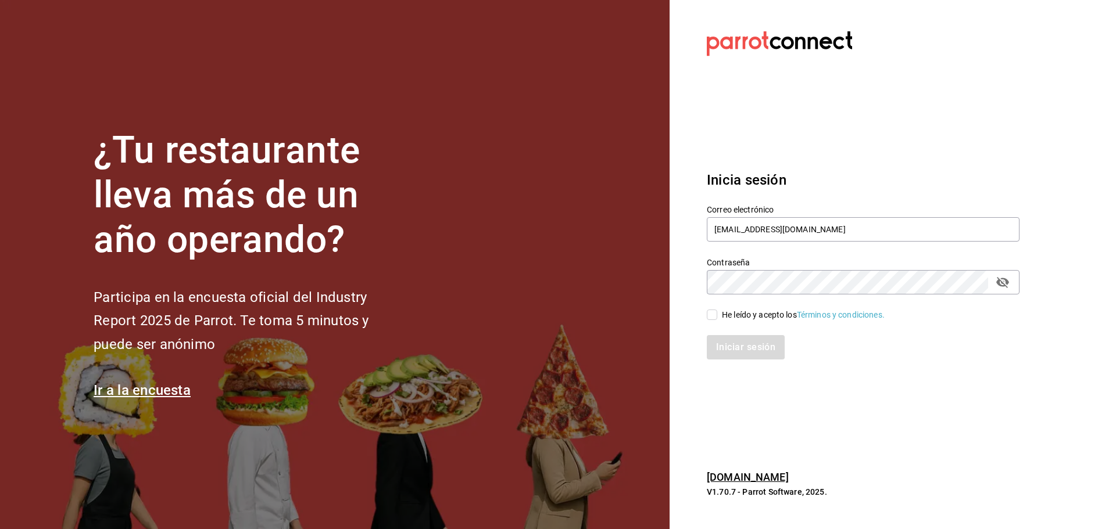
click at [720, 316] on span "He leído y acepto los Términos y condiciones." at bounding box center [800, 315] width 167 height 12
click at [717, 316] on input "He leído y acepto los Términos y condiciones." at bounding box center [712, 315] width 10 height 10
checkbox input "true"
click at [732, 349] on button "Iniciar sesión" at bounding box center [746, 347] width 79 height 24
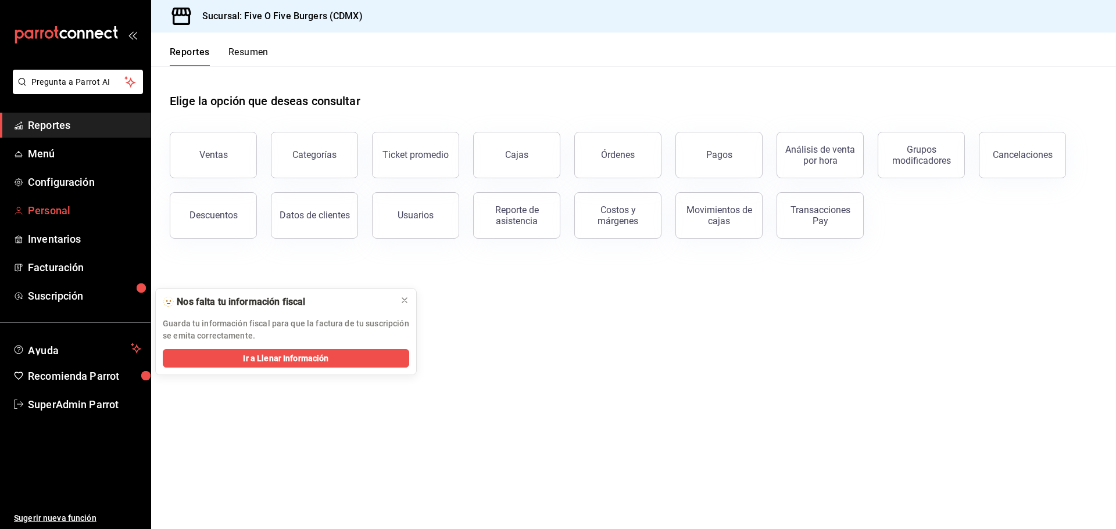
click at [69, 214] on span "Personal" at bounding box center [84, 211] width 113 height 16
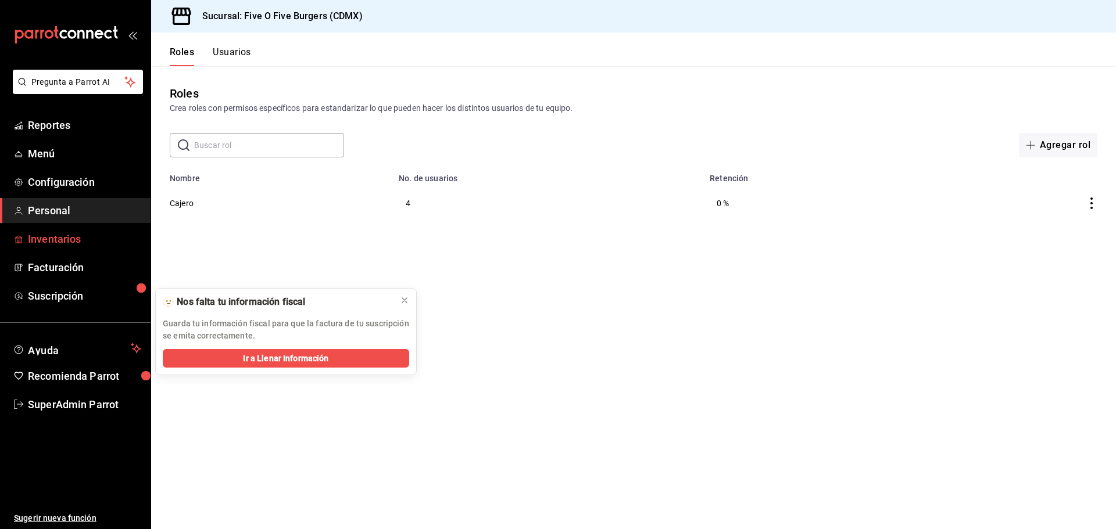
click at [59, 241] on span "Inventarios" at bounding box center [84, 239] width 113 height 16
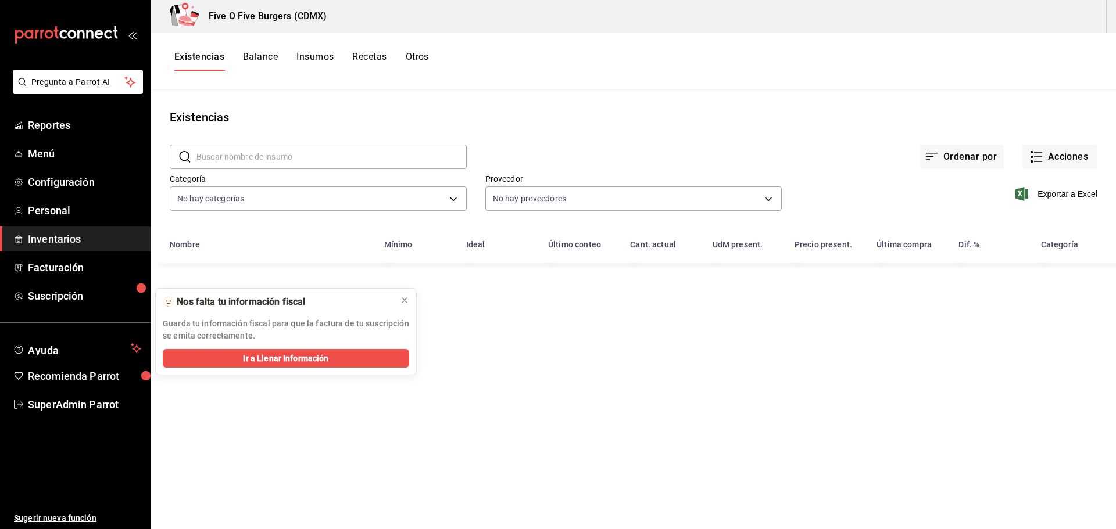
click at [1068, 16] on div "Five O Five Burgers (CDMX)" at bounding box center [633, 16] width 965 height 33
drag, startPoint x: 1068, startPoint y: 16, endPoint x: 453, endPoint y: 219, distance: 647.1
click at [1054, 17] on div "Five O Five Burgers (CDMX)" at bounding box center [633, 16] width 965 height 33
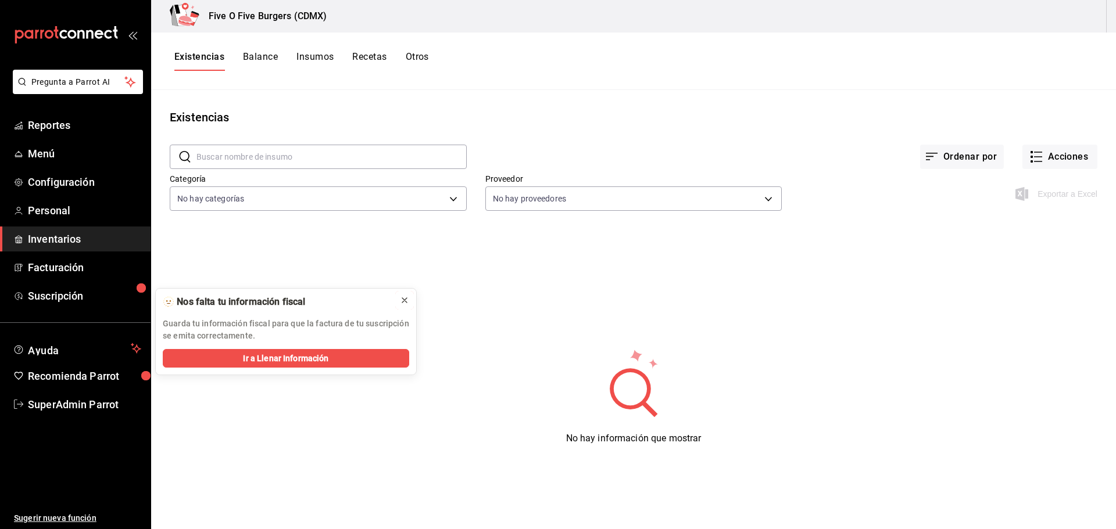
click at [407, 300] on icon at bounding box center [404, 300] width 9 height 9
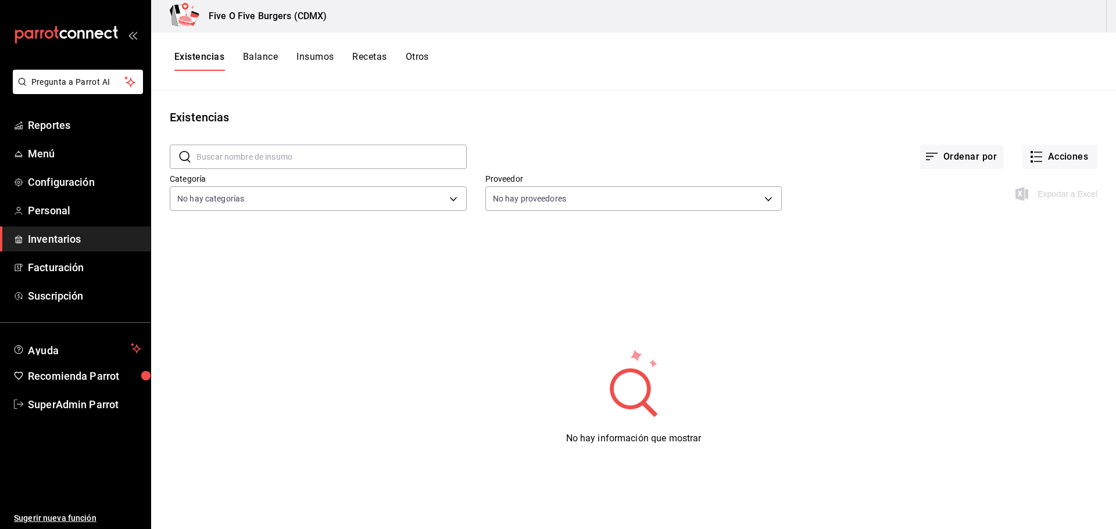
click at [313, 60] on button "Insumos" at bounding box center [314, 61] width 37 height 20
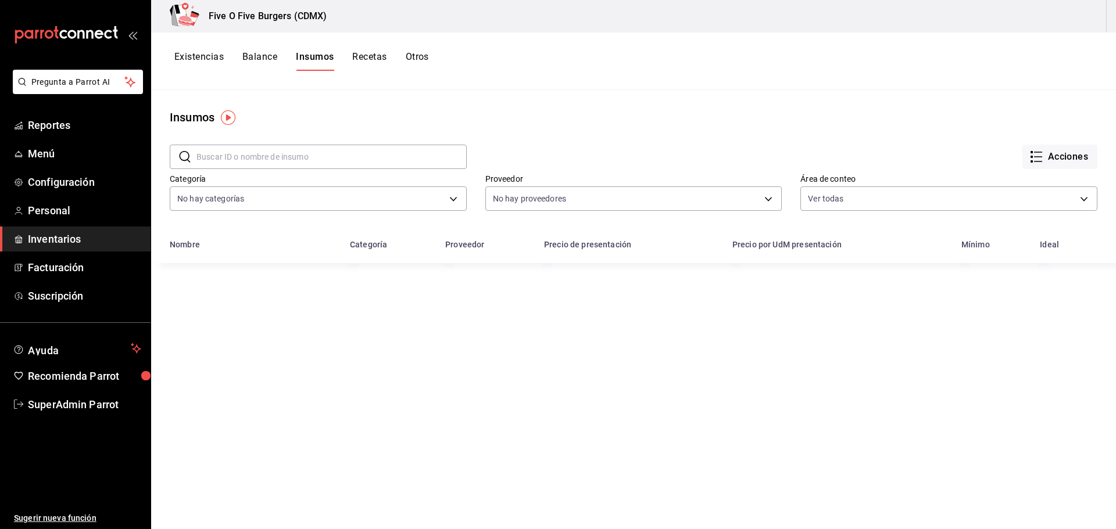
click at [259, 54] on button "Balance" at bounding box center [259, 61] width 35 height 20
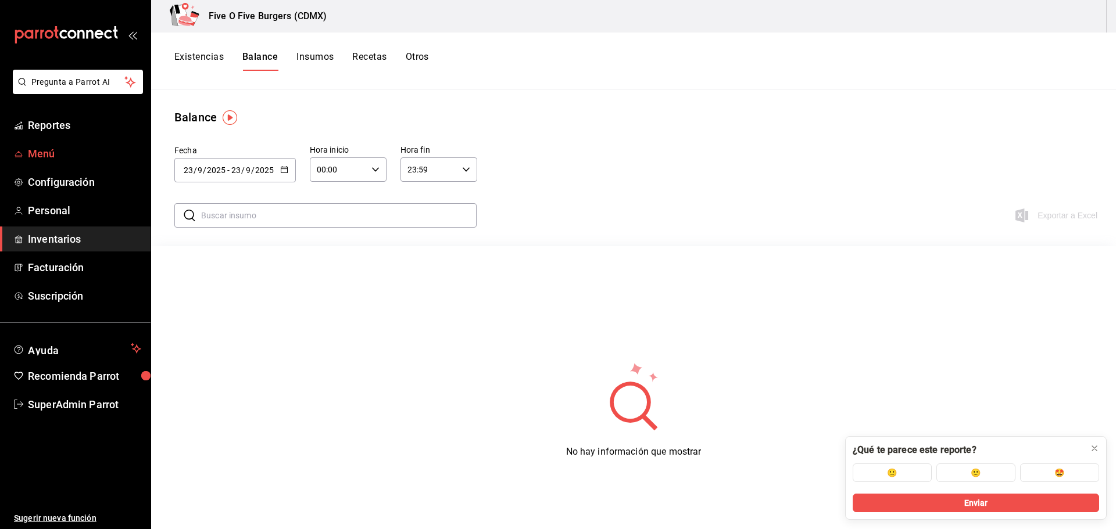
click at [56, 151] on span "Menú" at bounding box center [84, 154] width 113 height 16
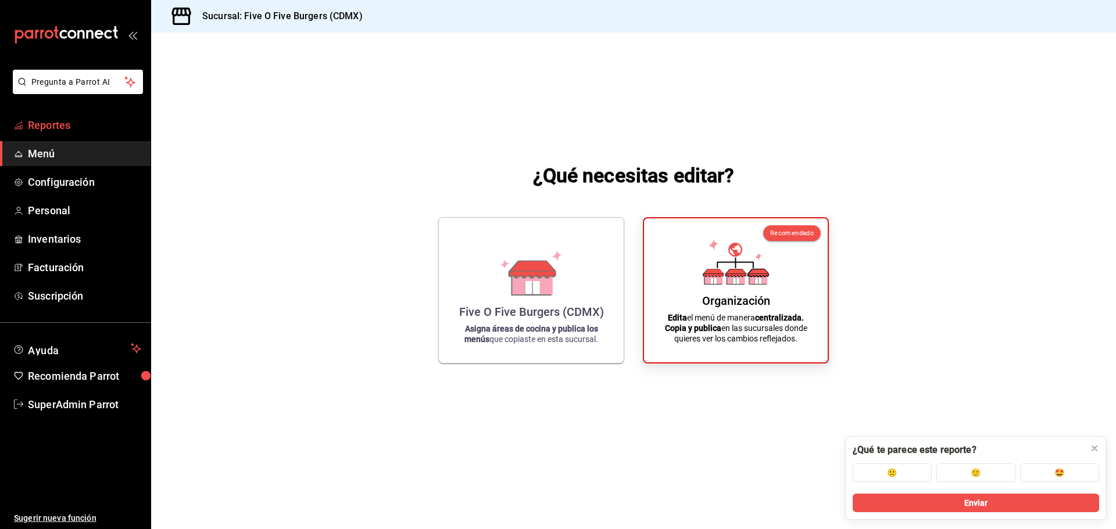
click at [40, 131] on span "Reportes" at bounding box center [84, 125] width 113 height 16
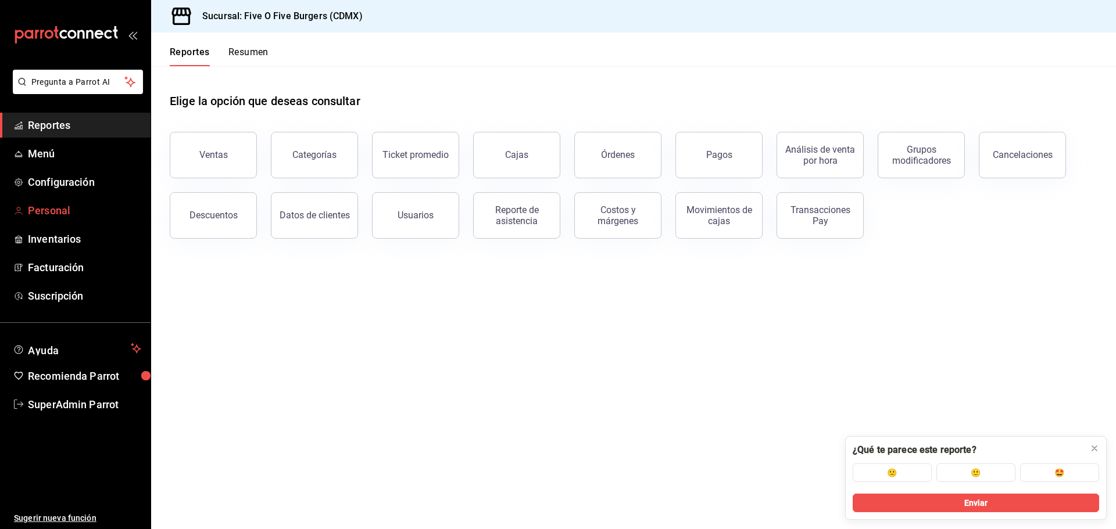
click at [77, 206] on span "Personal" at bounding box center [84, 211] width 113 height 16
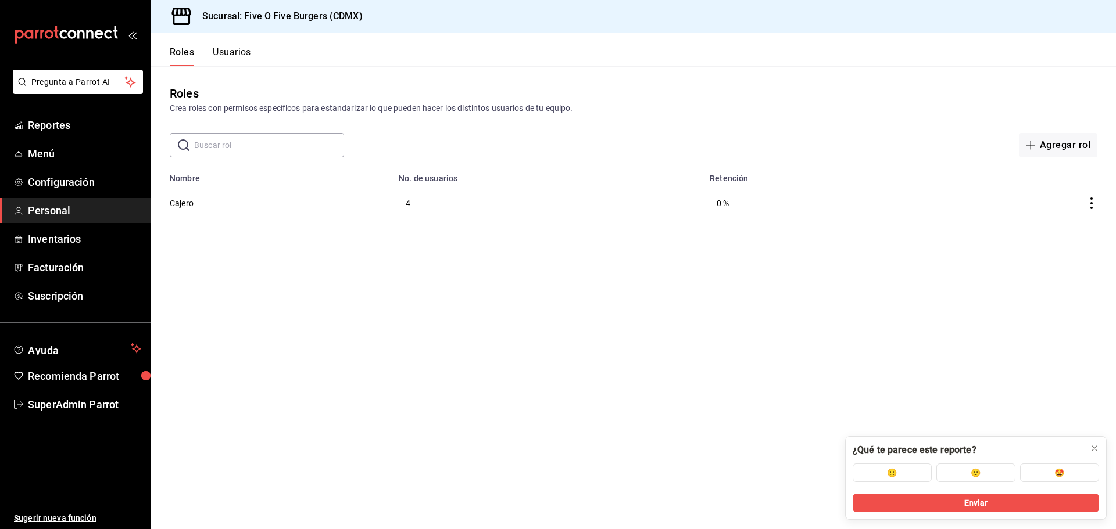
click at [249, 53] on button "Usuarios" at bounding box center [232, 56] width 38 height 20
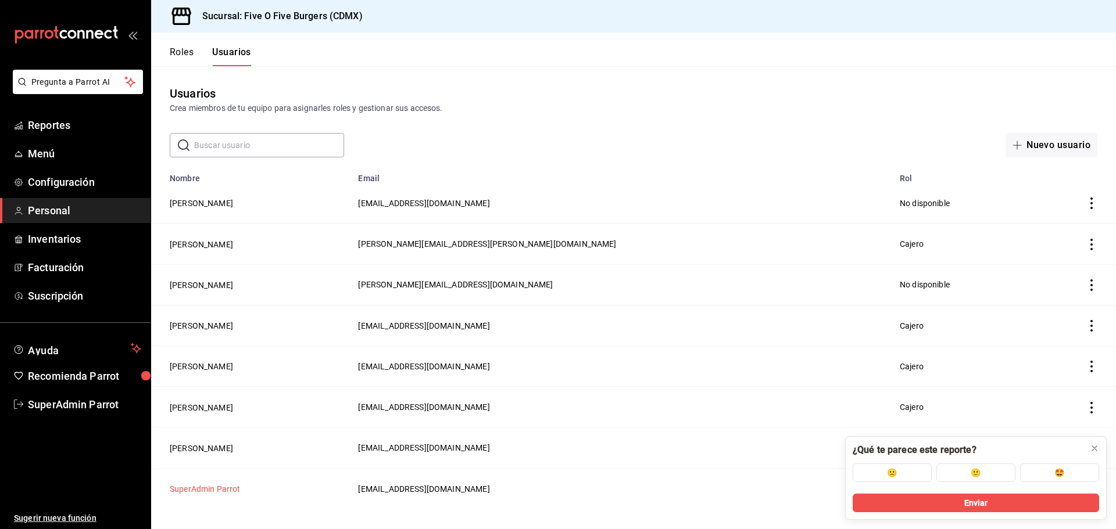
click at [195, 484] on button "SuperAdmin Parrot" at bounding box center [205, 490] width 71 height 12
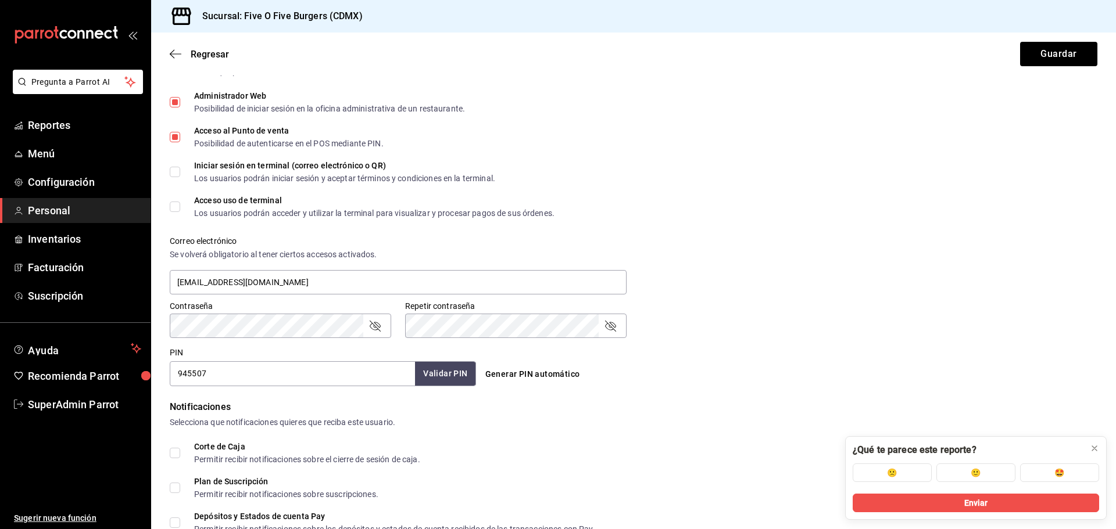
scroll to position [408, 0]
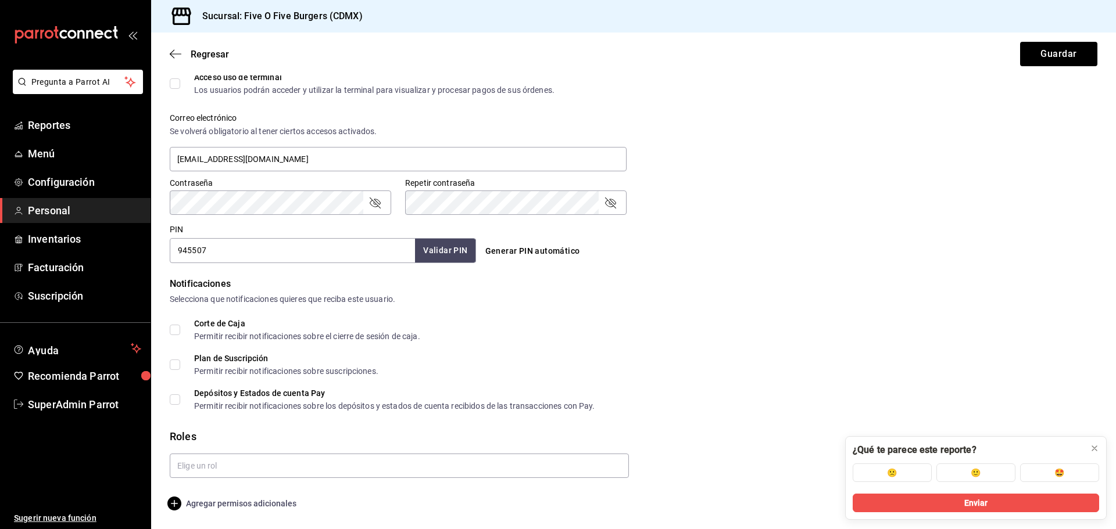
click at [239, 506] on span "Agregar permisos adicionales" at bounding box center [233, 504] width 127 height 14
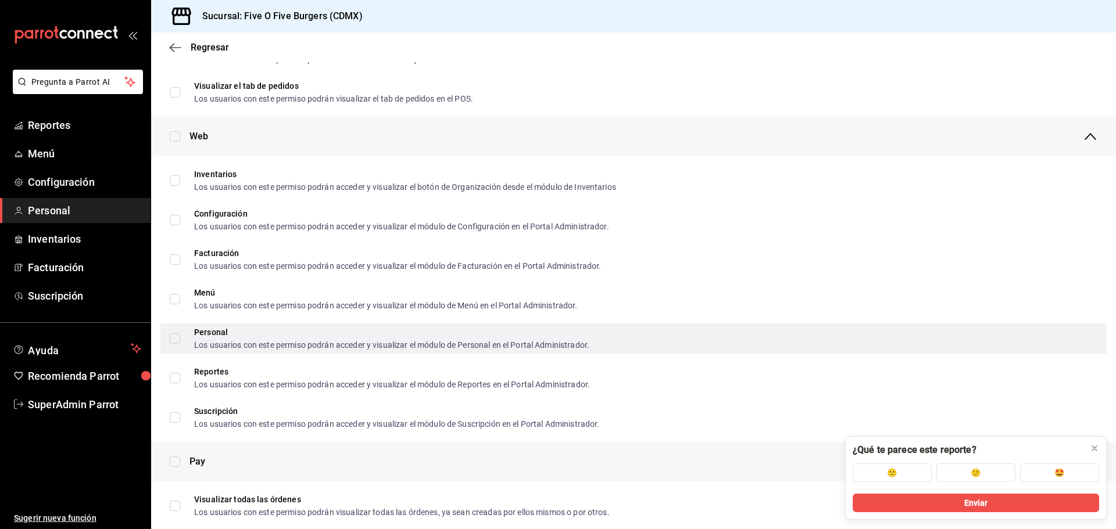
scroll to position [466, 0]
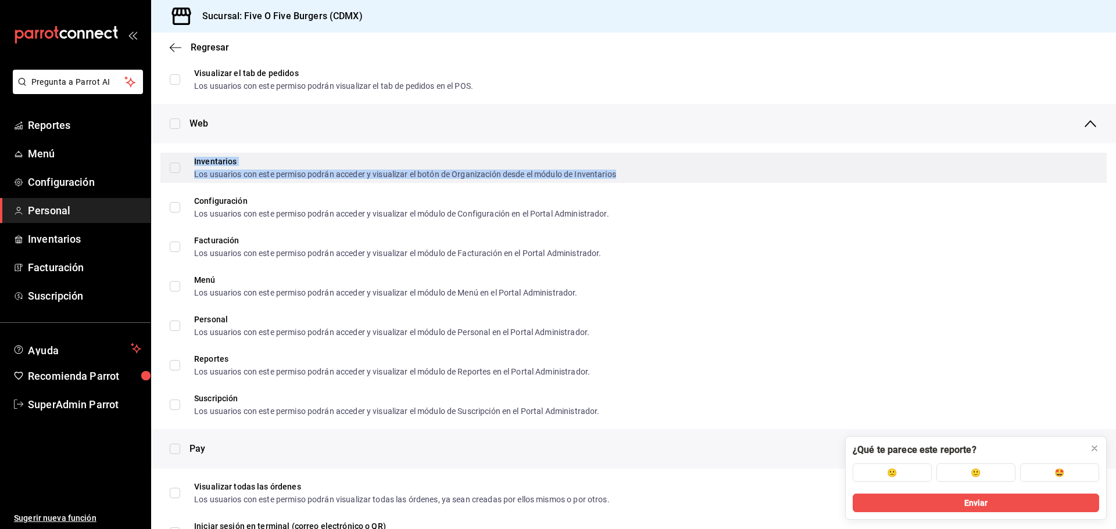
click at [294, 161] on div "Inventarios" at bounding box center [405, 162] width 422 height 8
checkbox input "true"
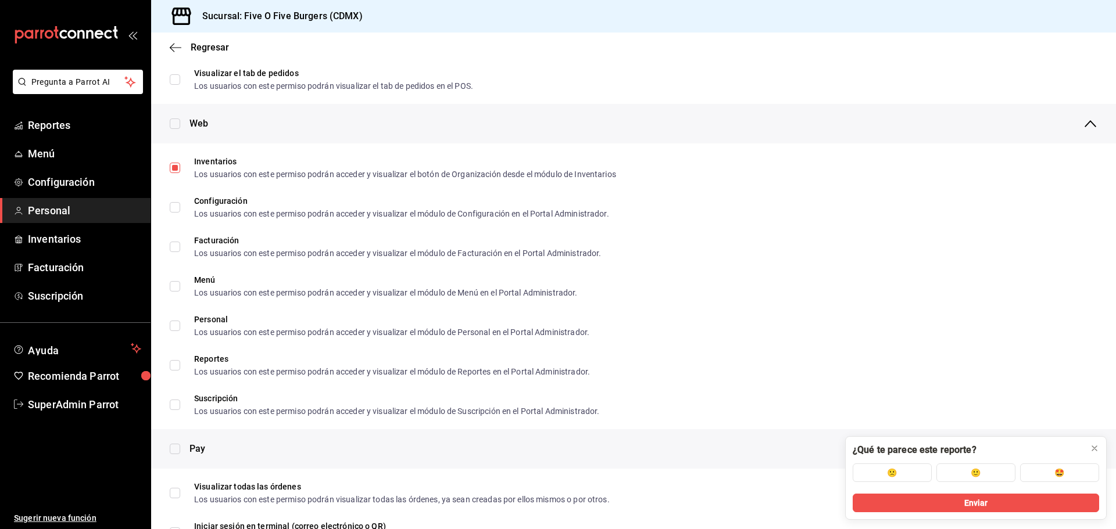
click at [339, 126] on div "Web" at bounding box center [643, 124] width 908 height 40
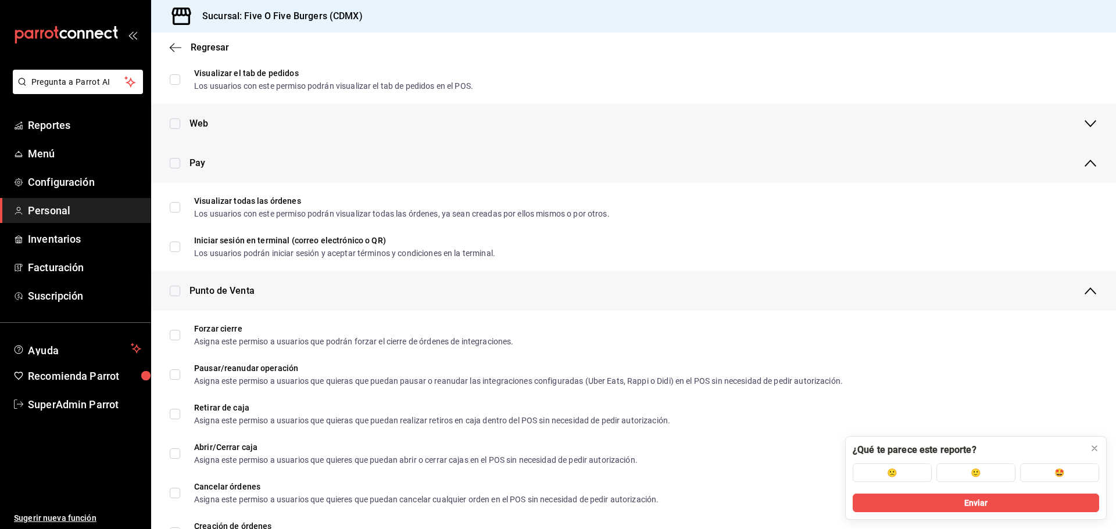
click at [335, 126] on div "Web" at bounding box center [643, 124] width 908 height 40
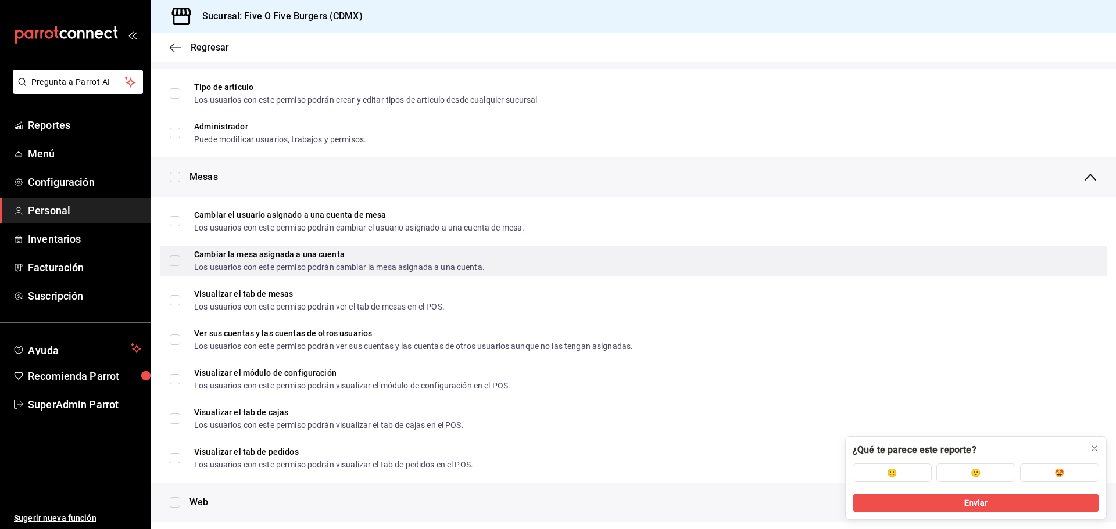
scroll to position [0, 0]
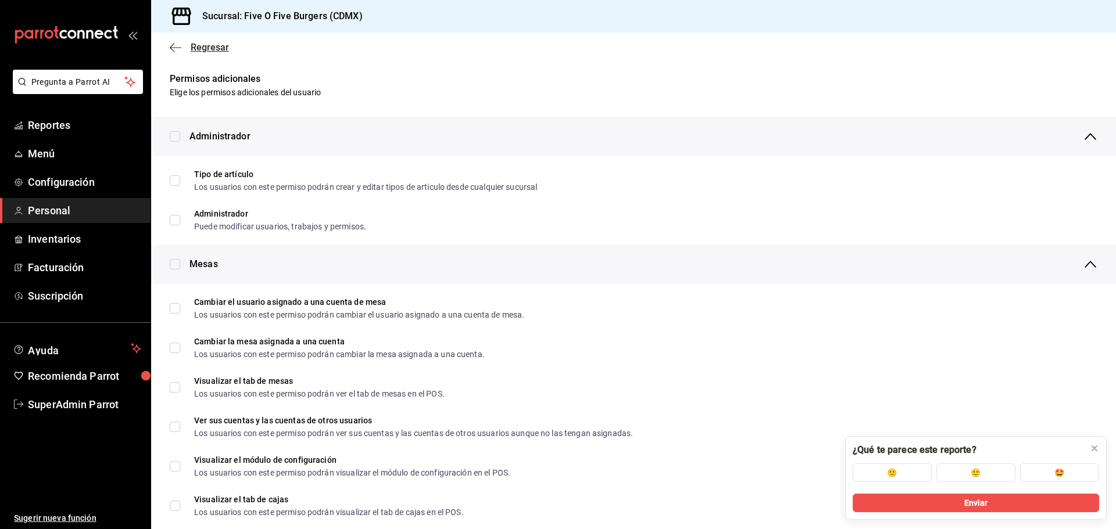
click at [172, 48] on icon "button" at bounding box center [176, 47] width 12 height 1
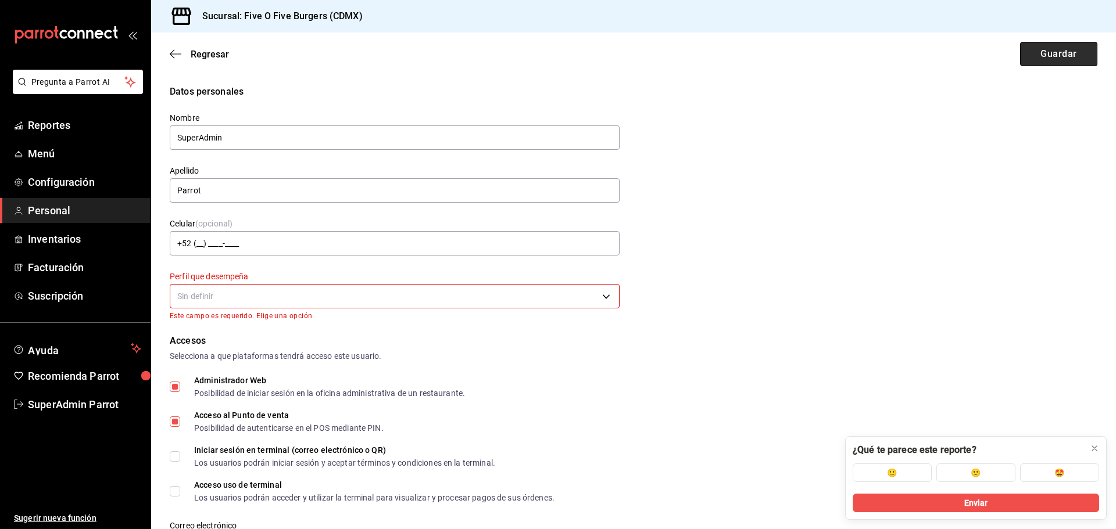
click at [1046, 54] on button "Guardar" at bounding box center [1058, 54] width 77 height 24
click at [1065, 51] on button "Guardar" at bounding box center [1058, 54] width 77 height 24
click at [1020, 51] on button "Guardar" at bounding box center [1058, 54] width 77 height 24
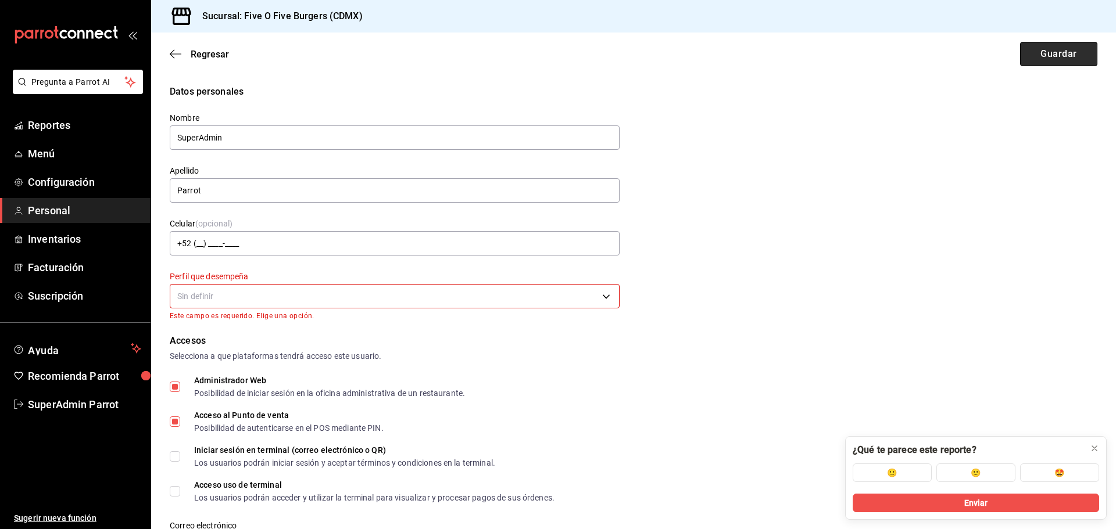
drag, startPoint x: 1020, startPoint y: 51, endPoint x: 850, endPoint y: 133, distance: 188.5
click at [1020, 51] on button "Guardar" at bounding box center [1058, 54] width 77 height 24
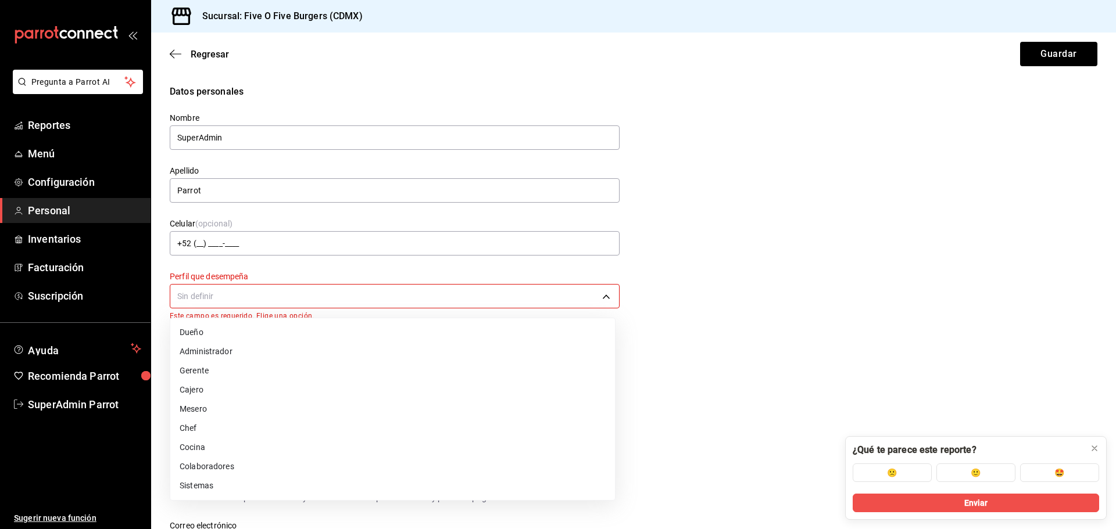
click at [227, 286] on body "Pregunta a Parrot AI Reportes Menú Configuración Personal Inventarios Facturaci…" at bounding box center [558, 264] width 1116 height 529
click at [237, 357] on li "Administrador" at bounding box center [392, 351] width 445 height 19
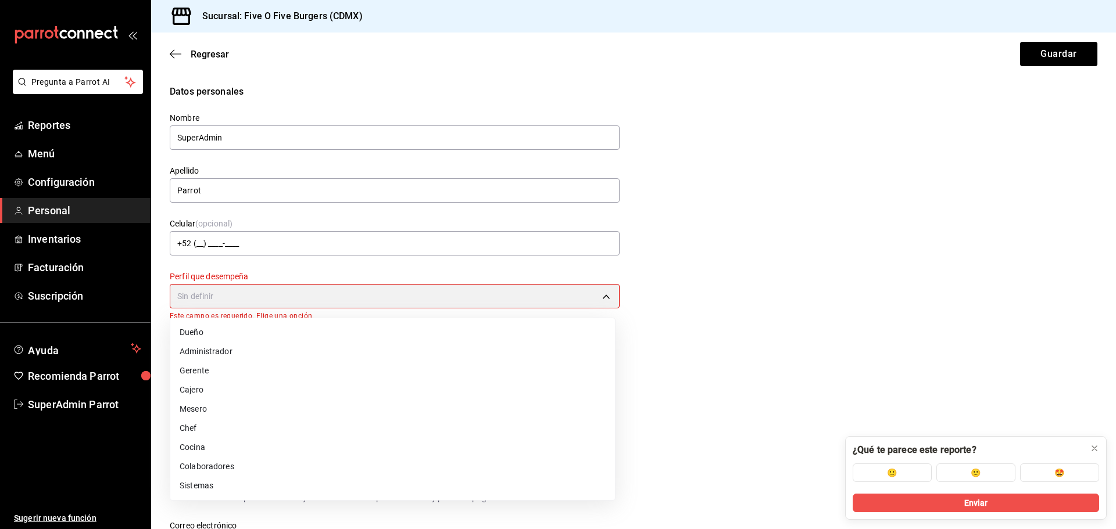
type input "ADMIN"
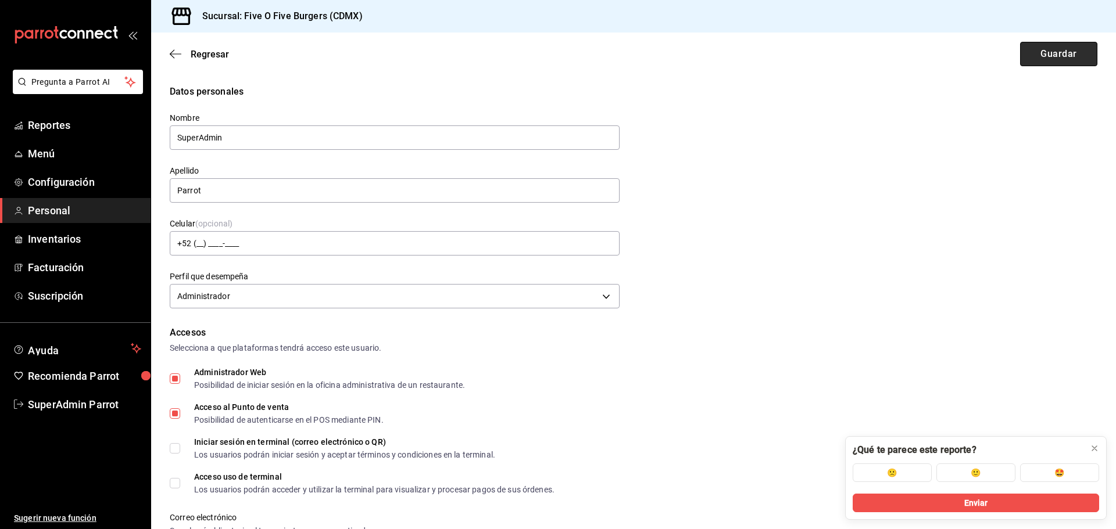
click at [1044, 54] on button "Guardar" at bounding box center [1058, 54] width 77 height 24
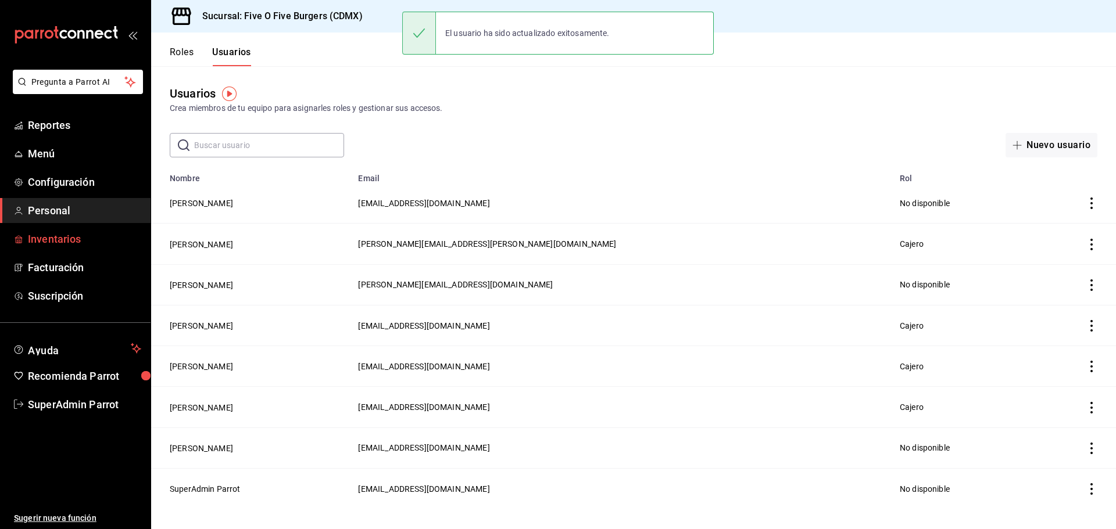
click at [41, 243] on span "Inventarios" at bounding box center [84, 239] width 113 height 16
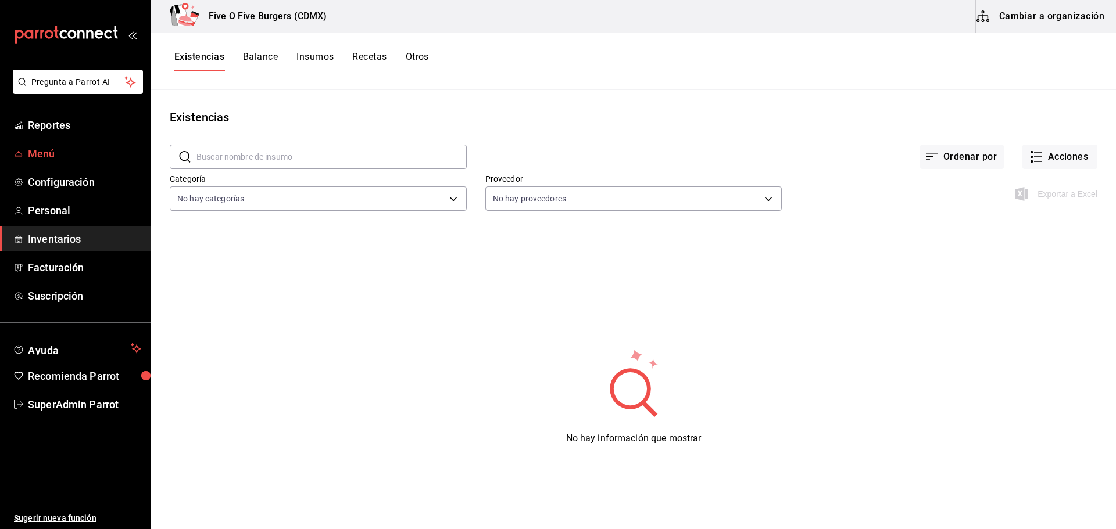
click at [55, 156] on span "Menú" at bounding box center [84, 154] width 113 height 16
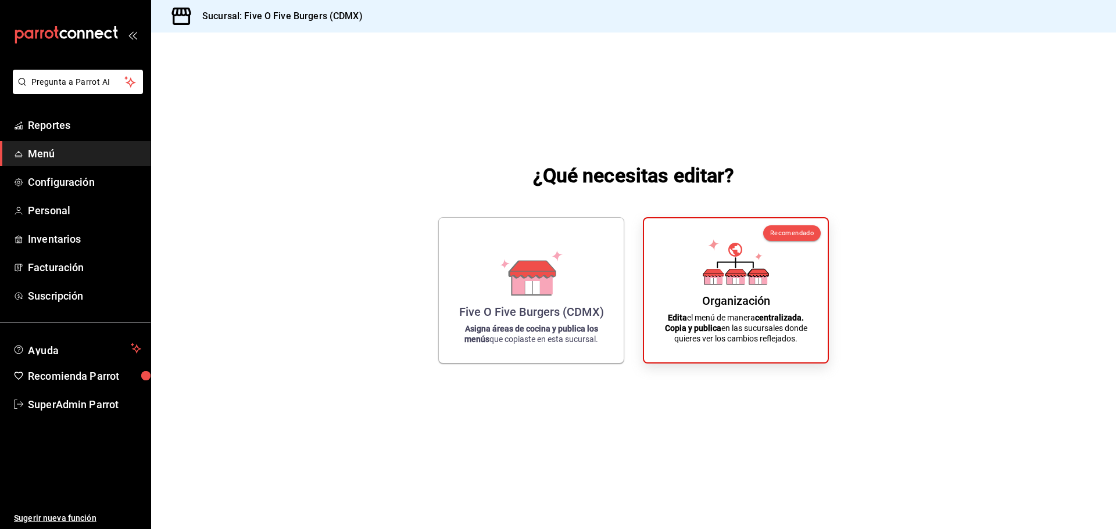
click at [40, 166] on link "Menú" at bounding box center [75, 153] width 151 height 25
click at [45, 179] on span "Configuración" at bounding box center [84, 182] width 113 height 16
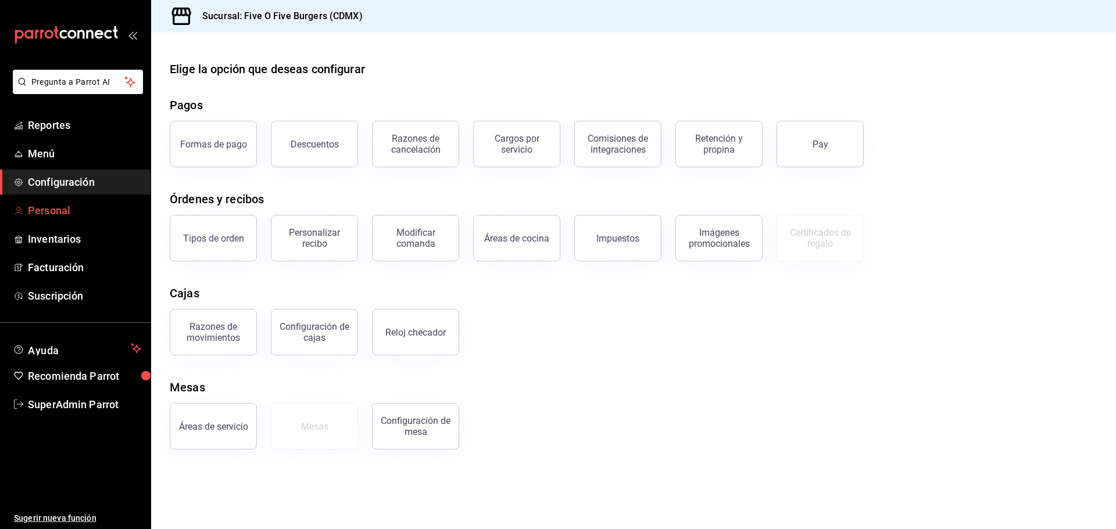
click at [55, 206] on span "Personal" at bounding box center [84, 211] width 113 height 16
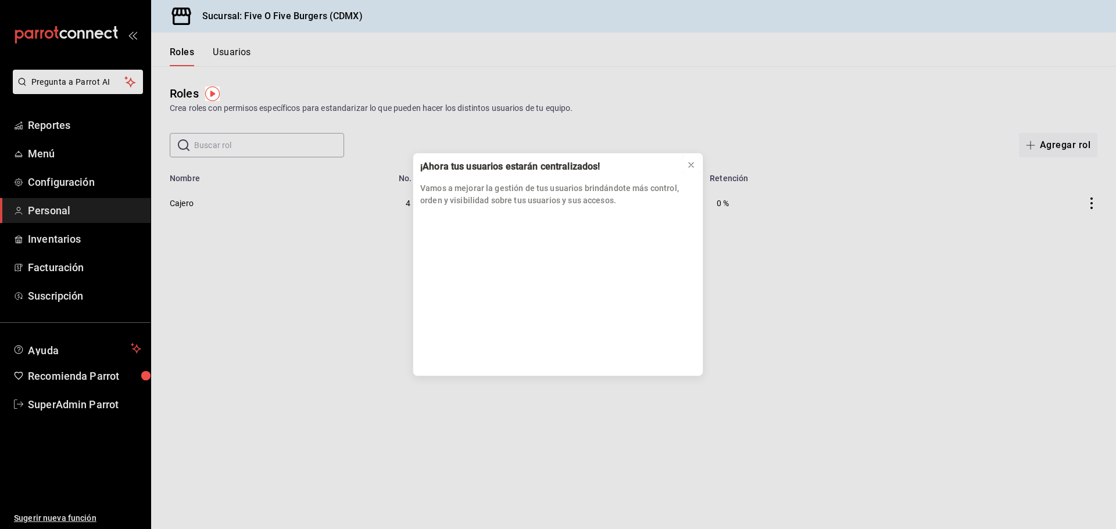
click at [690, 163] on icon at bounding box center [690, 164] width 9 height 9
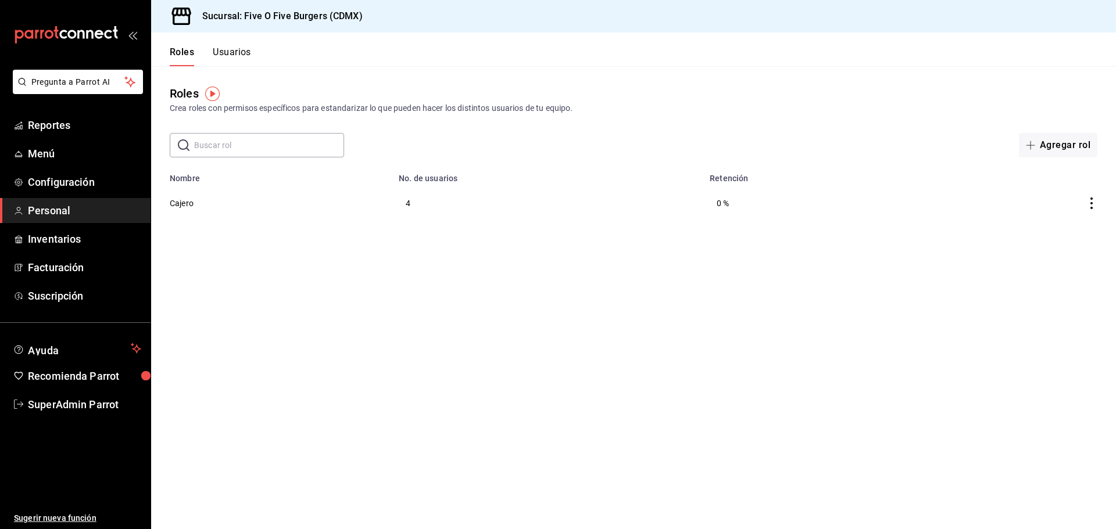
click at [240, 51] on button "Usuarios" at bounding box center [232, 56] width 38 height 20
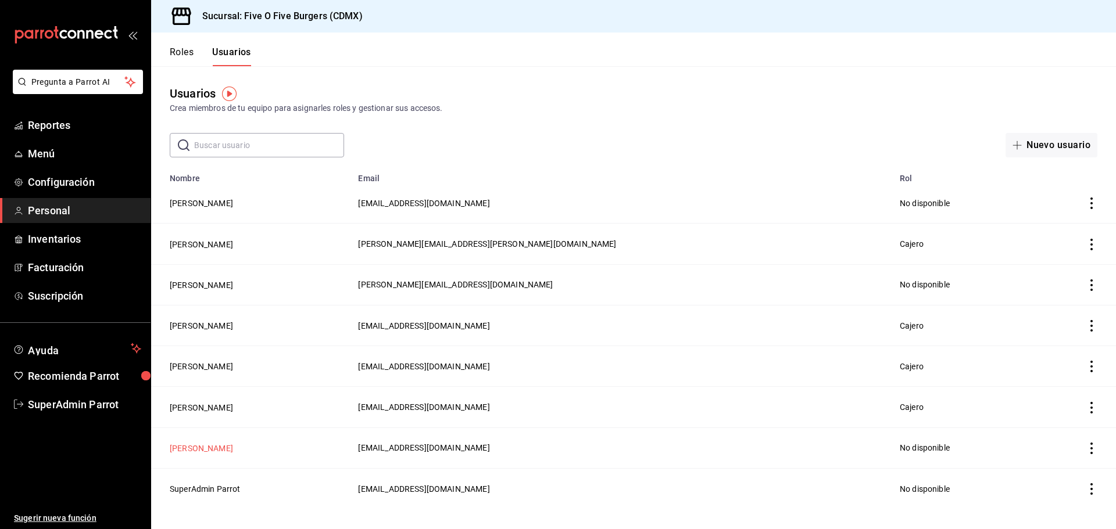
click at [201, 444] on button "[PERSON_NAME]" at bounding box center [201, 449] width 63 height 12
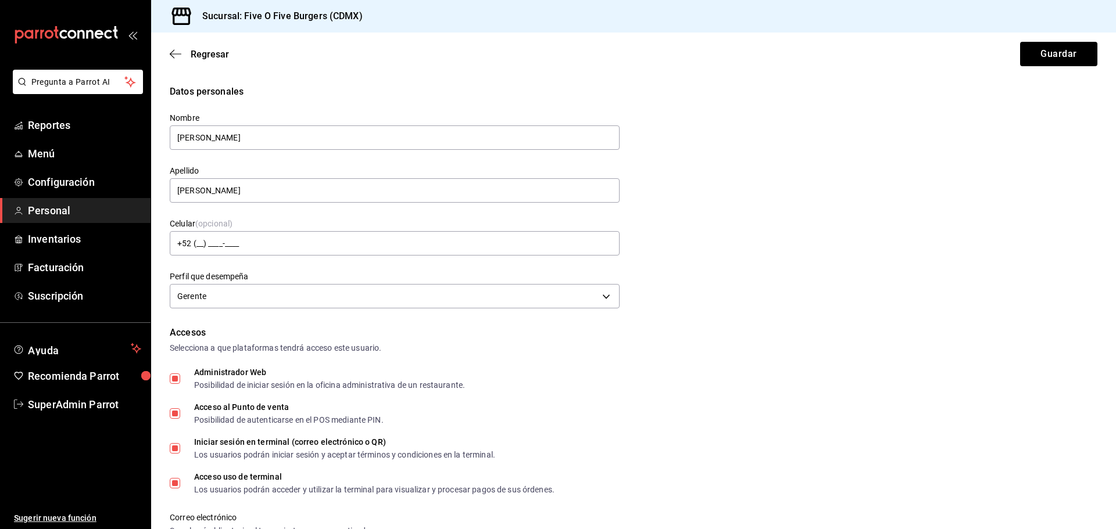
type input "[PHONE_NUMBER]"
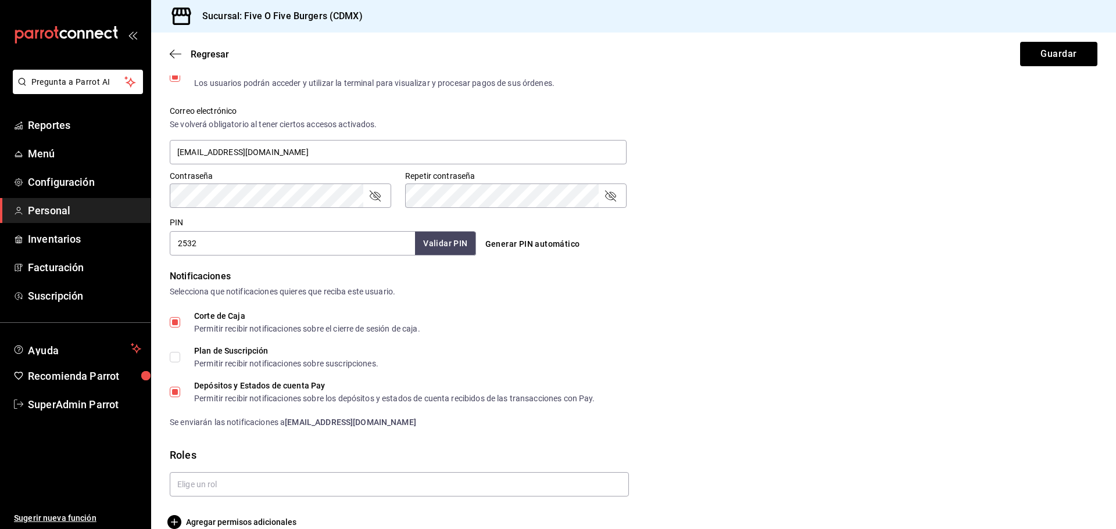
scroll to position [425, 0]
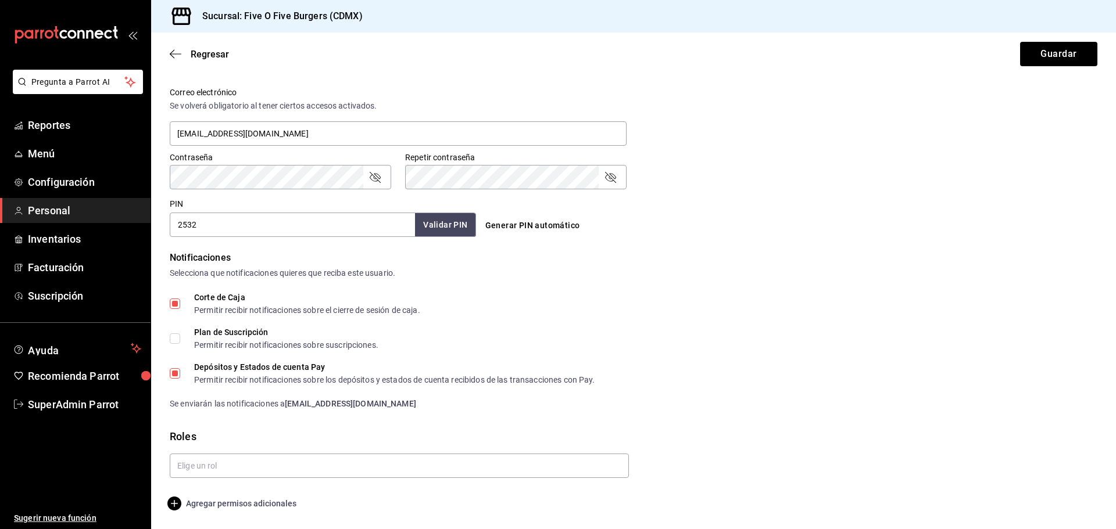
click at [225, 500] on span "Agregar permisos adicionales" at bounding box center [233, 504] width 127 height 14
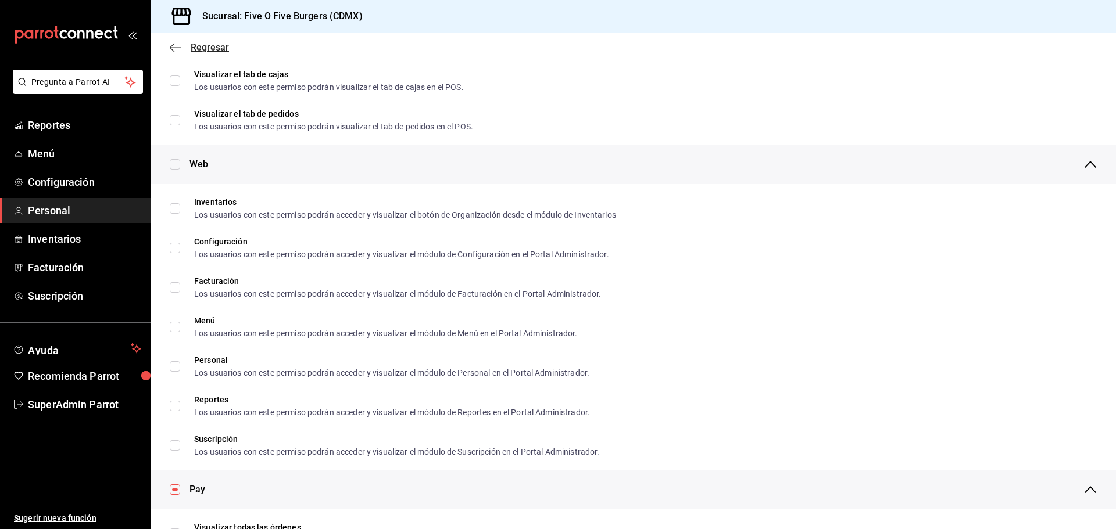
click at [180, 44] on icon "button" at bounding box center [176, 47] width 12 height 10
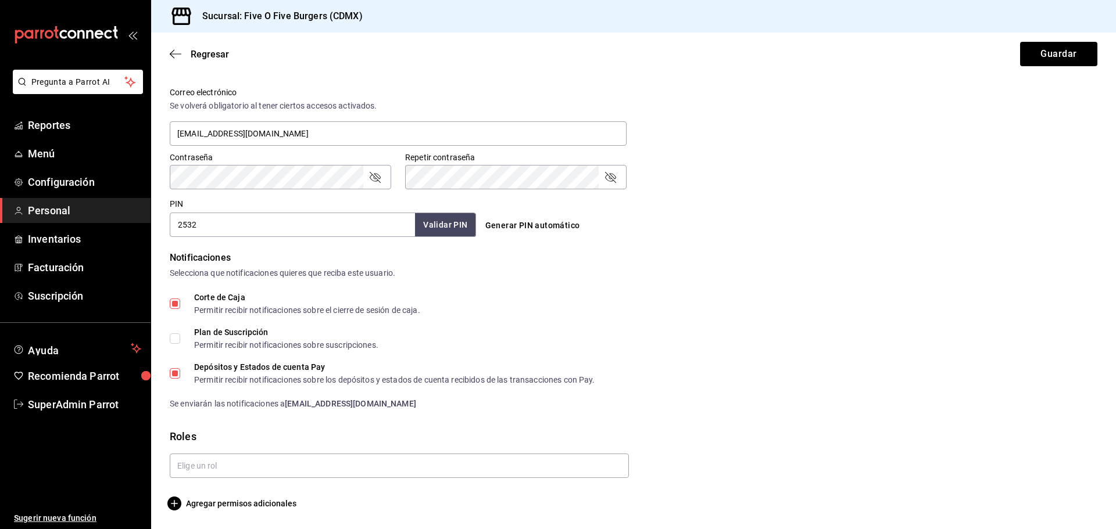
click at [169, 55] on div "Regresar Guardar" at bounding box center [633, 54] width 965 height 43
click at [176, 55] on icon "button" at bounding box center [176, 54] width 12 height 10
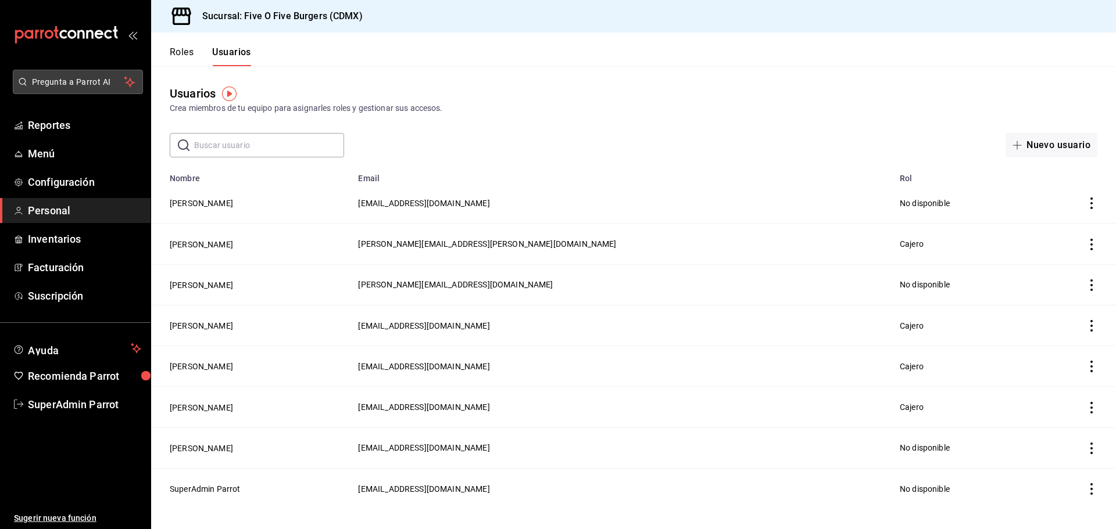
click at [95, 83] on span "Pregunta a Parrot AI" at bounding box center [78, 82] width 92 height 12
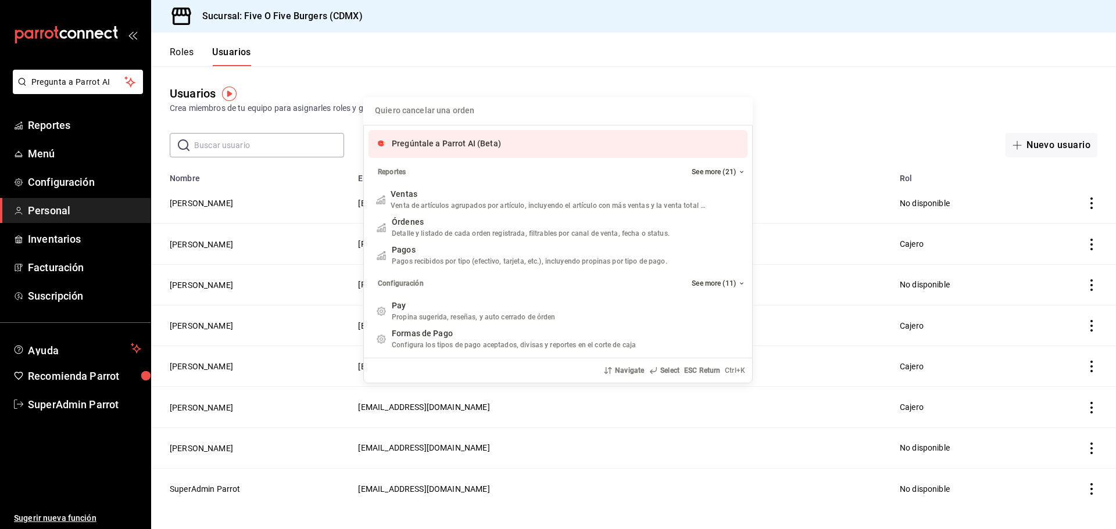
click at [470, 145] on span "Pregúntale a Parrot AI (Beta)" at bounding box center [446, 143] width 109 height 9
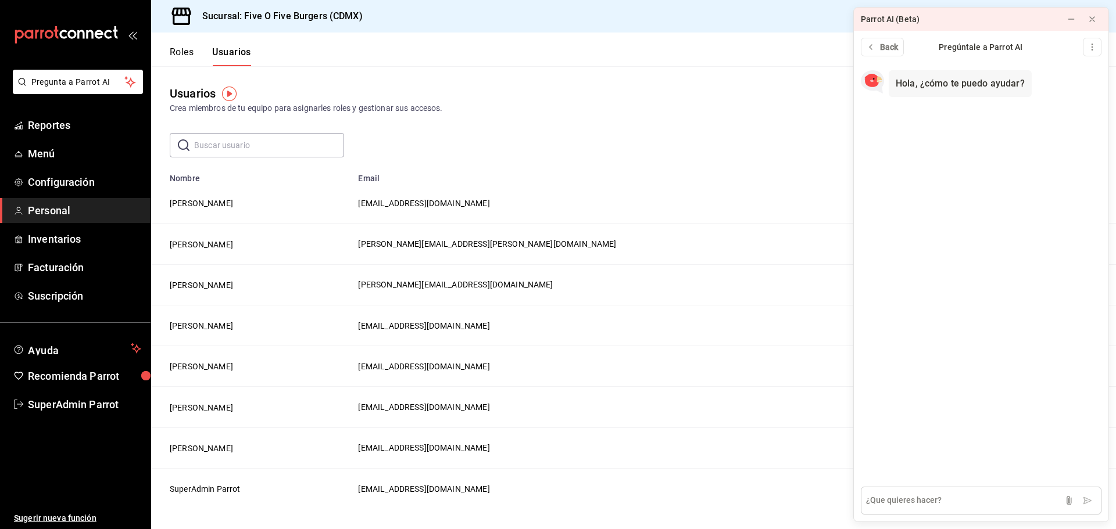
click at [933, 491] on textarea at bounding box center [981, 501] width 241 height 28
type textarea "como agrgar permiso para boton de organización de inventari9os"
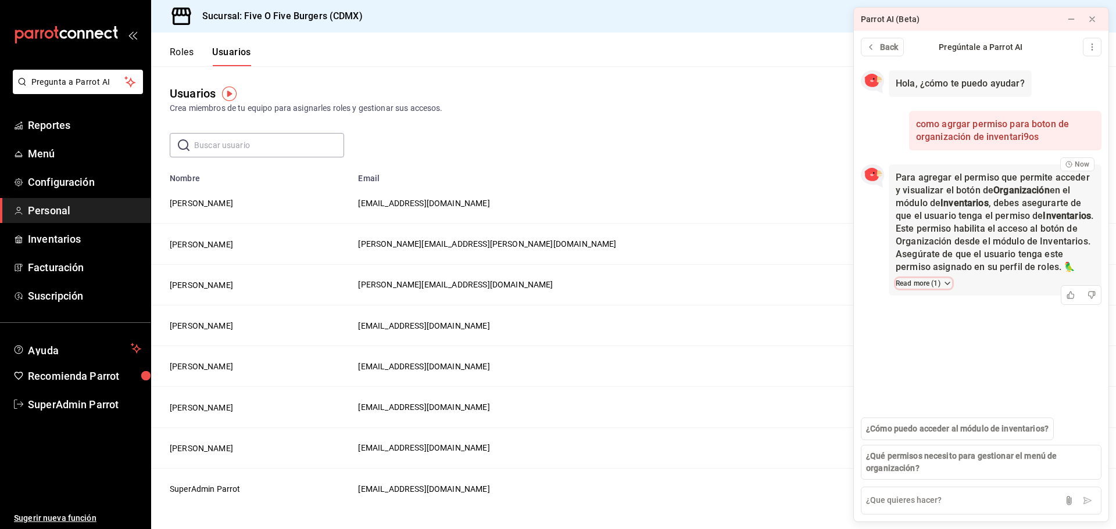
click at [936, 279] on button "Read more ( 1 )" at bounding box center [924, 283] width 56 height 10
click at [471, 113] on div "Crea miembros de tu equipo para asignarles roles y gestionar sus accesos." at bounding box center [634, 108] width 928 height 12
click at [217, 443] on button "[PERSON_NAME]" at bounding box center [201, 449] width 63 height 12
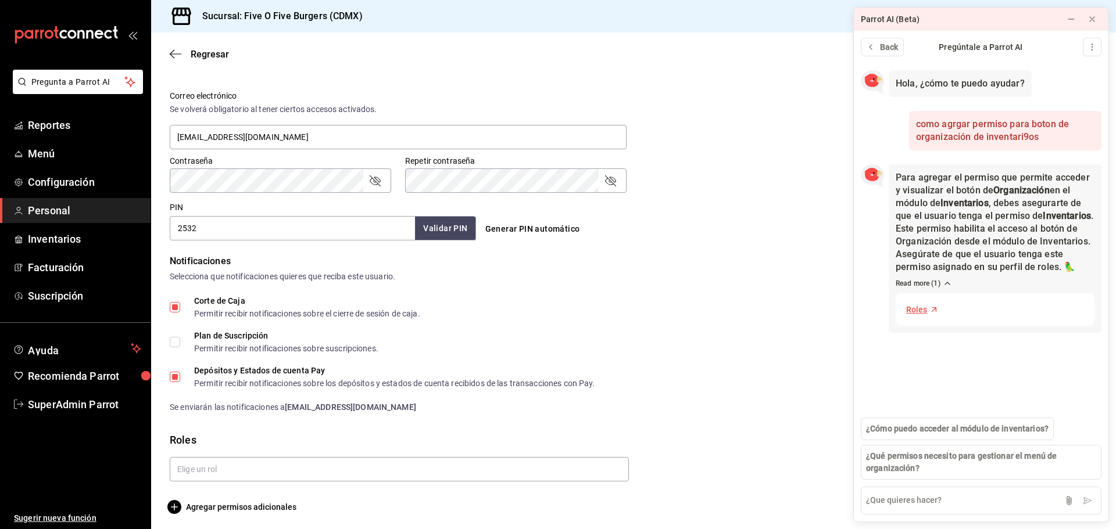
scroll to position [425, 0]
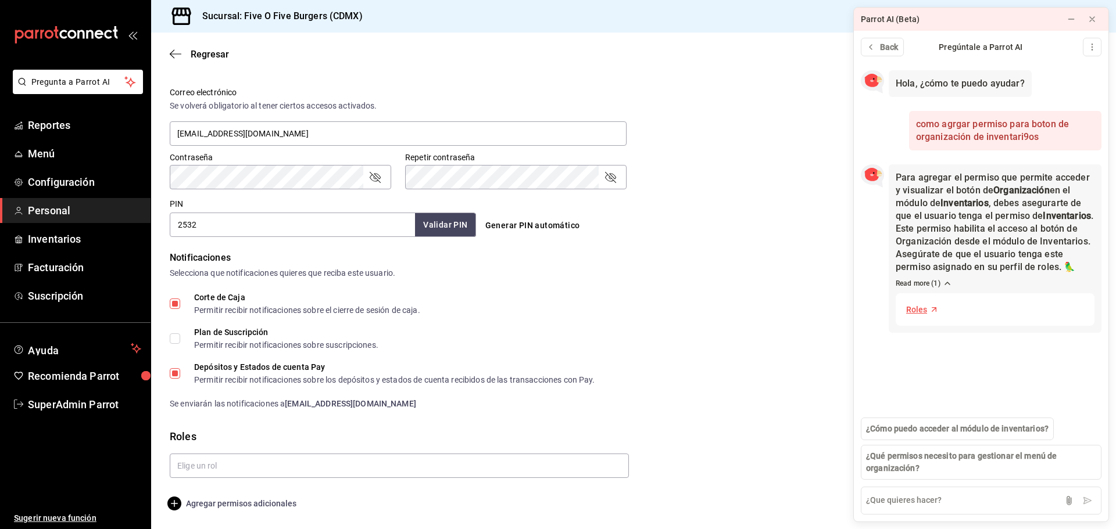
click at [228, 510] on span "Agregar permisos adicionales" at bounding box center [233, 504] width 127 height 14
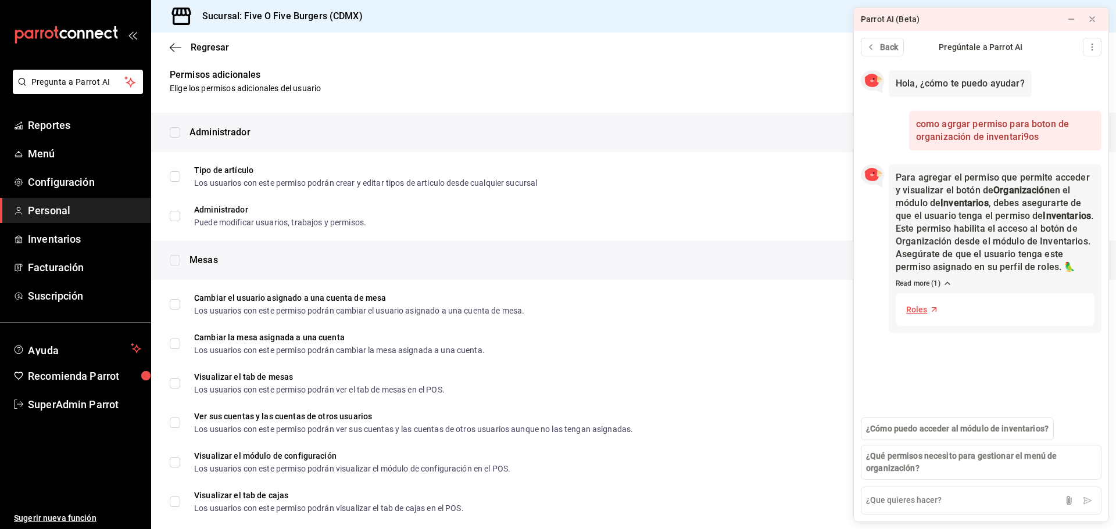
scroll to position [0, 0]
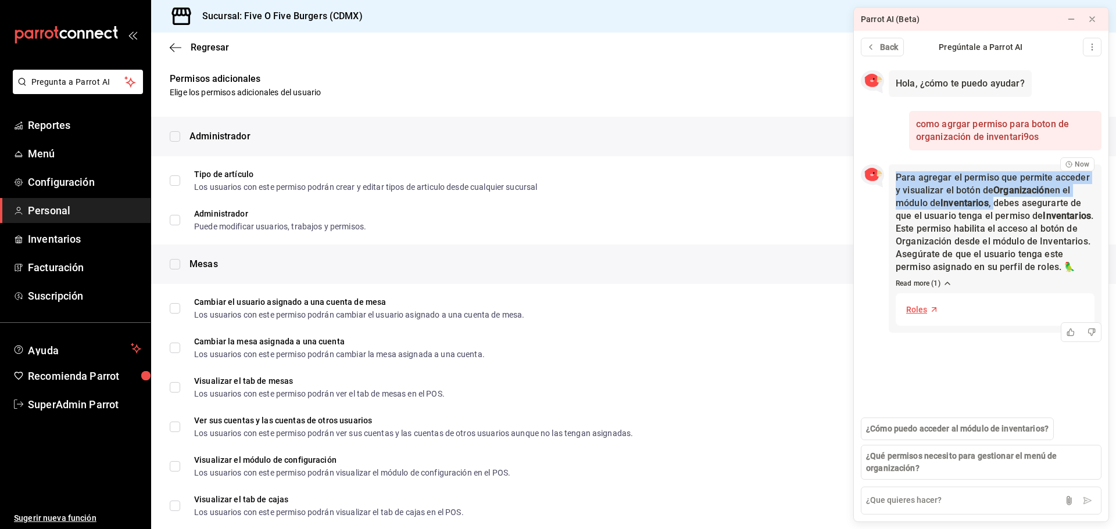
drag, startPoint x: 894, startPoint y: 176, endPoint x: 996, endPoint y: 197, distance: 104.0
click at [996, 197] on div "Para agregar el permiso que permite acceder y visualizar el botón de Organizaci…" at bounding box center [995, 248] width 213 height 169
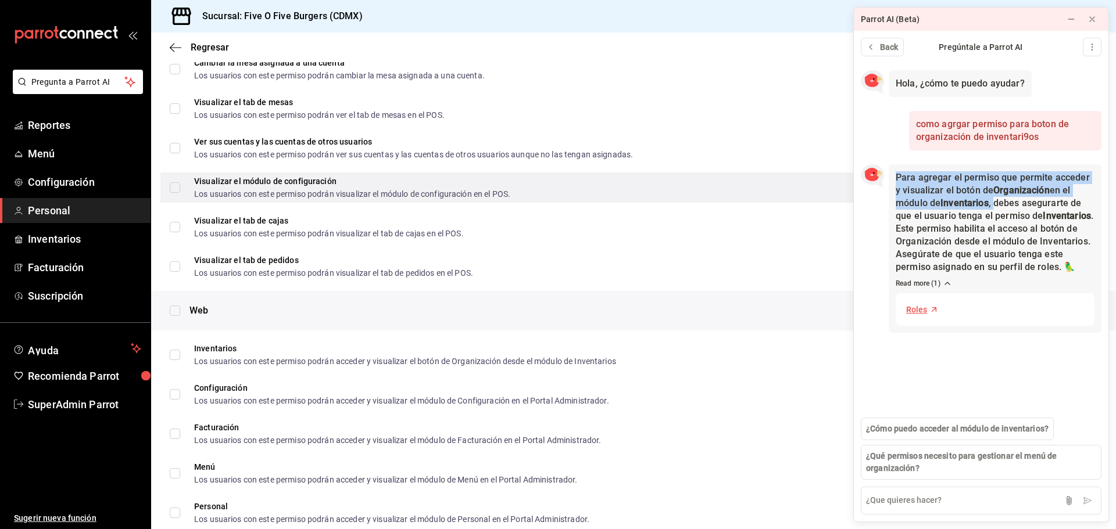
scroll to position [407, 0]
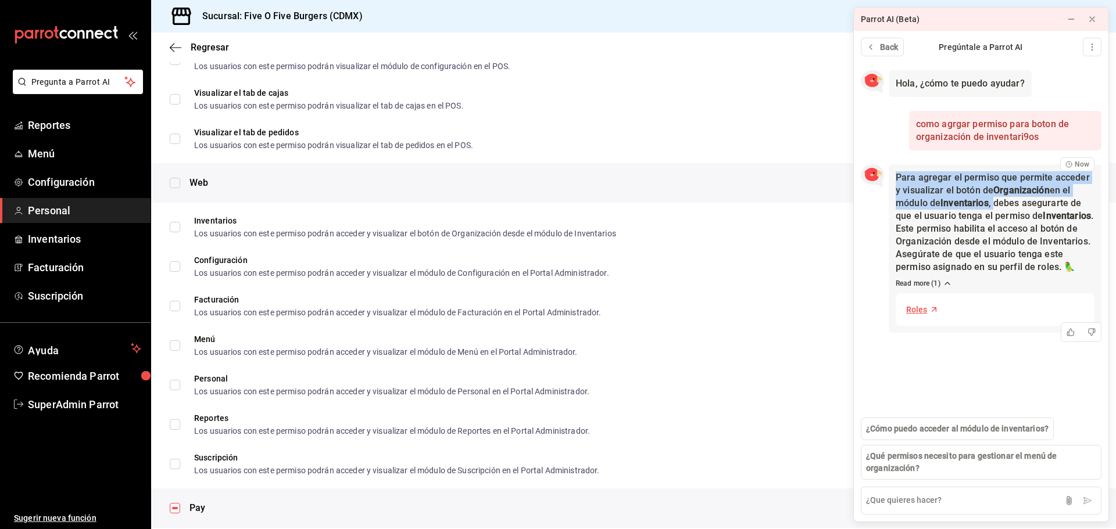
click at [958, 201] on strong "Inventarios" at bounding box center [964, 203] width 48 height 11
click at [912, 179] on p "Para agregar el permiso que permite acceder y visualizar el botón de Organizaci…" at bounding box center [995, 222] width 199 height 102
drag, startPoint x: 898, startPoint y: 173, endPoint x: 1096, endPoint y: 217, distance: 203.0
click at [1096, 217] on div "Para agregar el permiso que permite acceder y visualizar el botón de Organizaci…" at bounding box center [995, 248] width 213 height 169
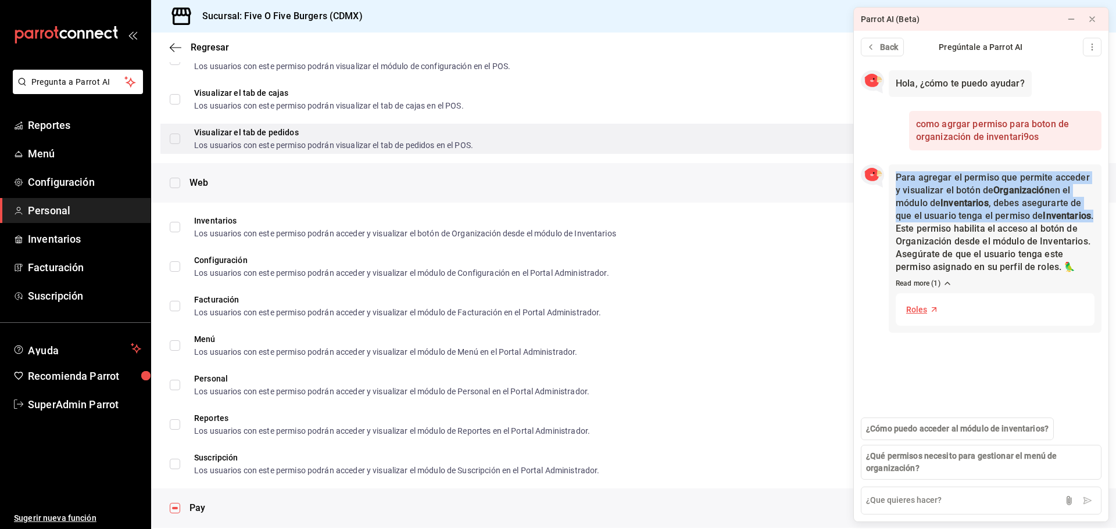
copy p "Para agregar el permiso que permite acceder y visualizar el botón de Organizaci…"
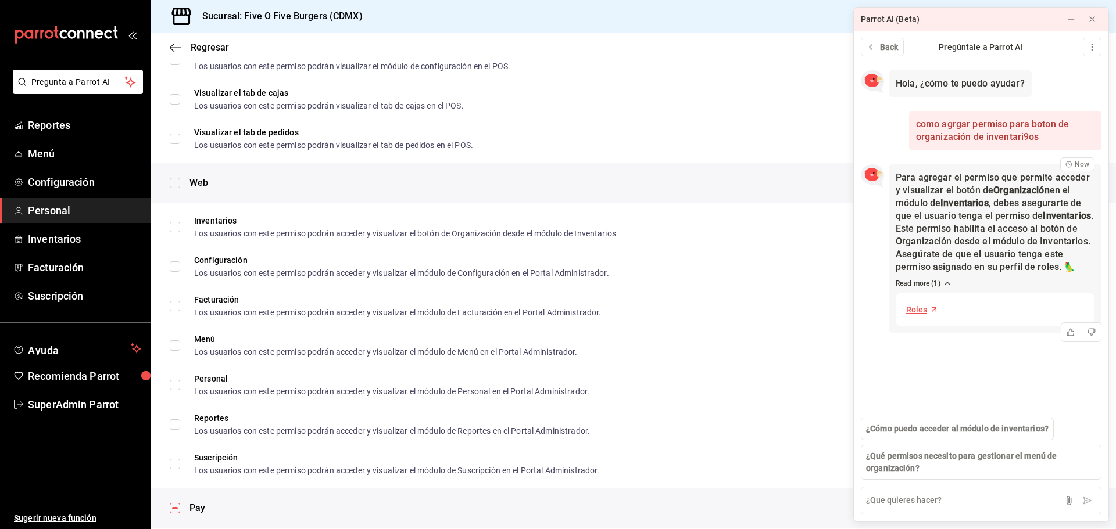
click at [927, 223] on p "Para agregar el permiso que permite acceder y visualizar el botón de Organizaci…" at bounding box center [995, 222] width 199 height 102
drag, startPoint x: 374, startPoint y: 9, endPoint x: 242, endPoint y: 8, distance: 131.4
click at [242, 8] on div "Sucursal: Five O Five Burgers (CDMX)" at bounding box center [633, 16] width 965 height 33
copy h3 "Five O Five Burgers (CDMX)"
